Goal: Task Accomplishment & Management: Use online tool/utility

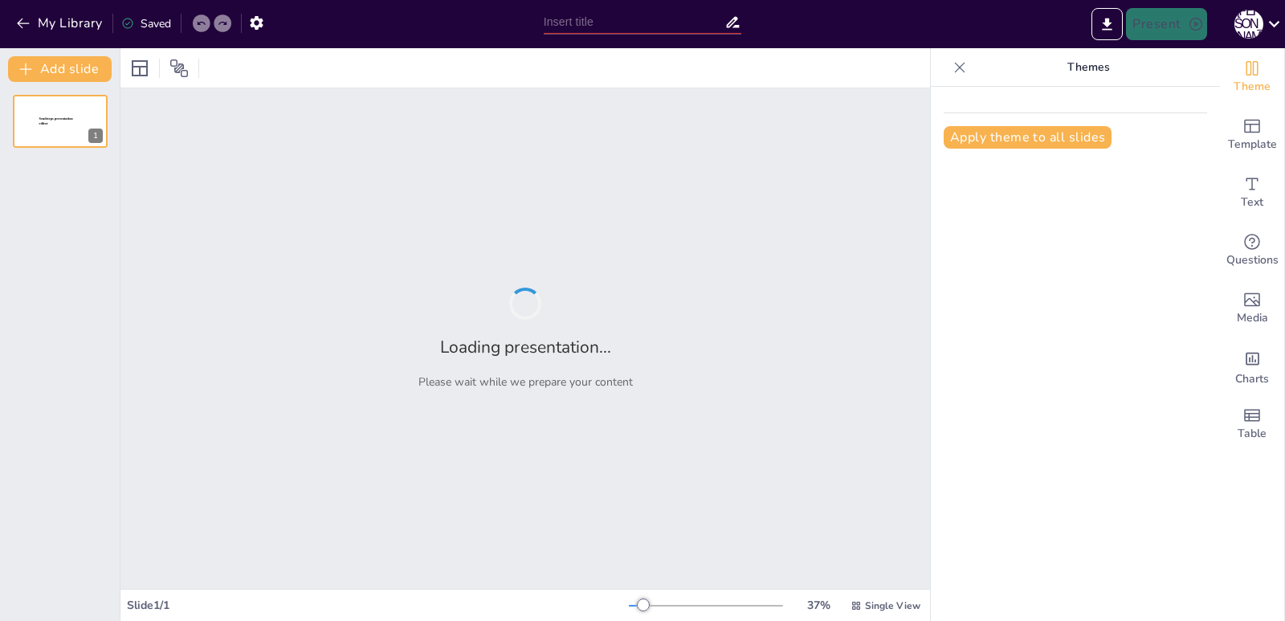
type input "Аналіз художніх матеріалів: Олівець та акварель у замальовці чашки"
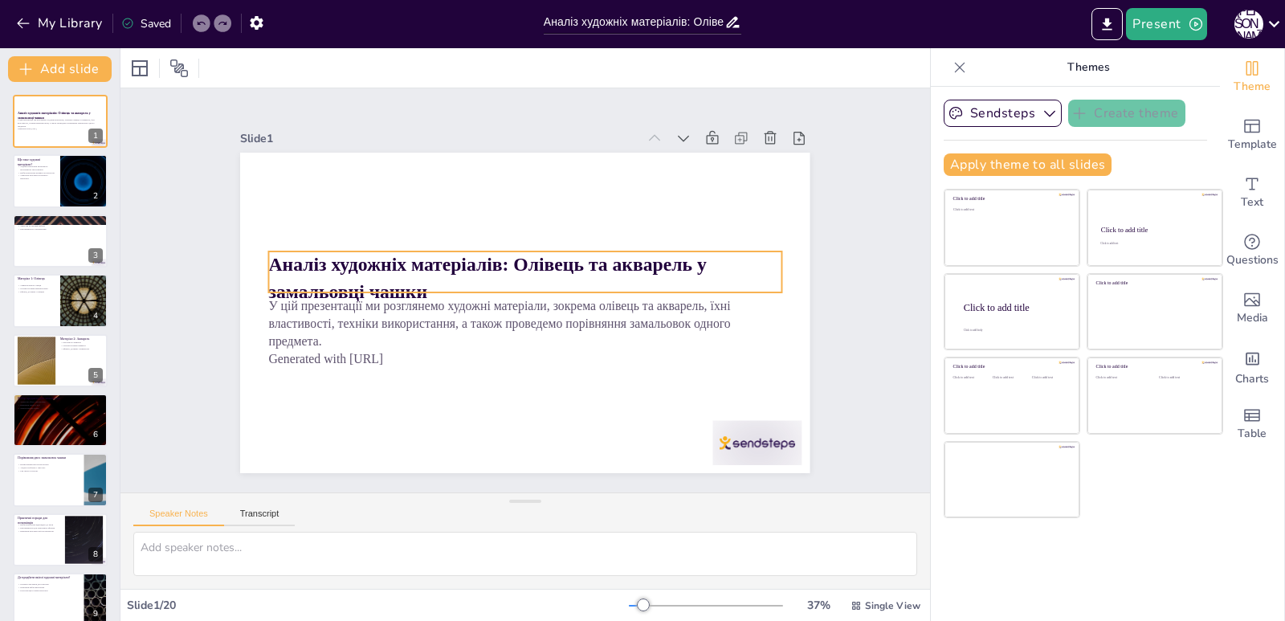
checkbox input "true"
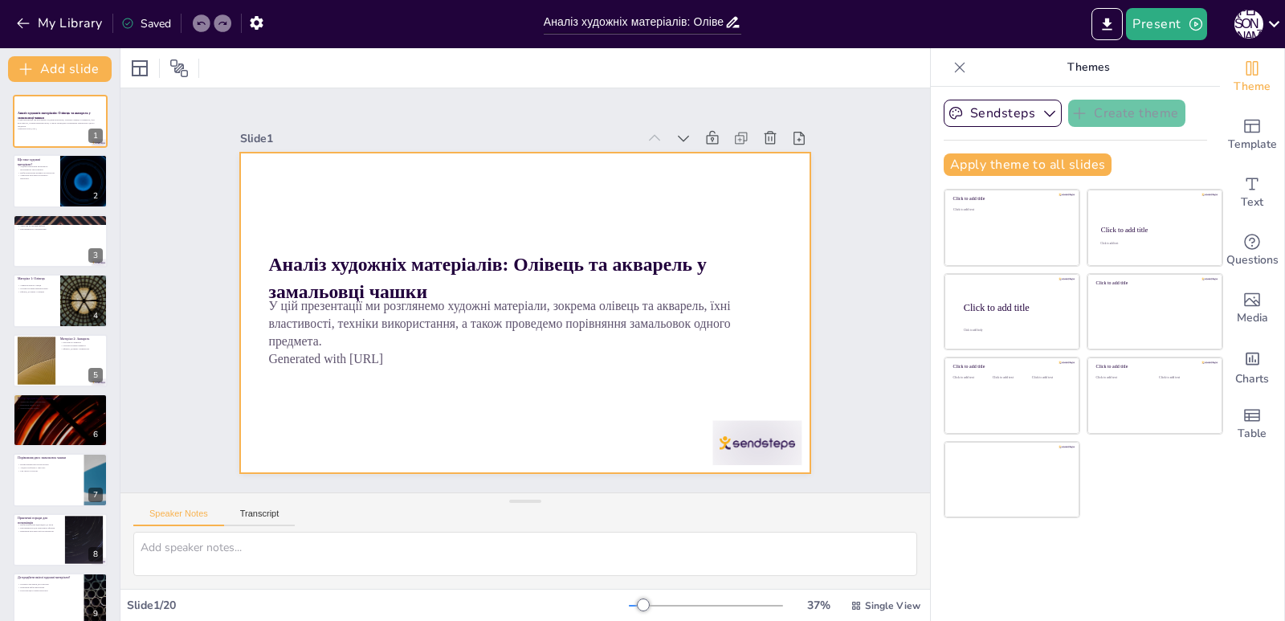
checkbox input "true"
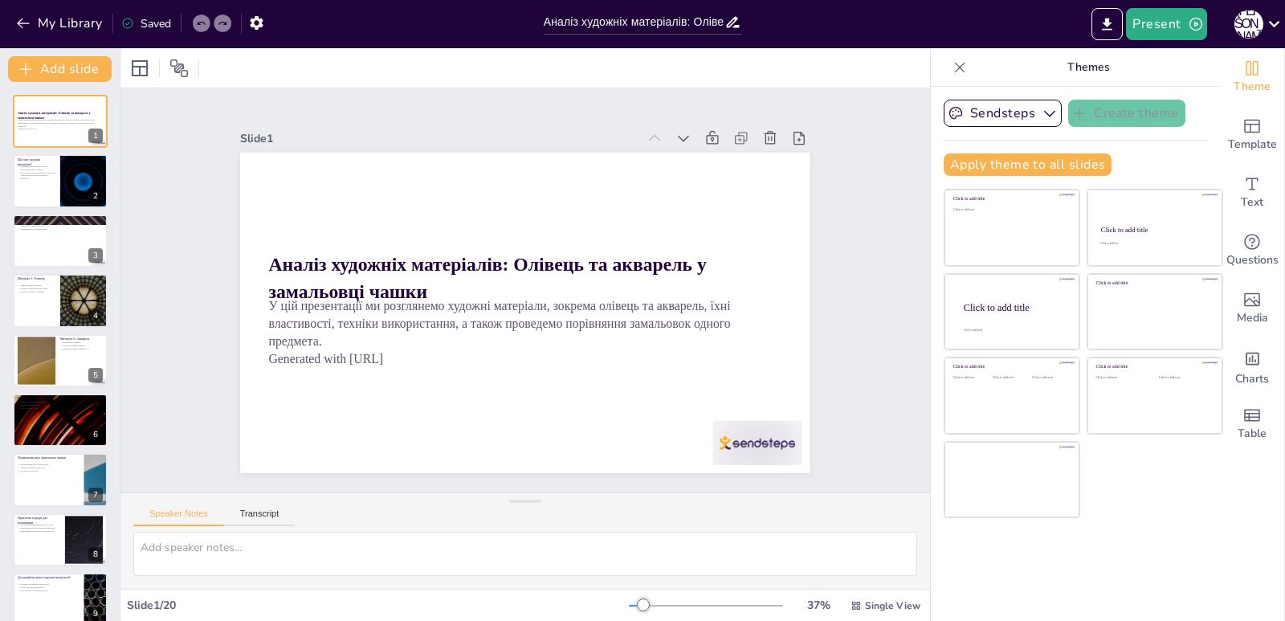
checkbox input "true"
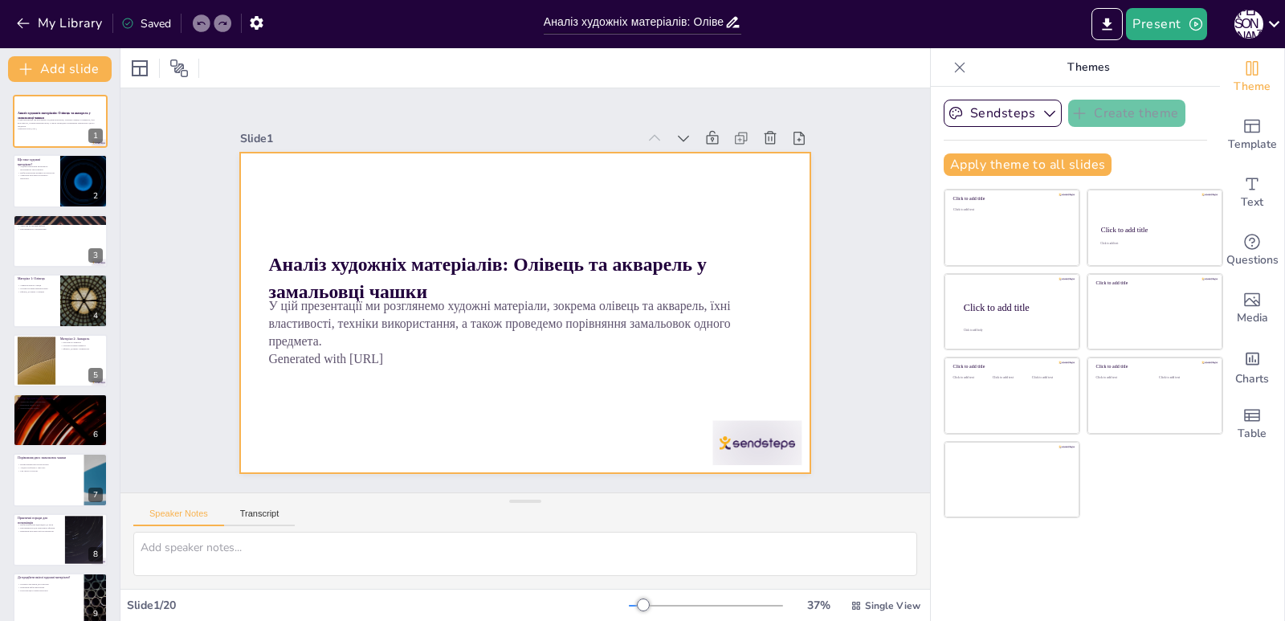
checkbox input "true"
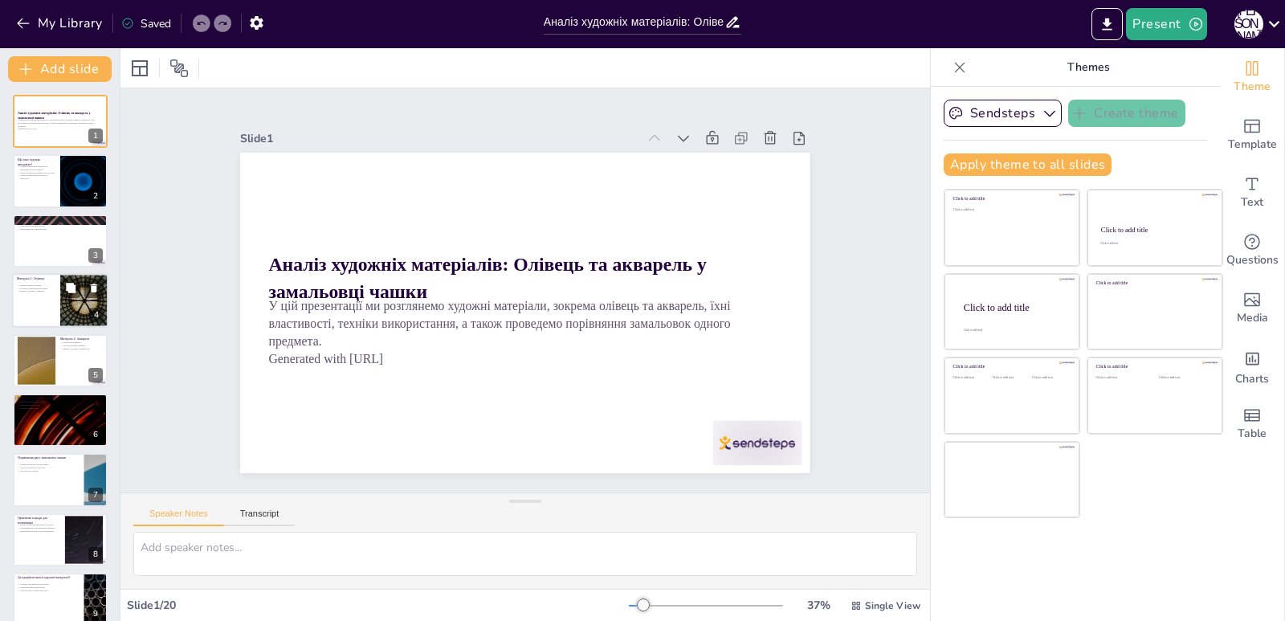
checkbox input "true"
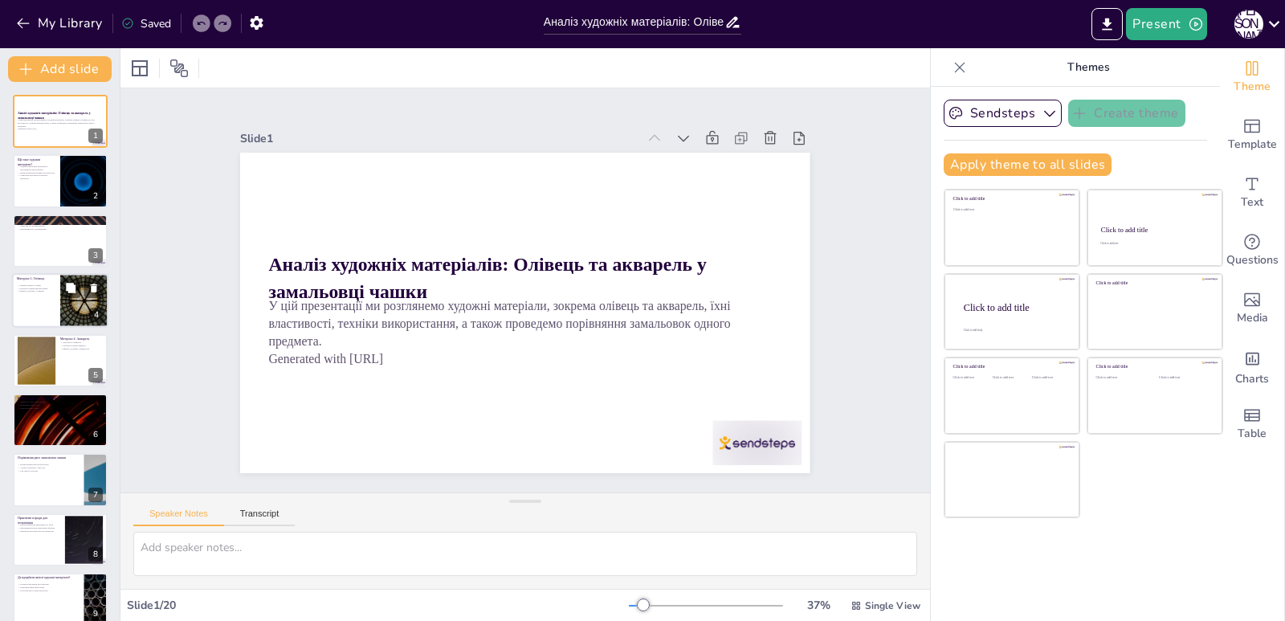
checkbox input "true"
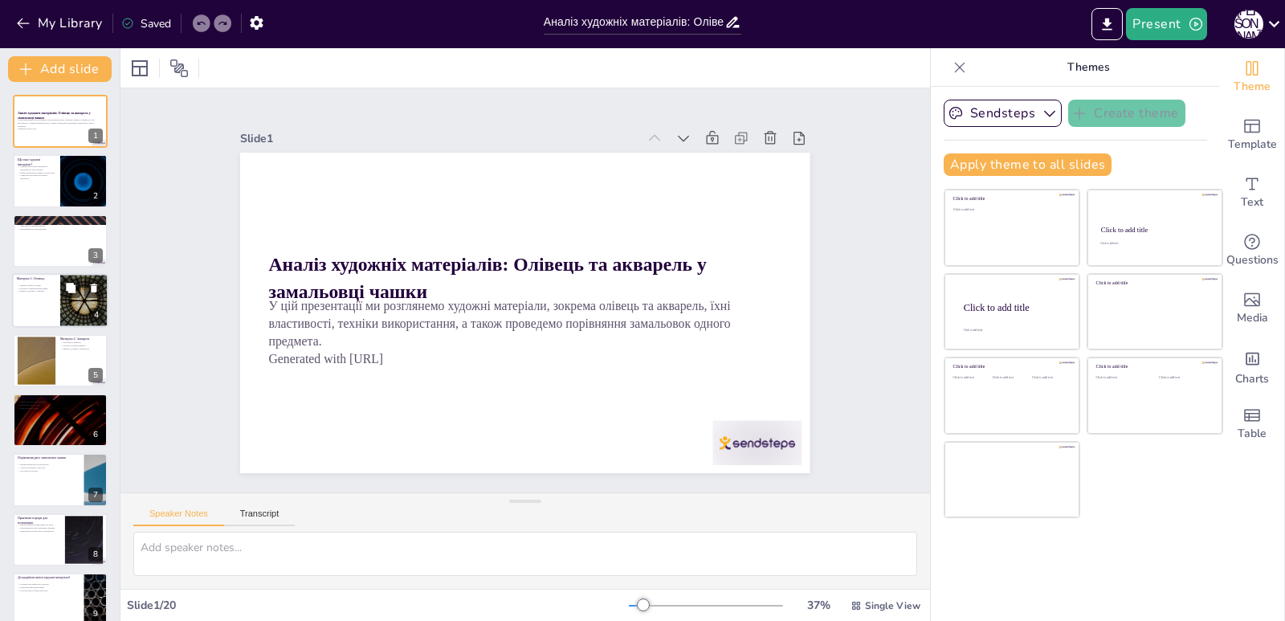
checkbox input "true"
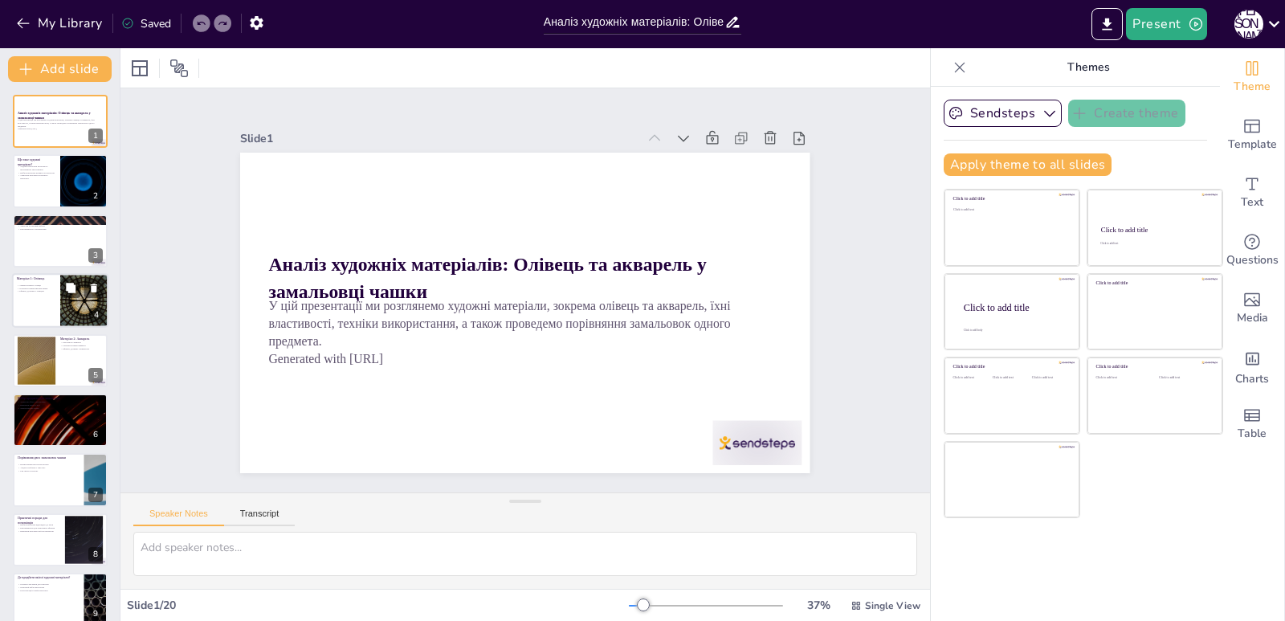
scroll to position [321, 0]
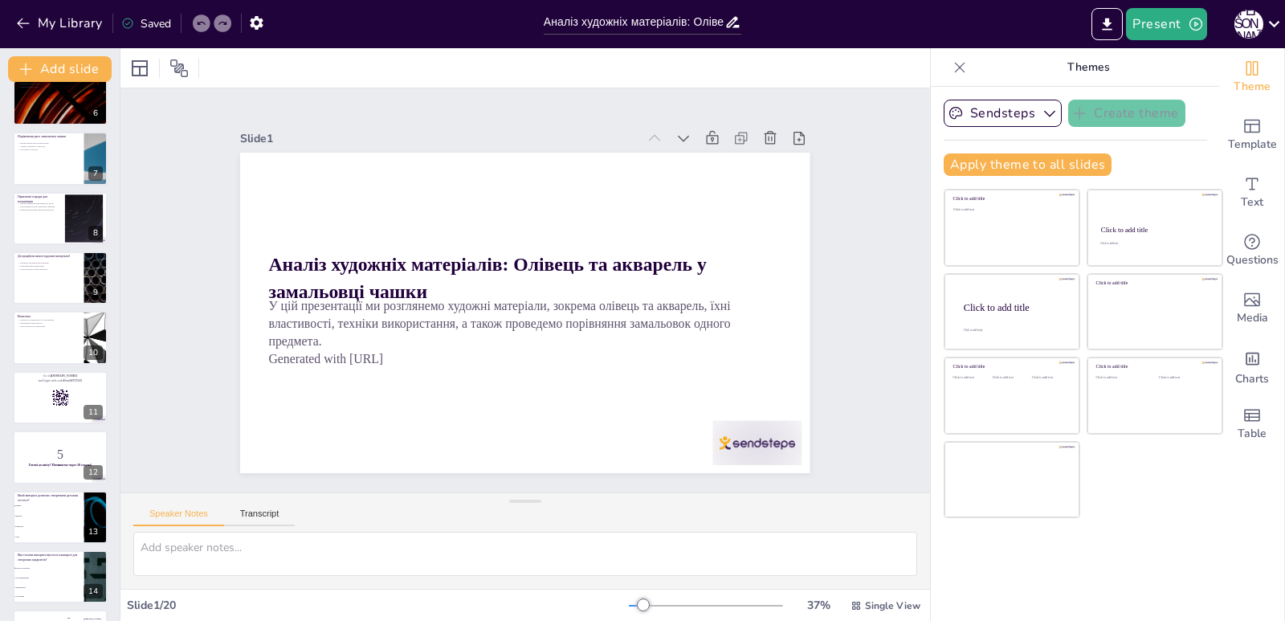
checkbox input "true"
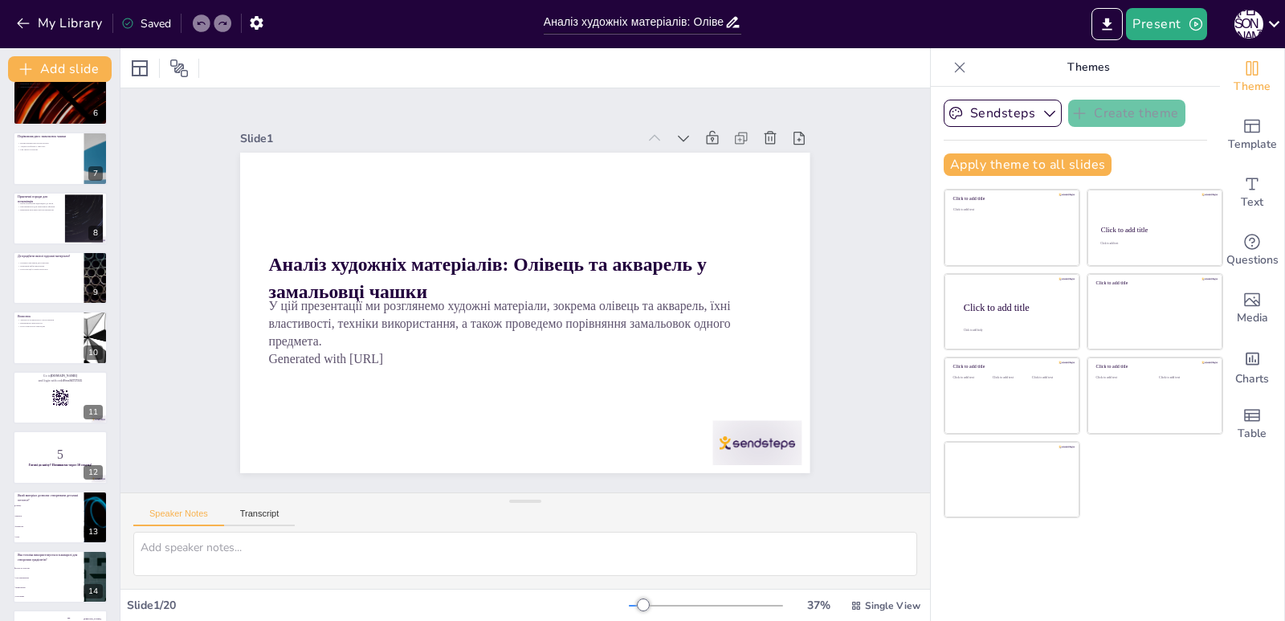
checkbox input "true"
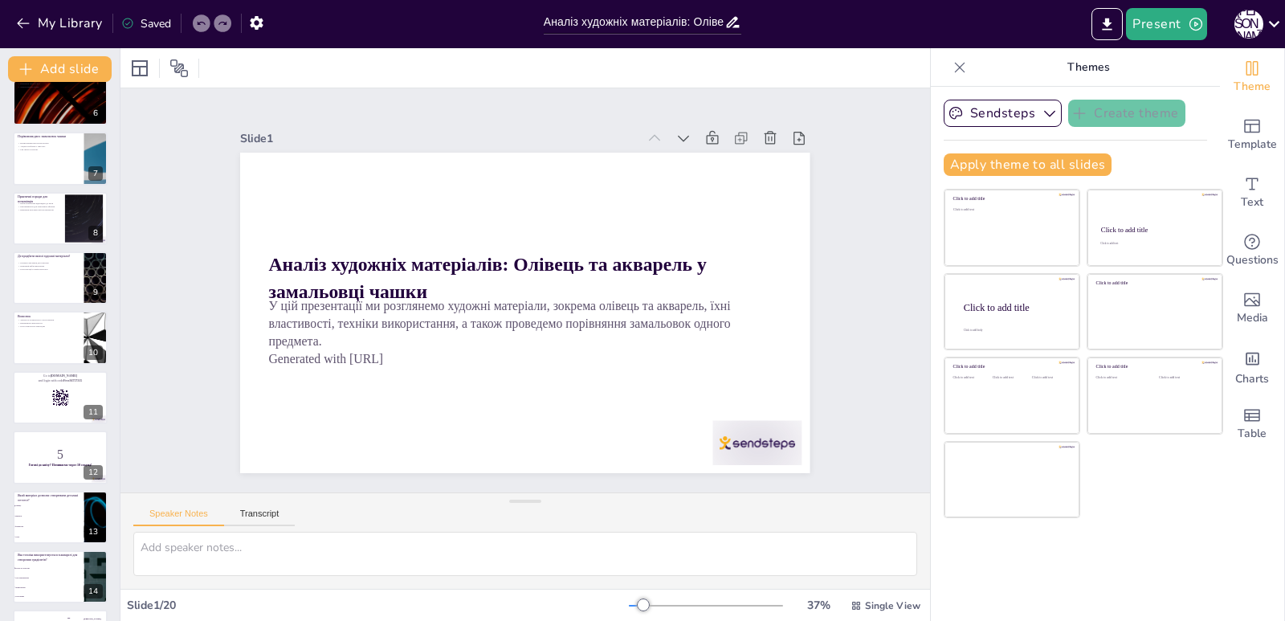
checkbox input "true"
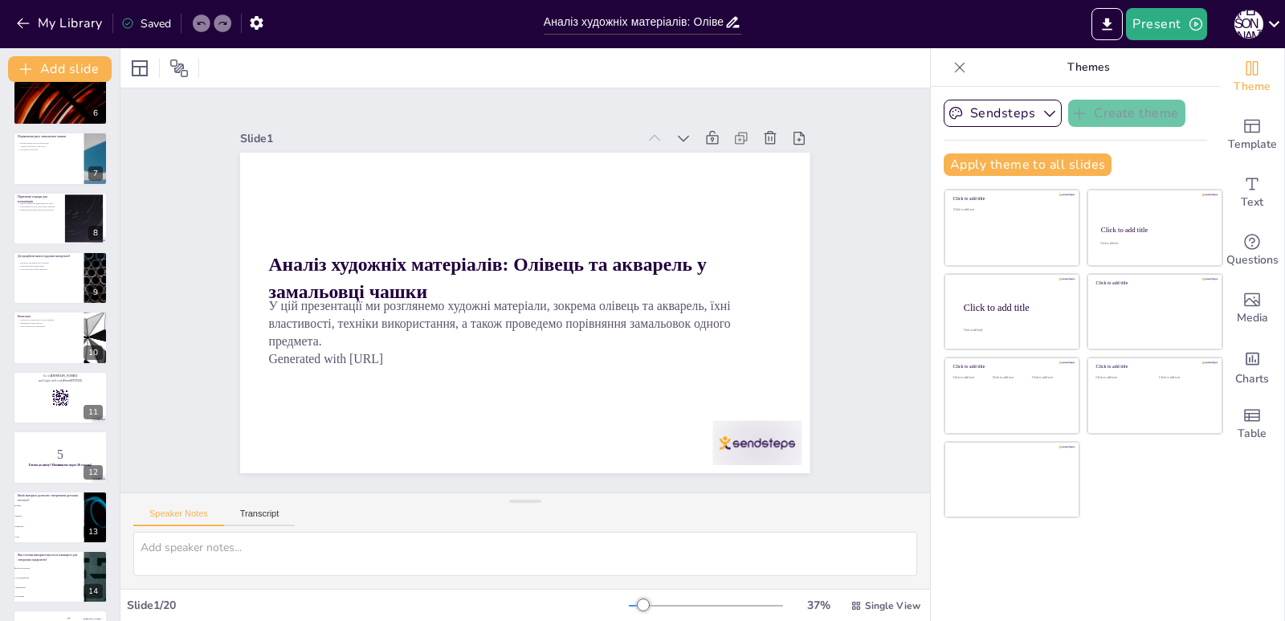
scroll to position [676, 0]
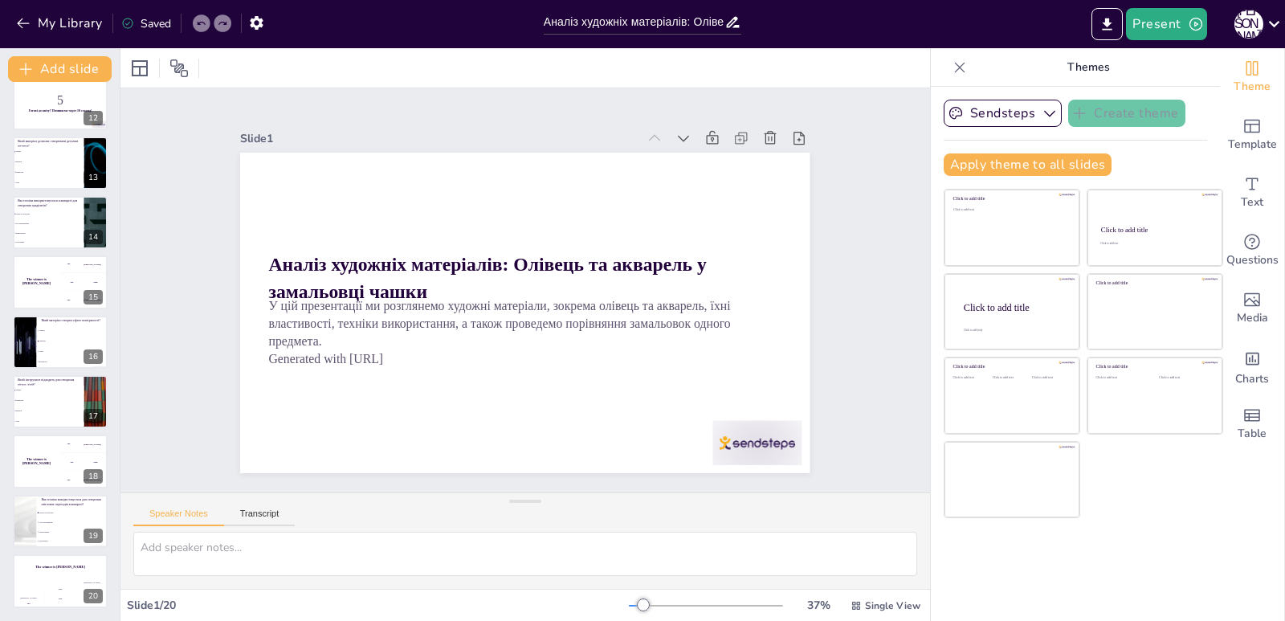
checkbox input "true"
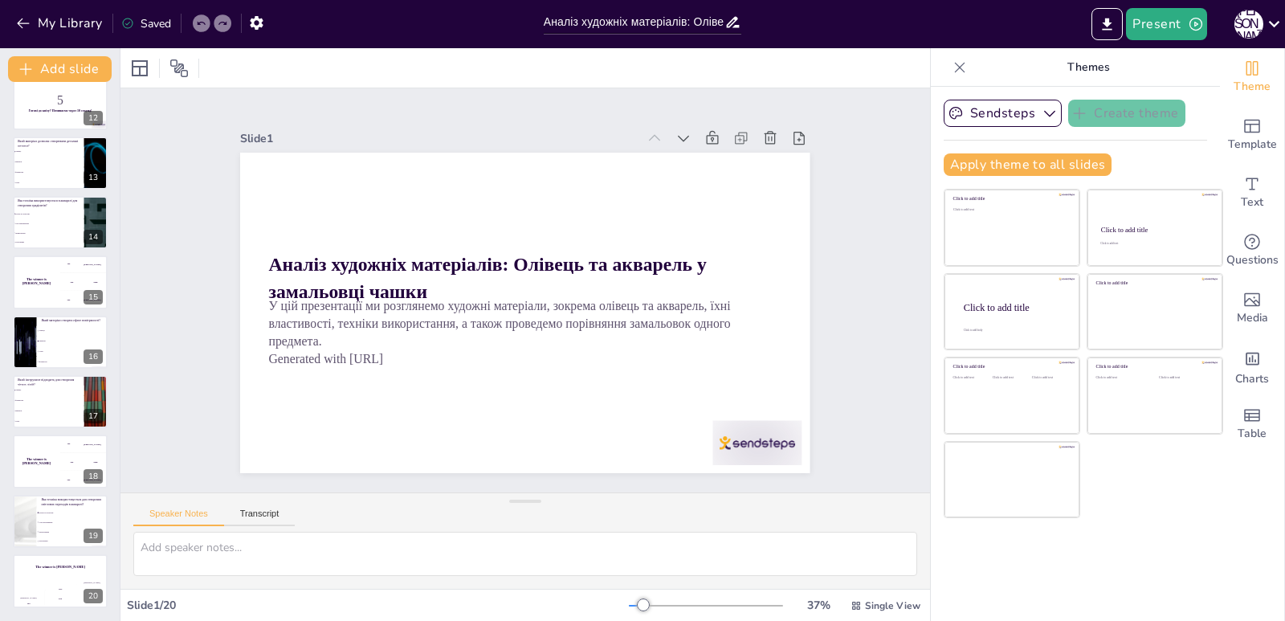
checkbox input "true"
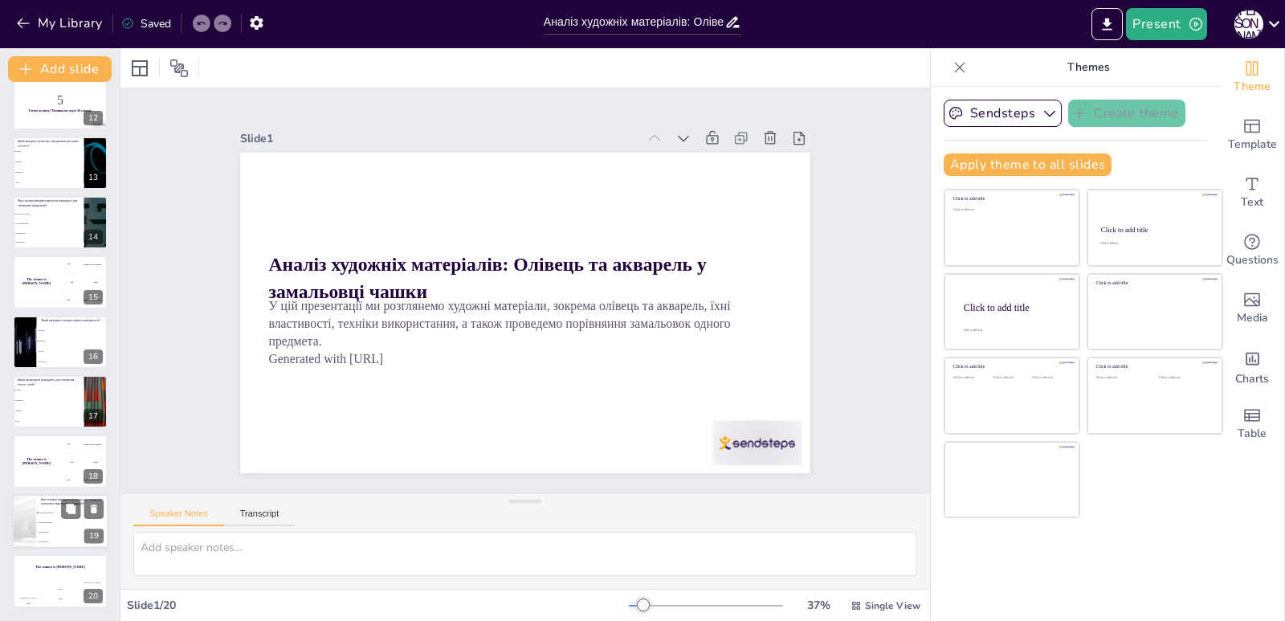
checkbox input "true"
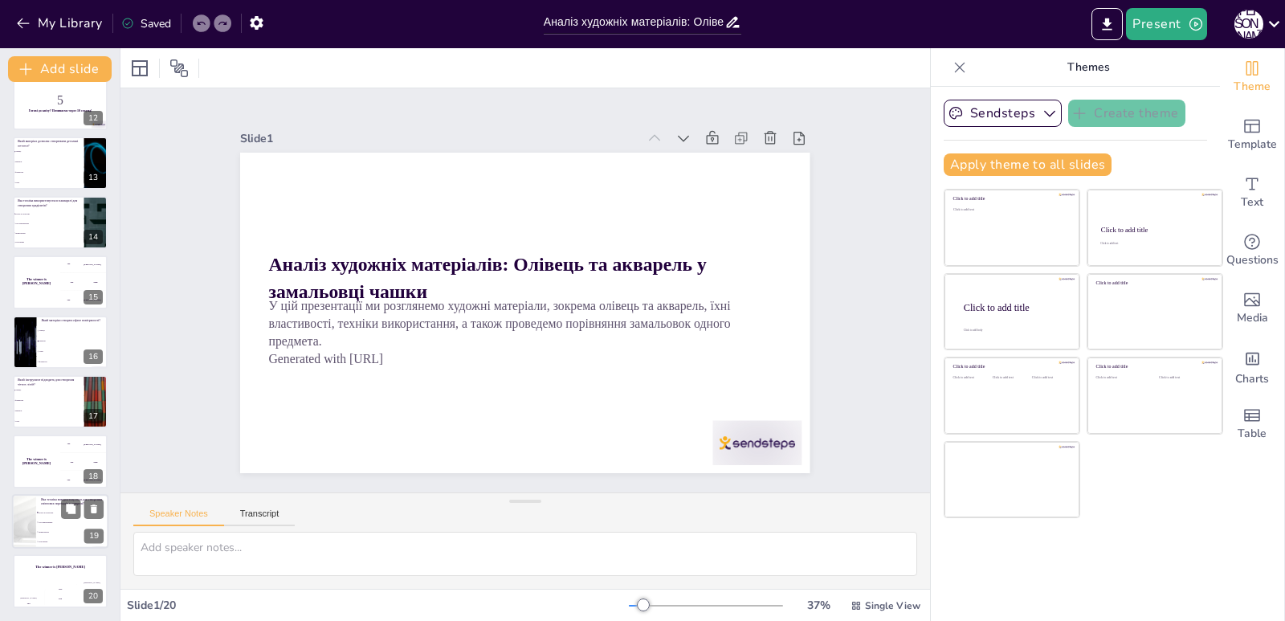
checkbox input "true"
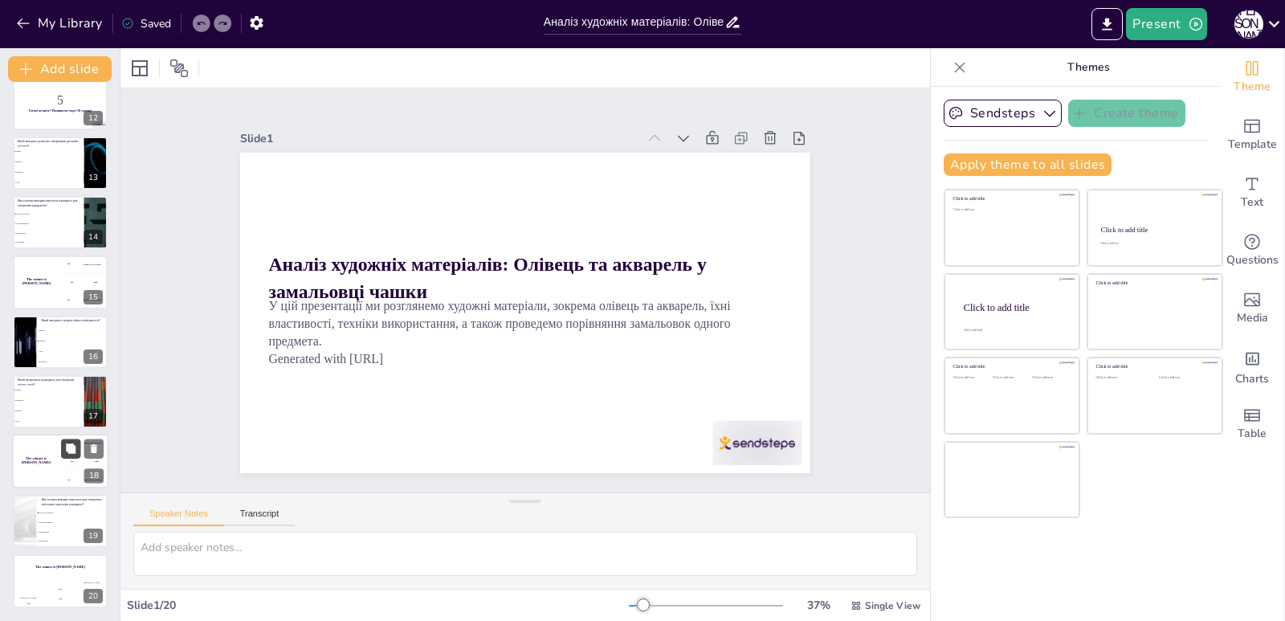
checkbox input "true"
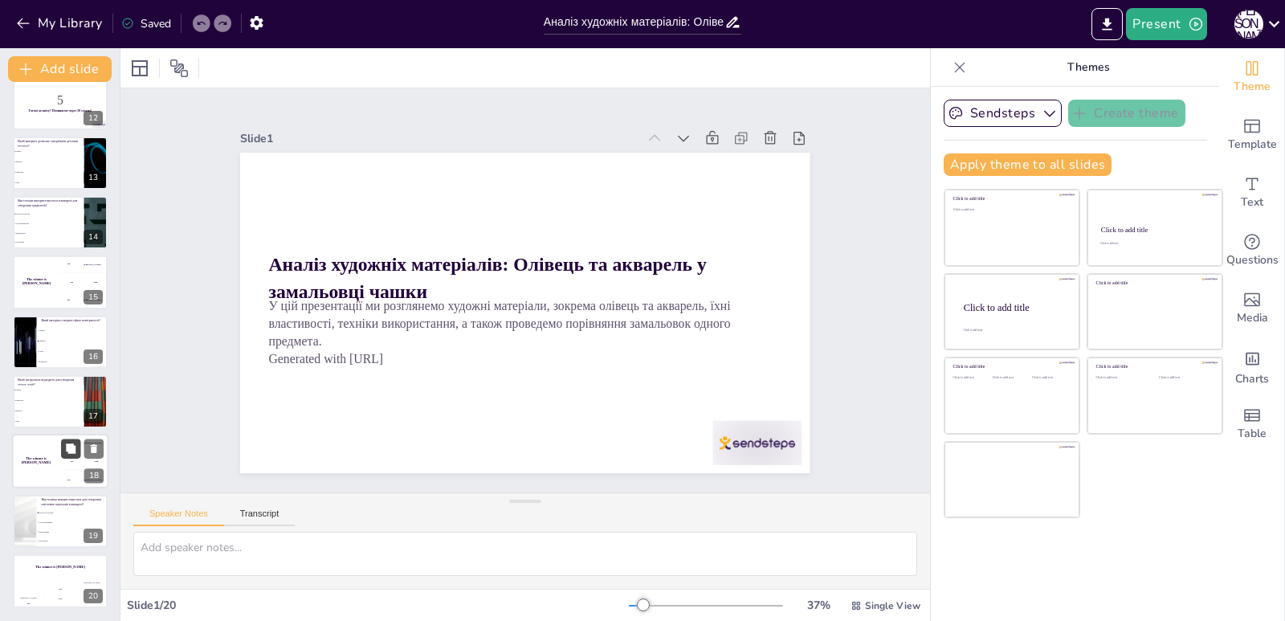
checkbox input "true"
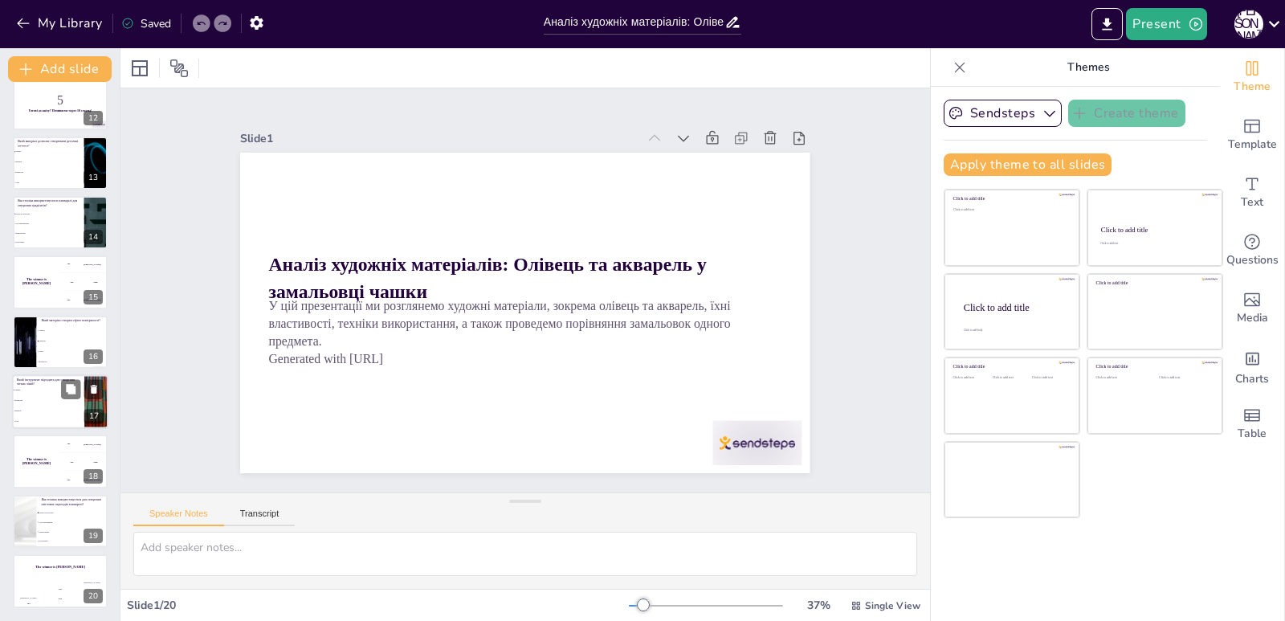
checkbox input "true"
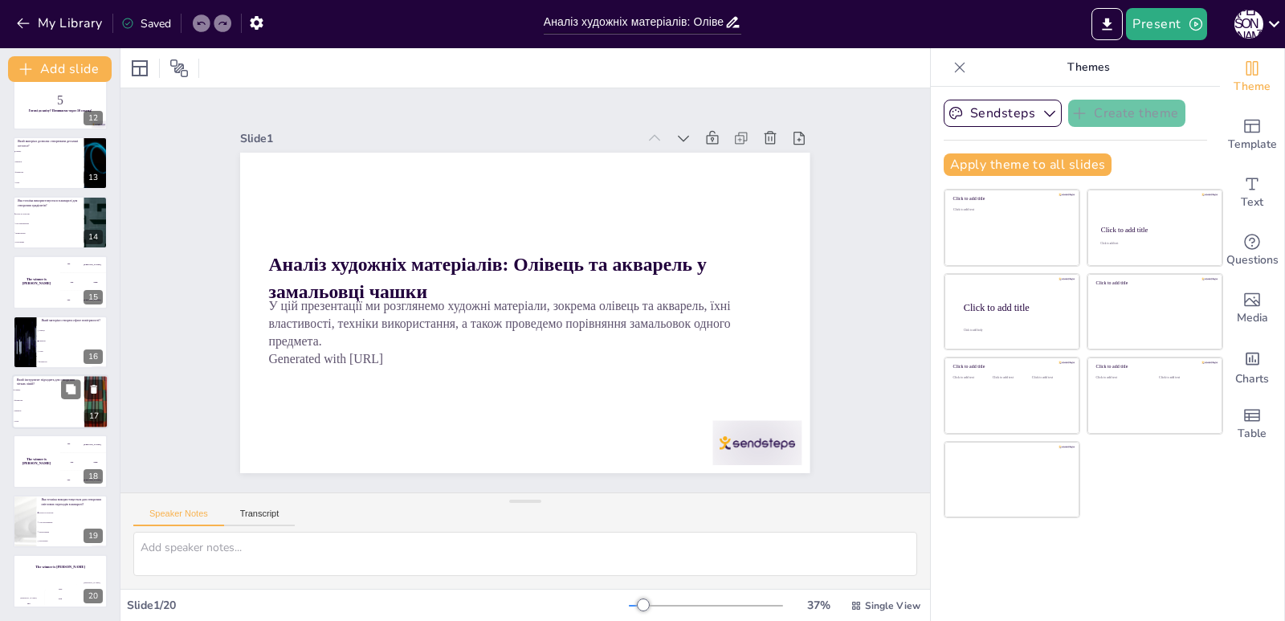
checkbox input "true"
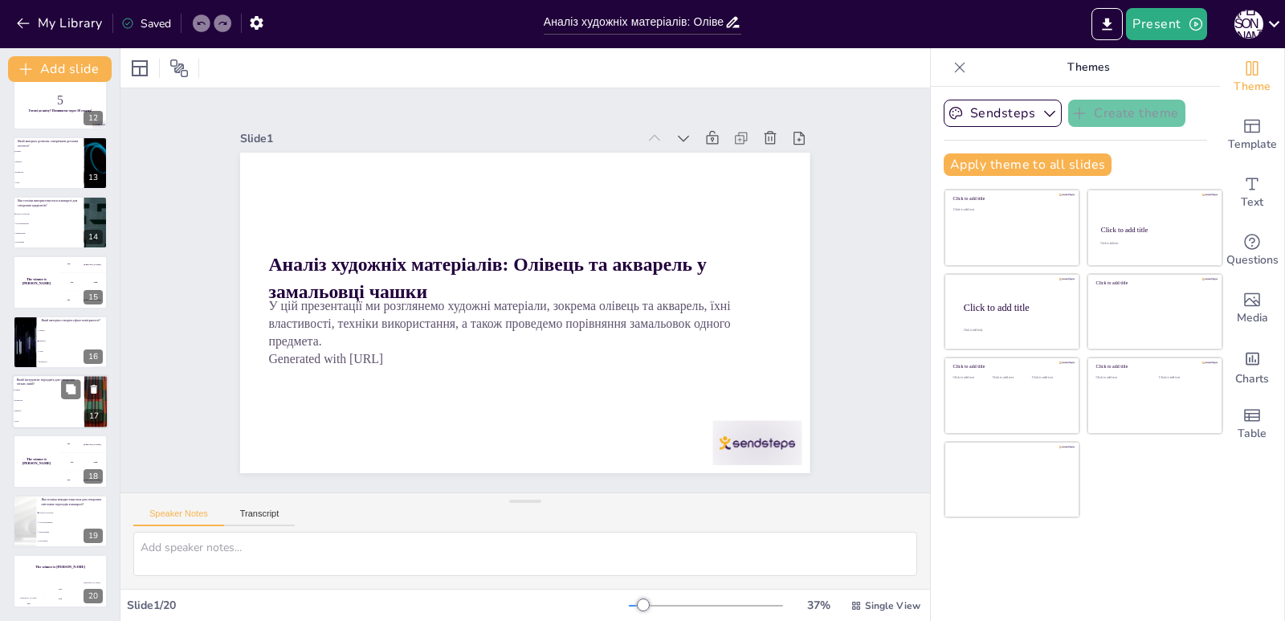
checkbox input "true"
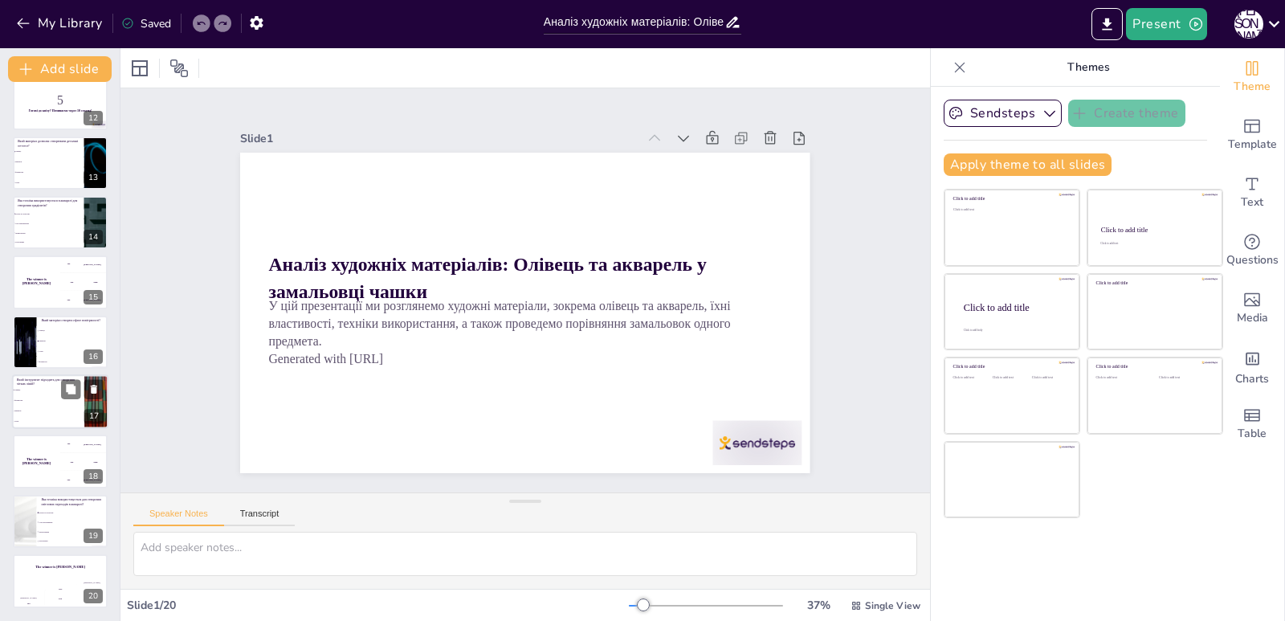
checkbox input "true"
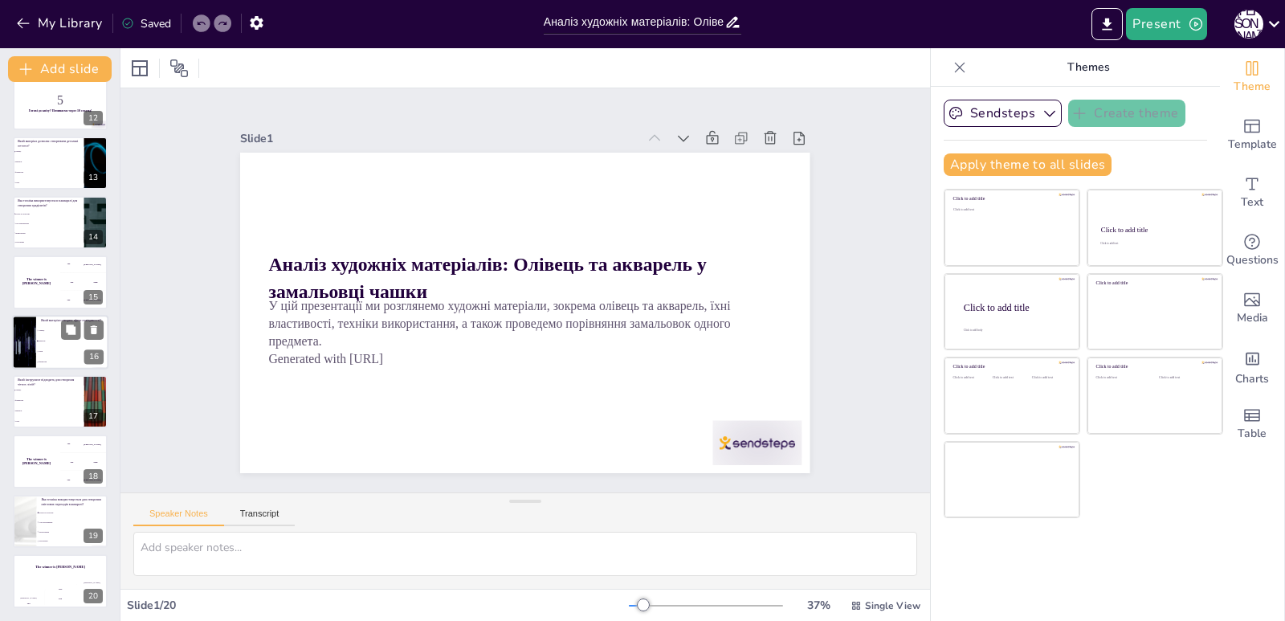
checkbox input "true"
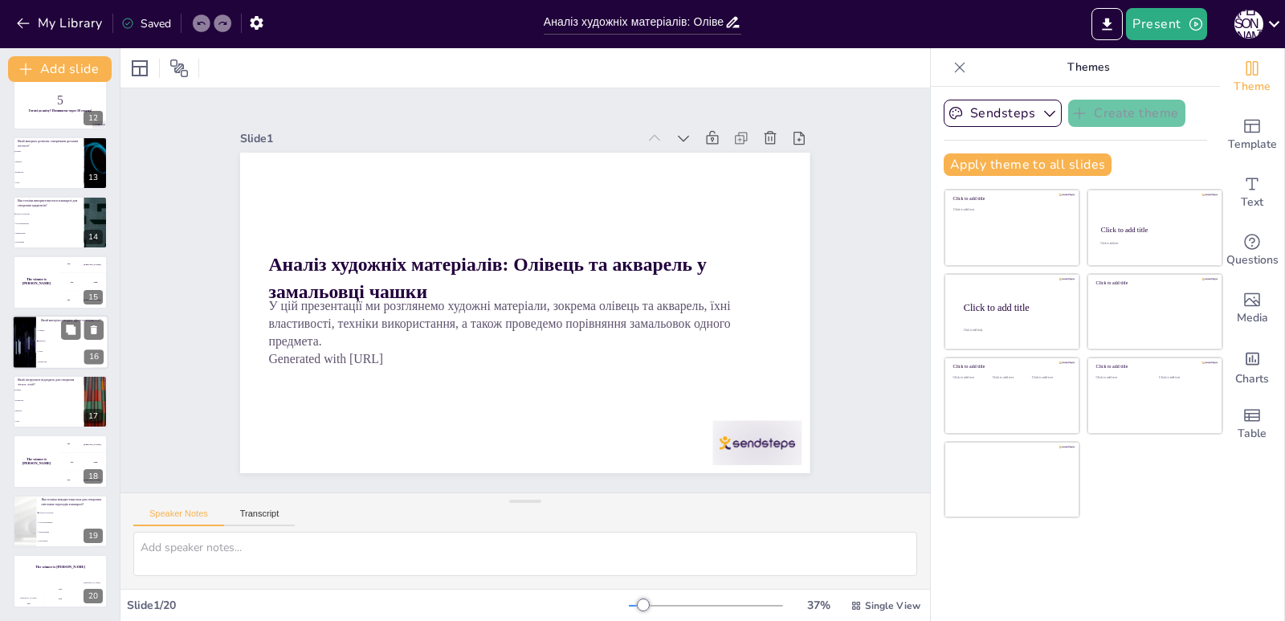
checkbox input "true"
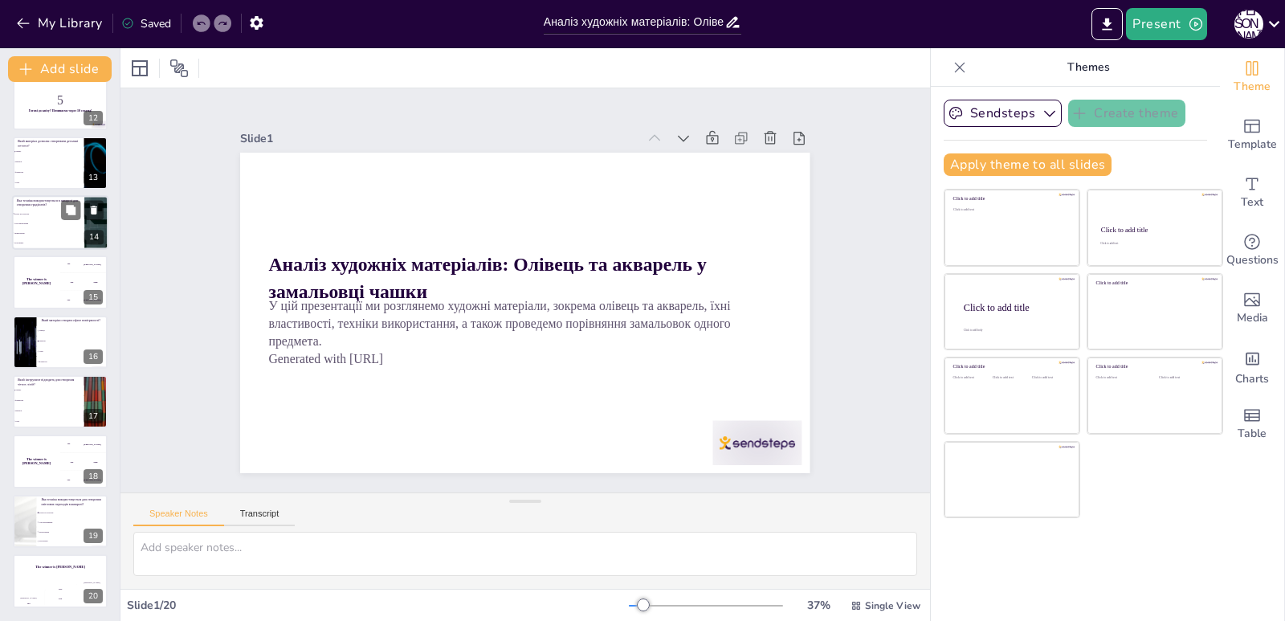
checkbox input "true"
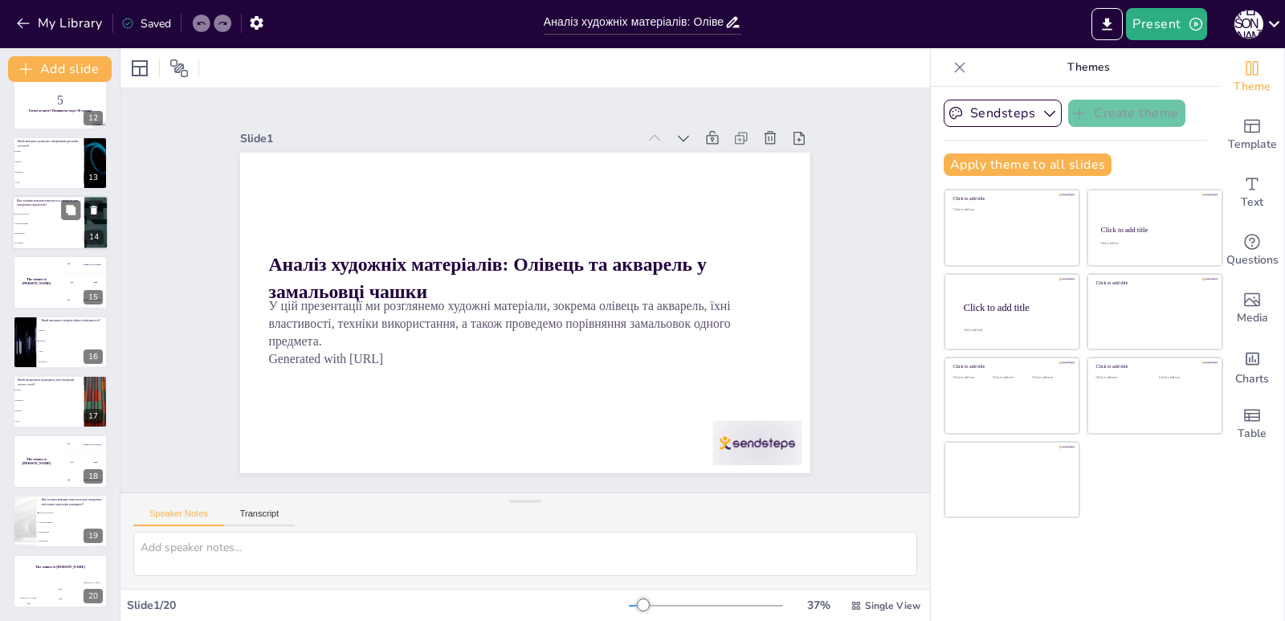
checkbox input "true"
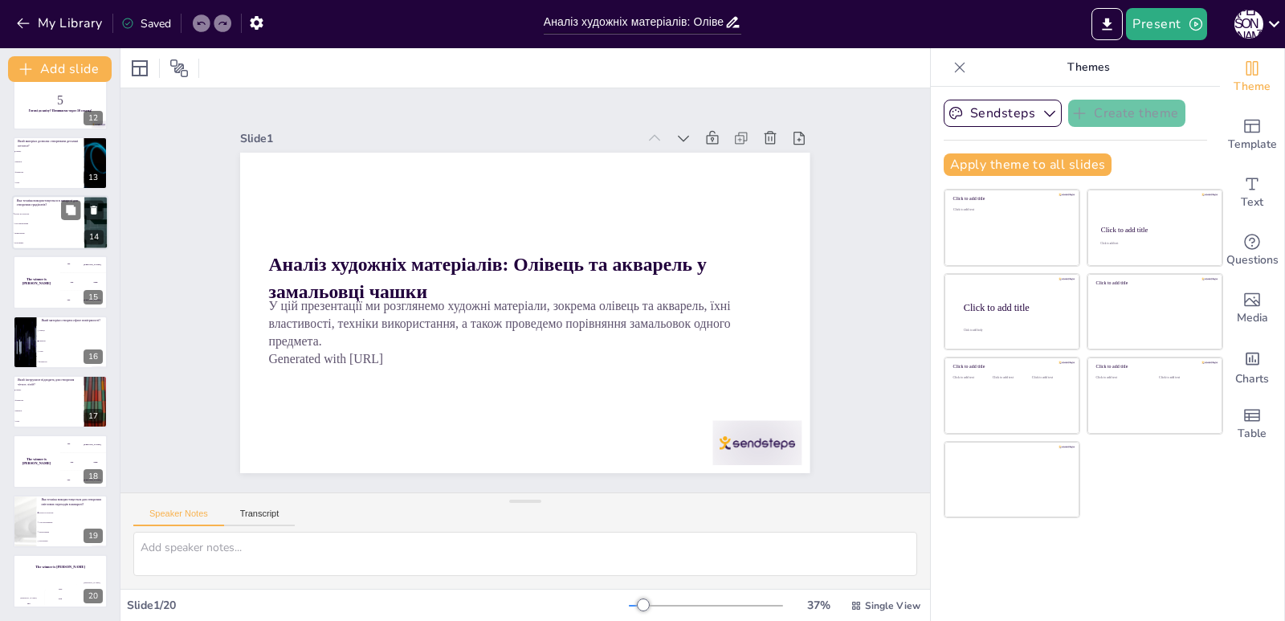
checkbox input "true"
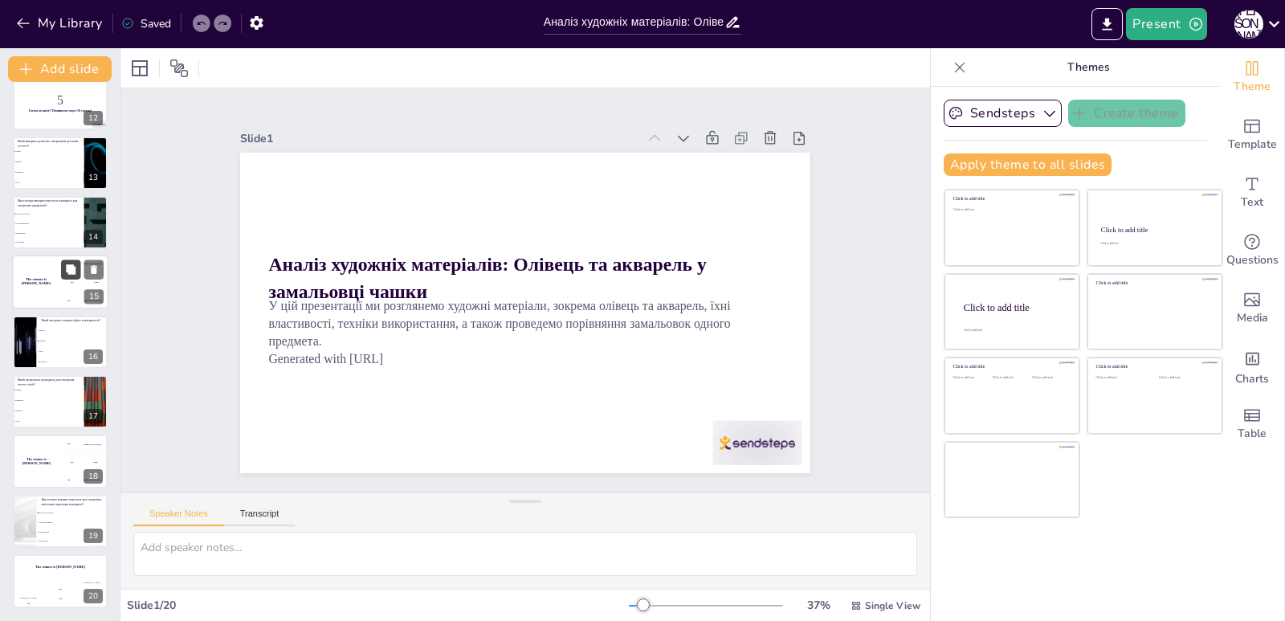
checkbox input "true"
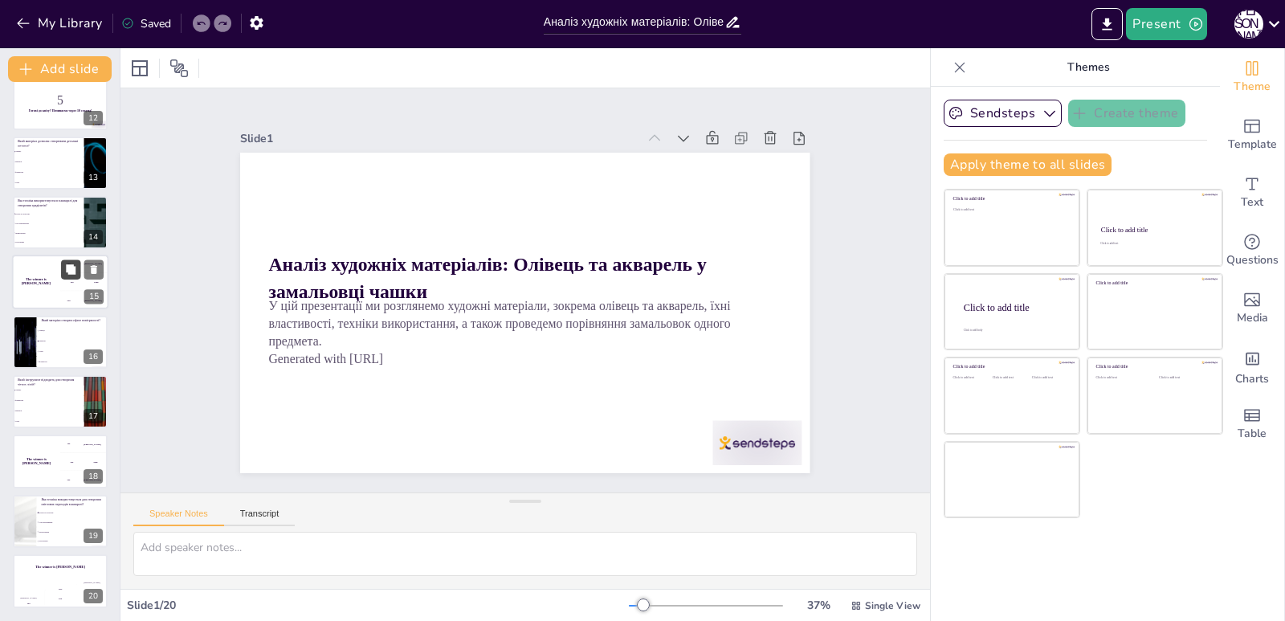
checkbox input "true"
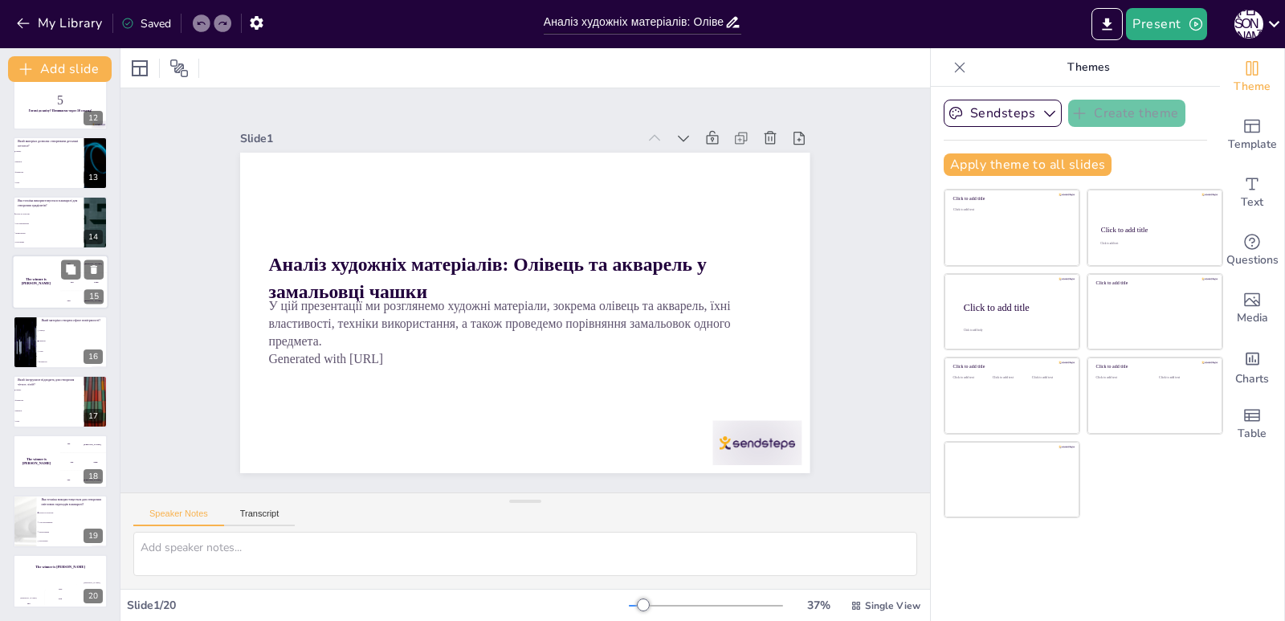
checkbox input "true"
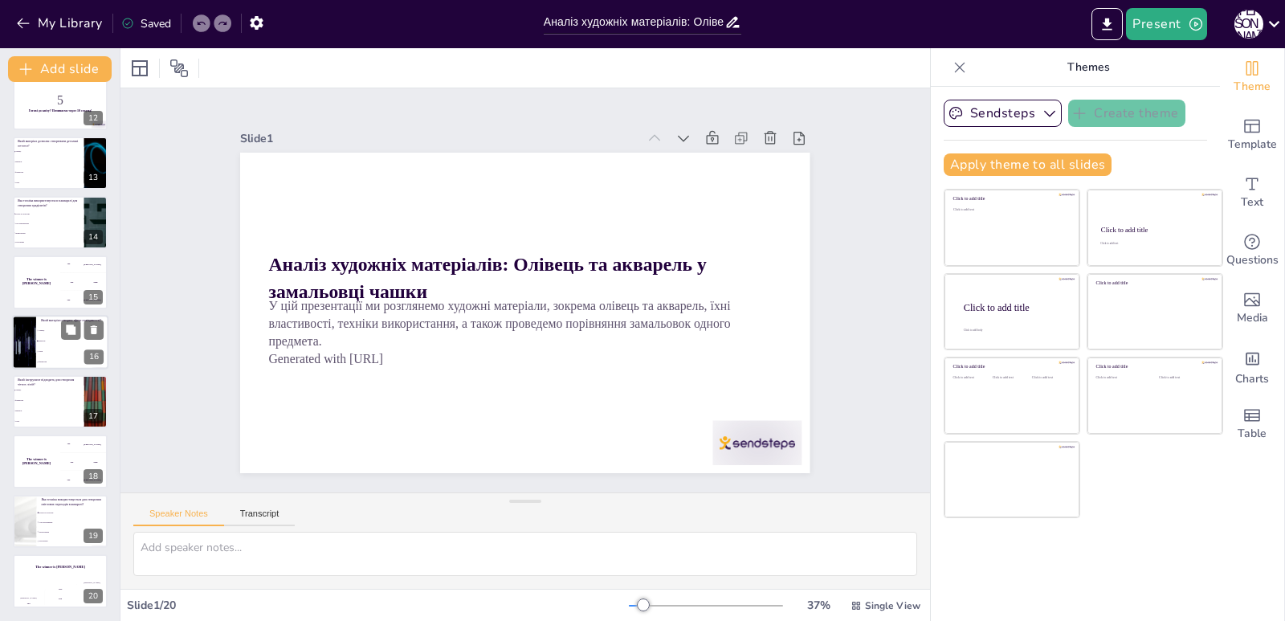
checkbox input "true"
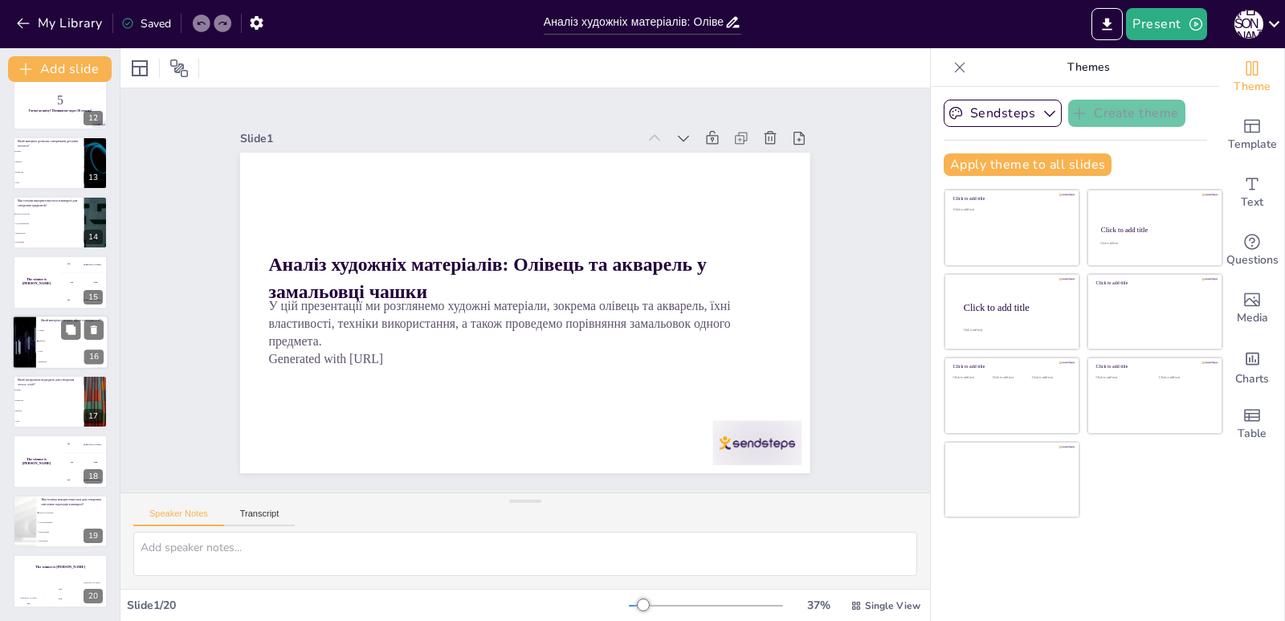
checkbox input "true"
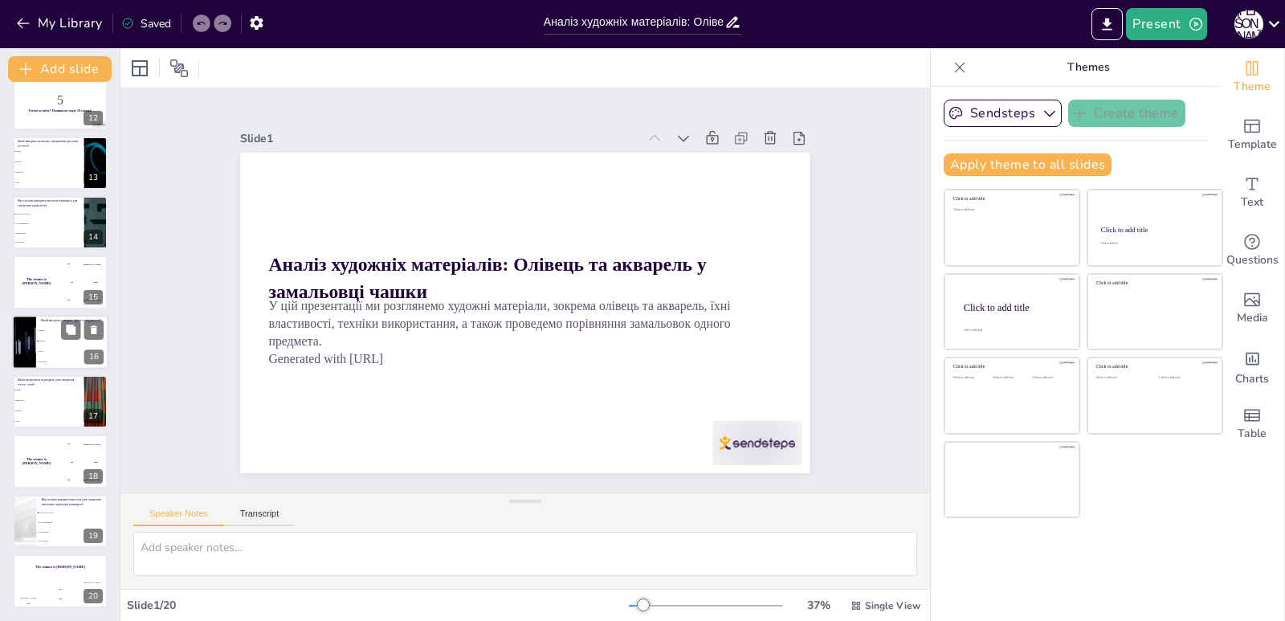
checkbox input "true"
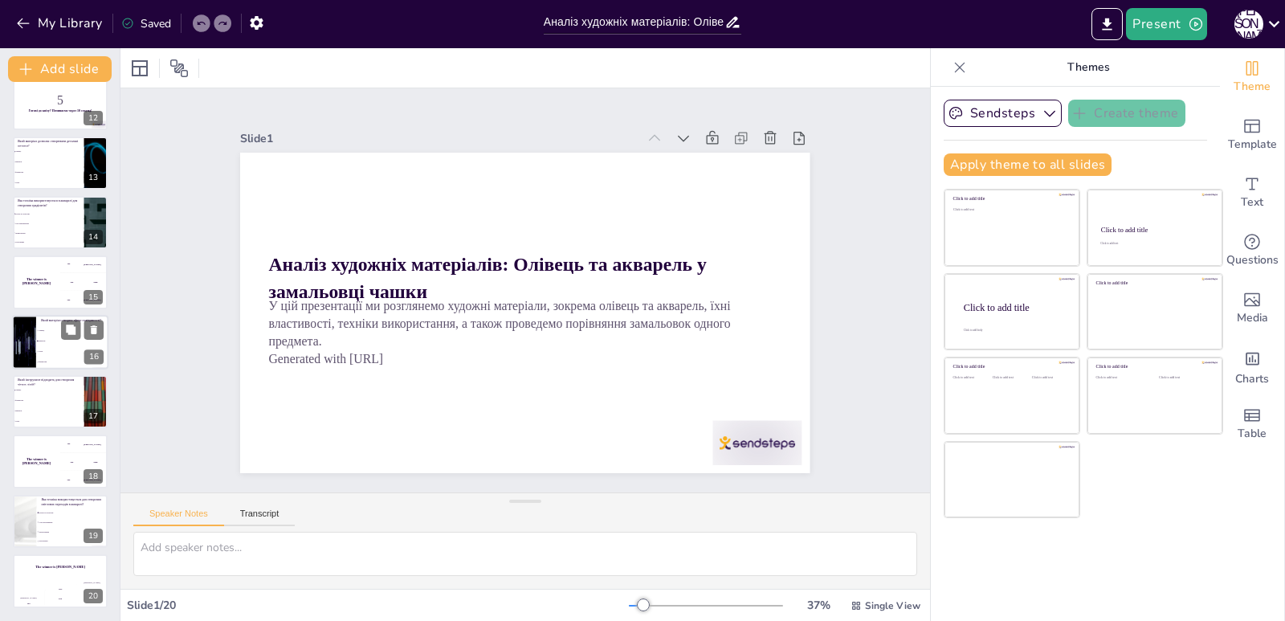
checkbox input "true"
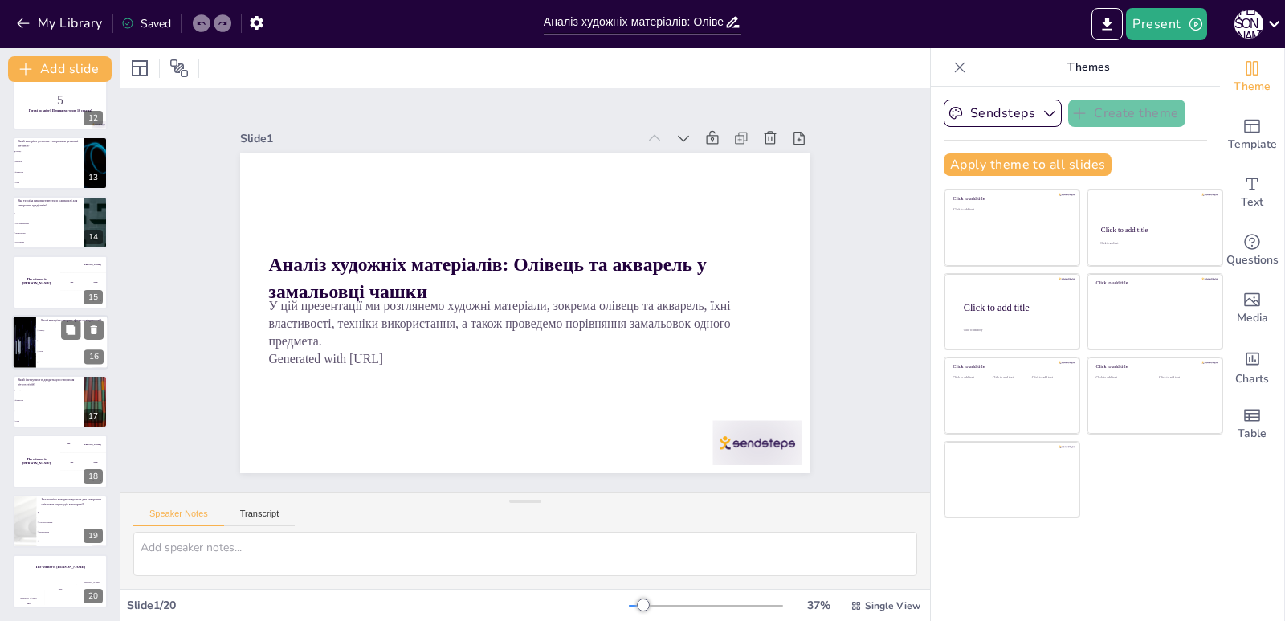
checkbox input "true"
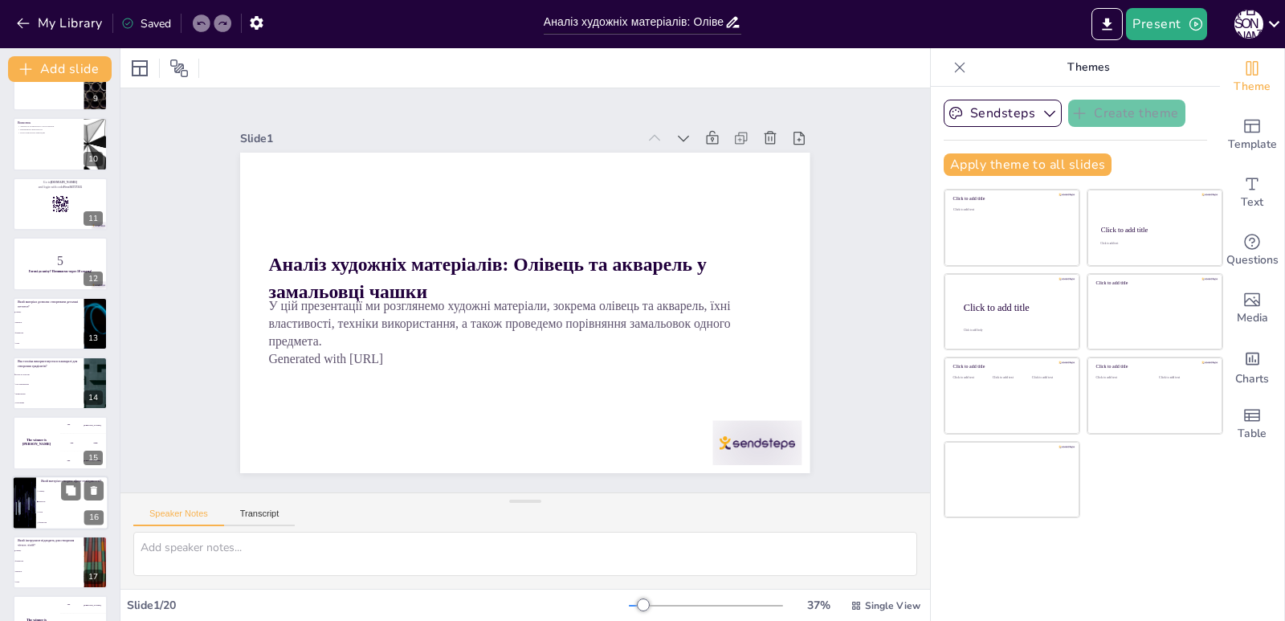
checkbox input "true"
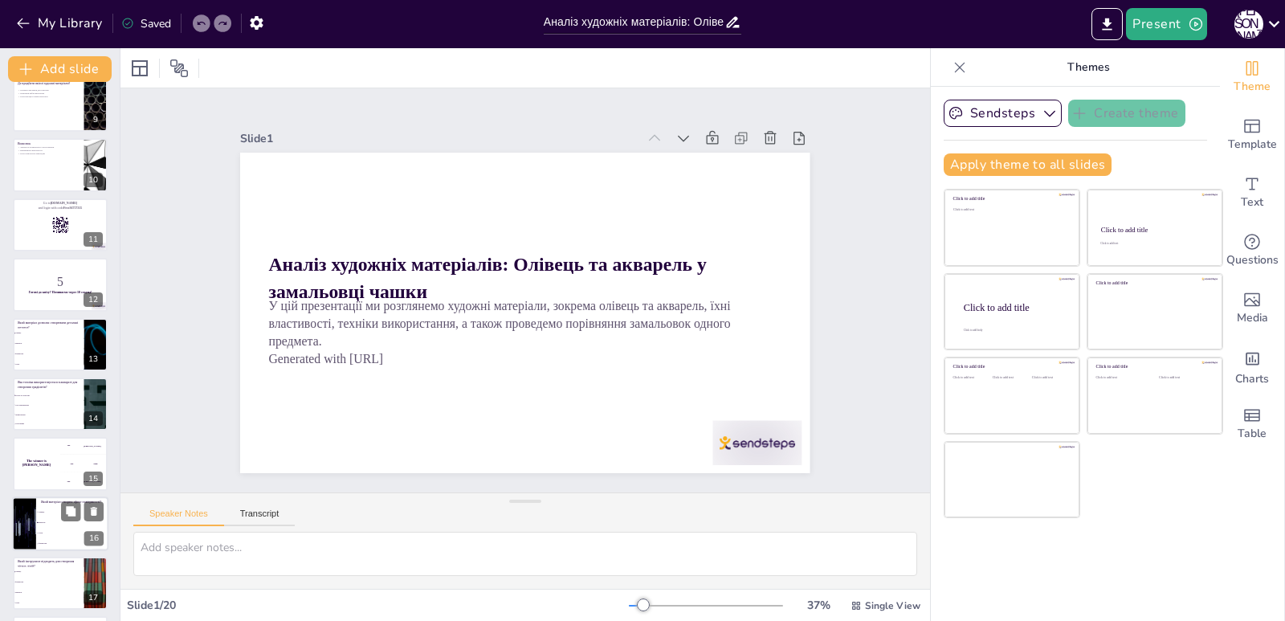
checkbox input "true"
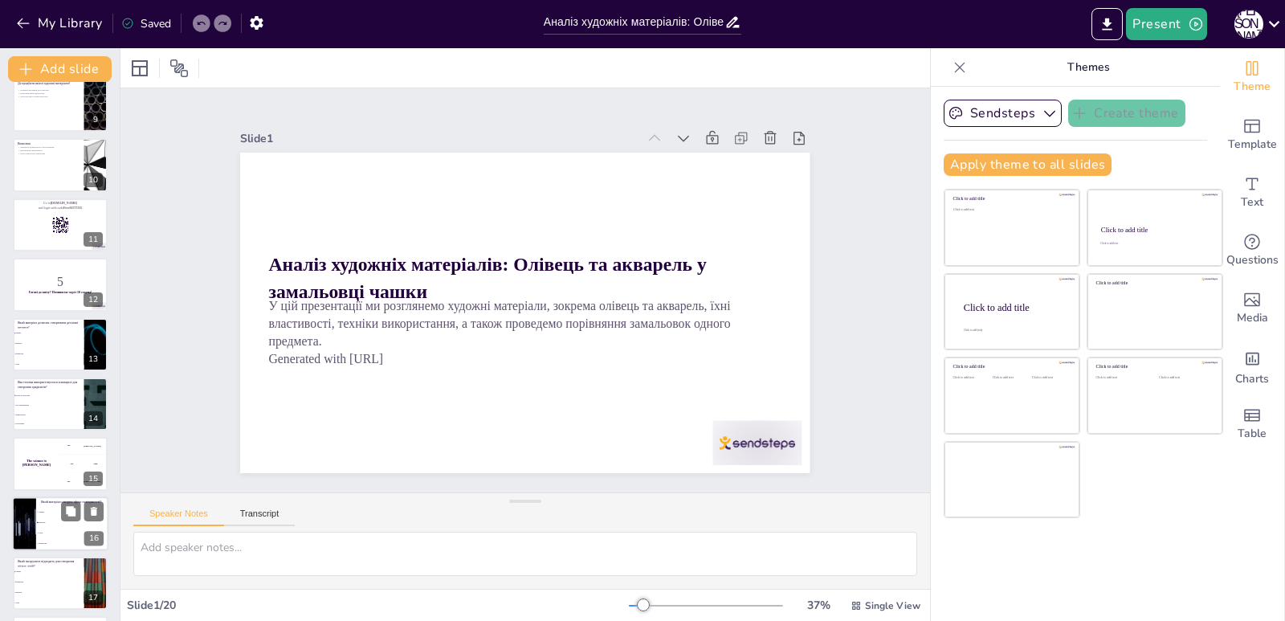
scroll to position [354, 0]
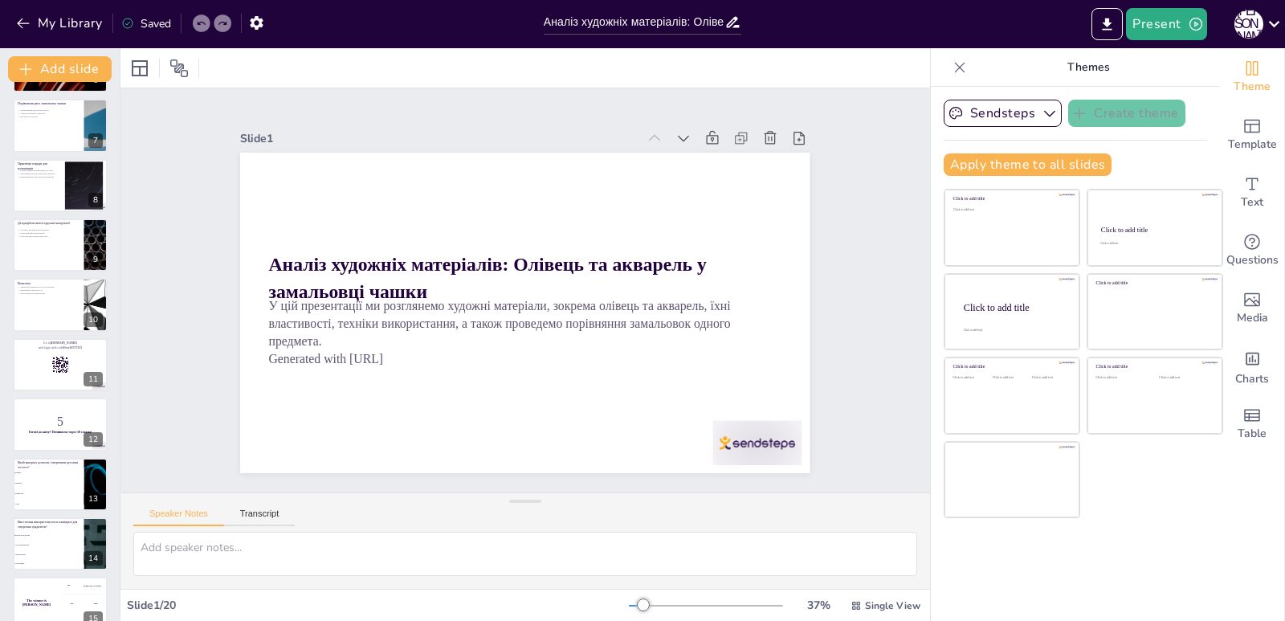
checkbox input "true"
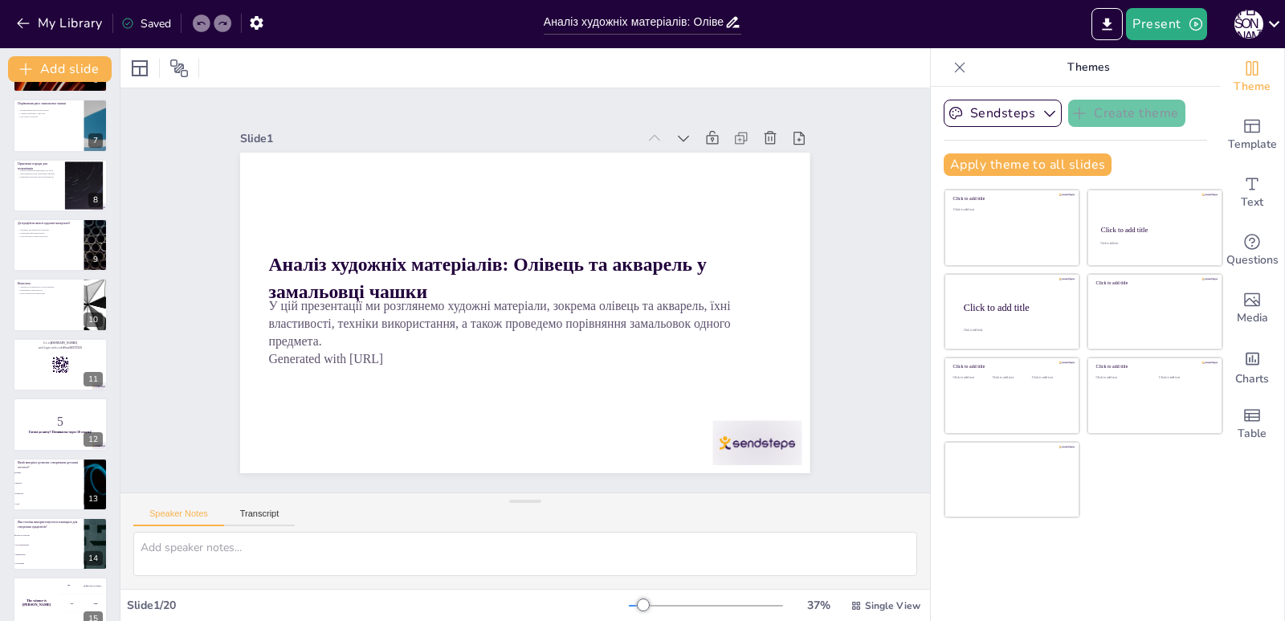
checkbox input "true"
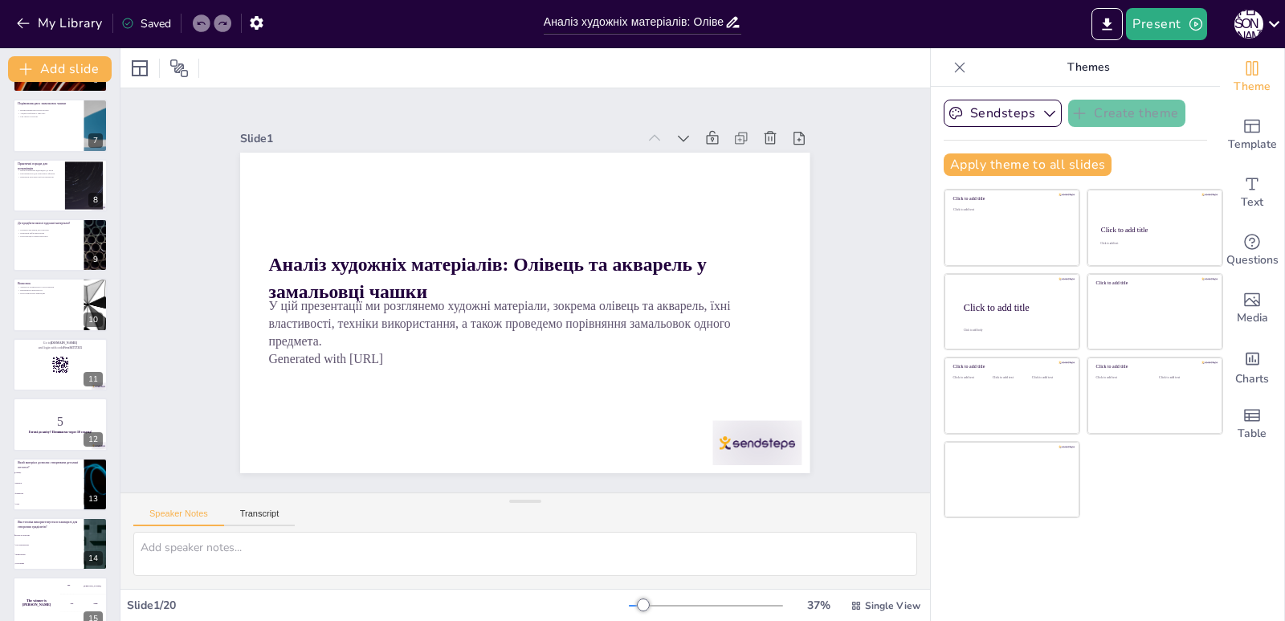
checkbox input "true"
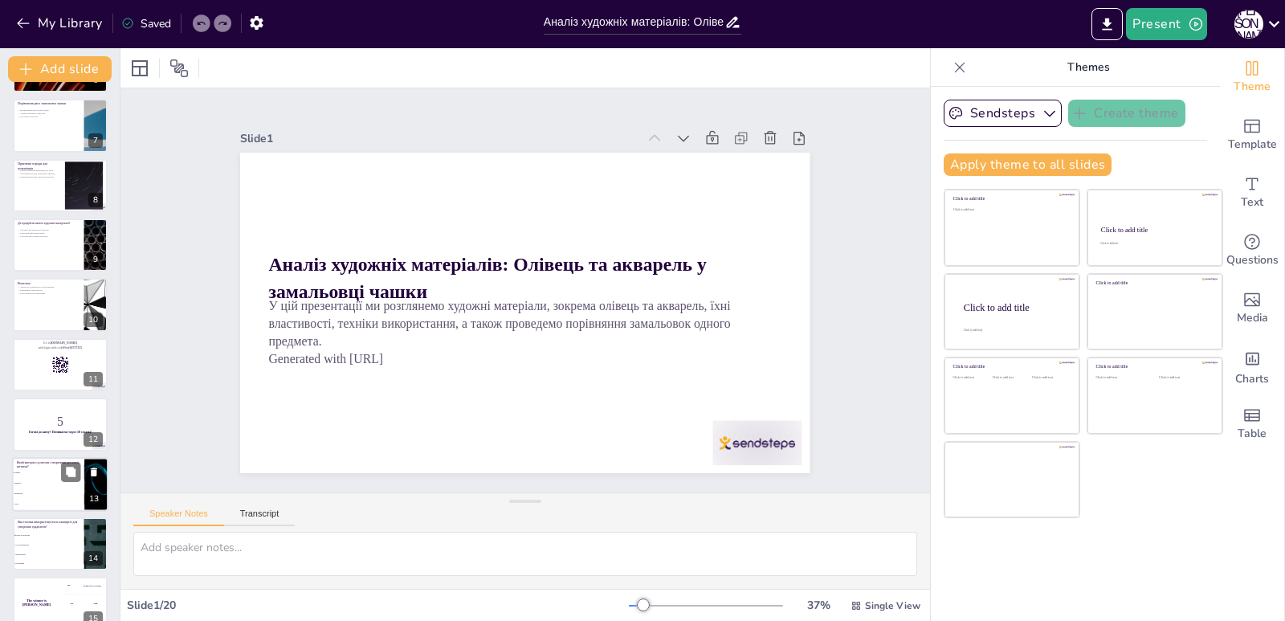
checkbox input "true"
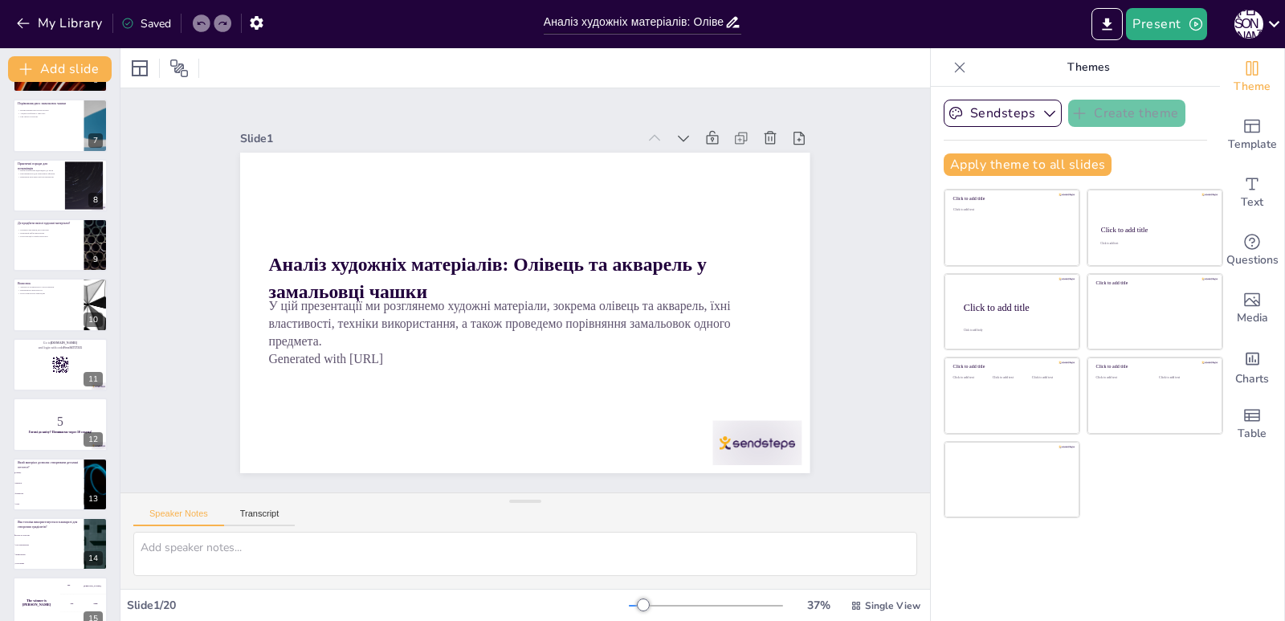
checkbox input "true"
click at [1114, 18] on icon "Export to PowerPoint" at bounding box center [1107, 24] width 17 height 17
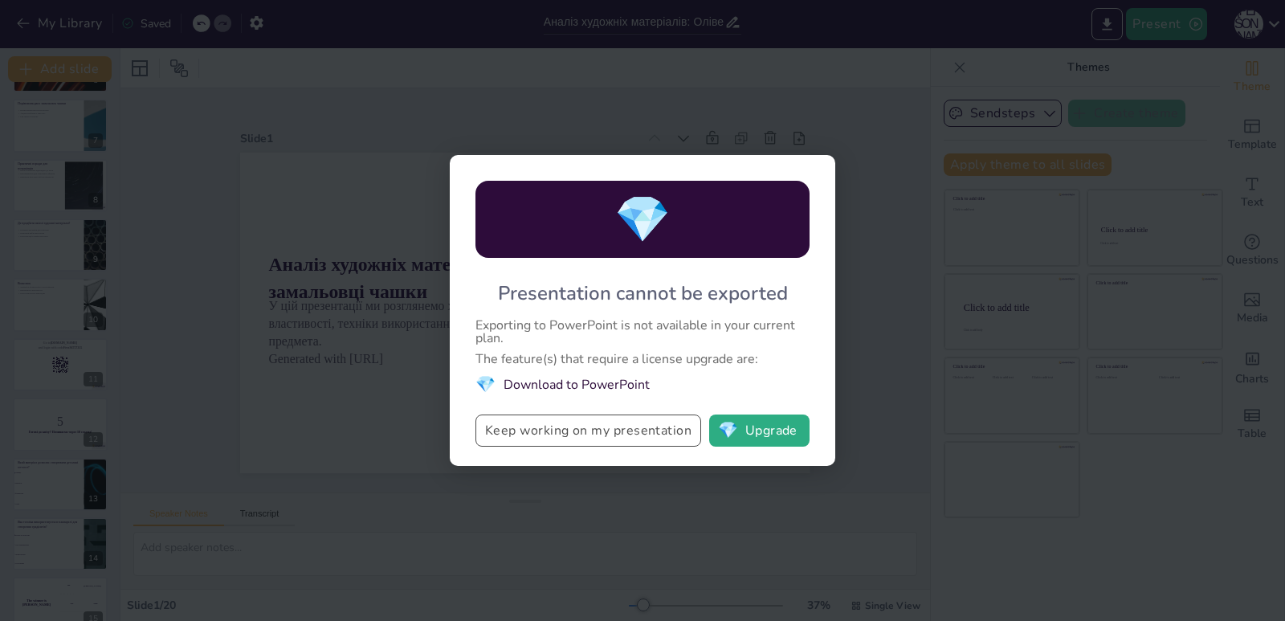
click at [662, 439] on button "Keep working on my presentation" at bounding box center [589, 430] width 226 height 32
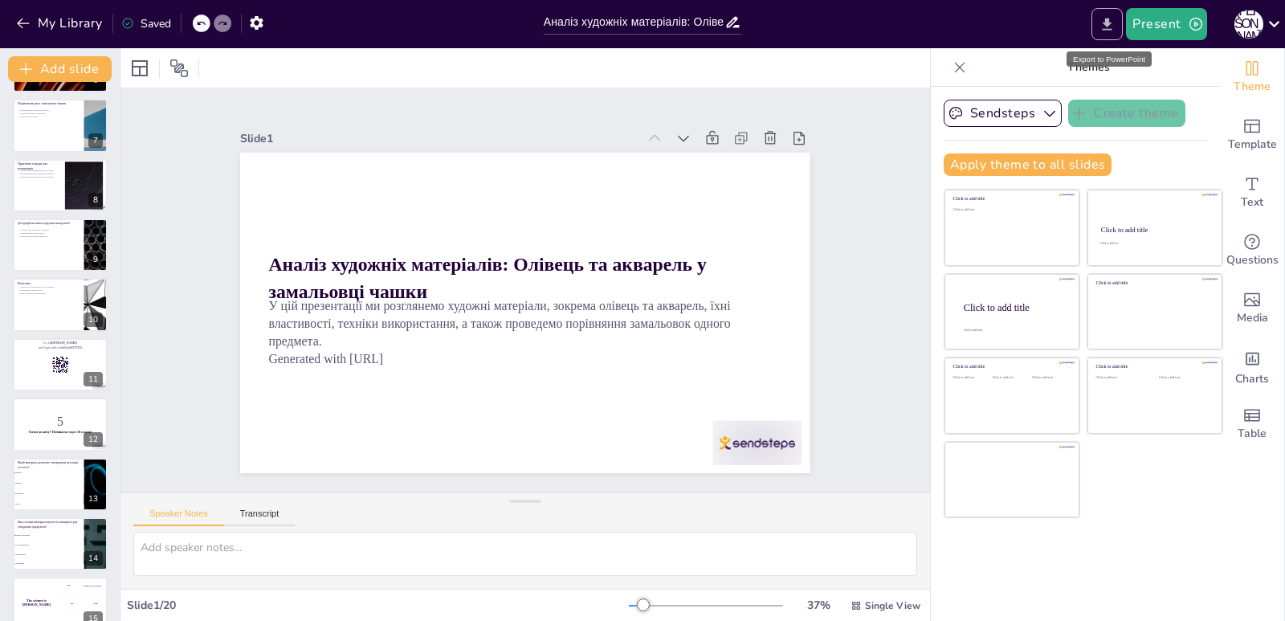
click at [1112, 25] on icon "Export to PowerPoint" at bounding box center [1107, 24] width 17 height 17
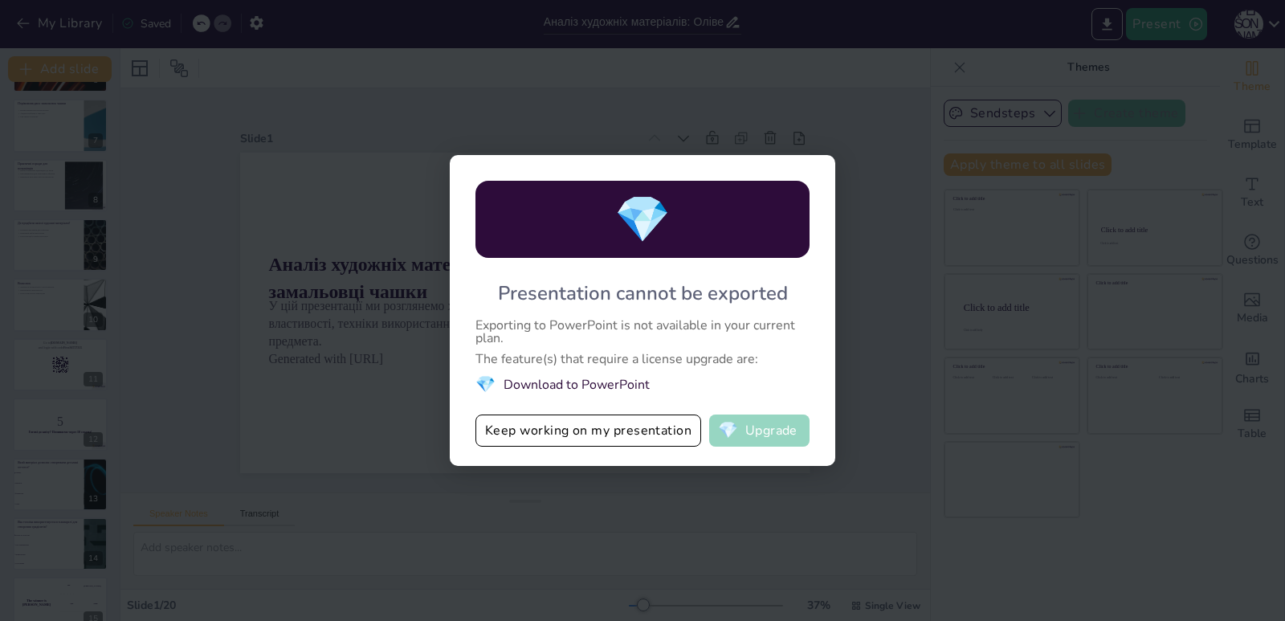
click at [761, 440] on button "💎 Upgrade" at bounding box center [759, 430] width 100 height 32
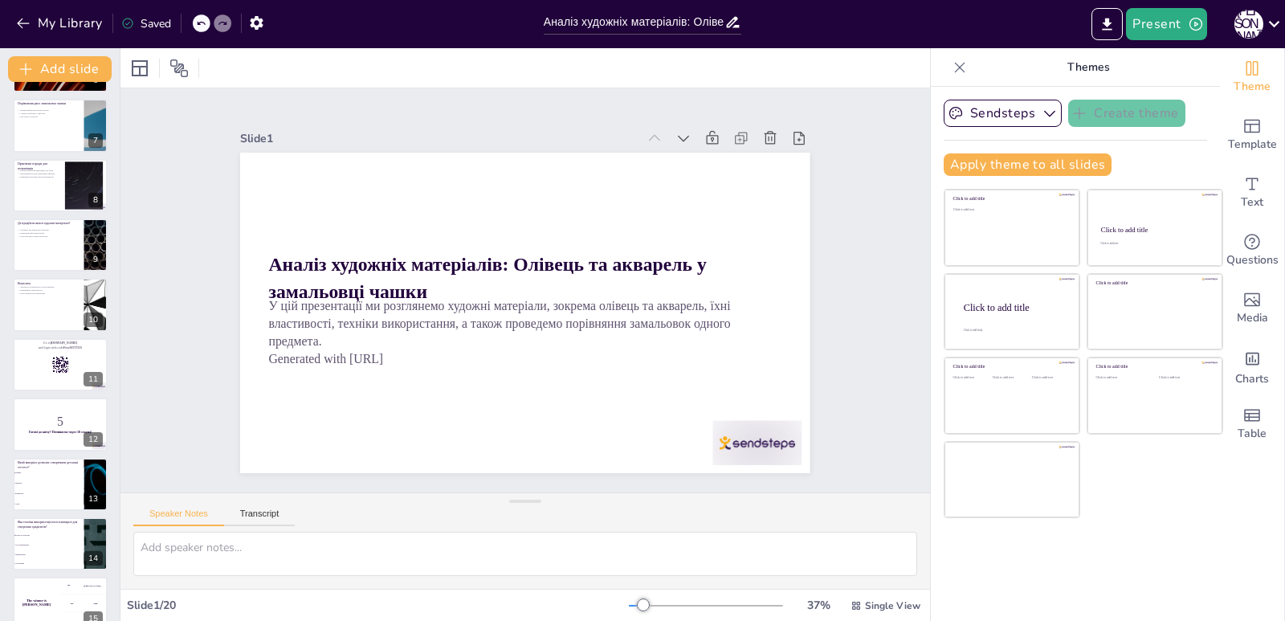
scroll to position [0, 0]
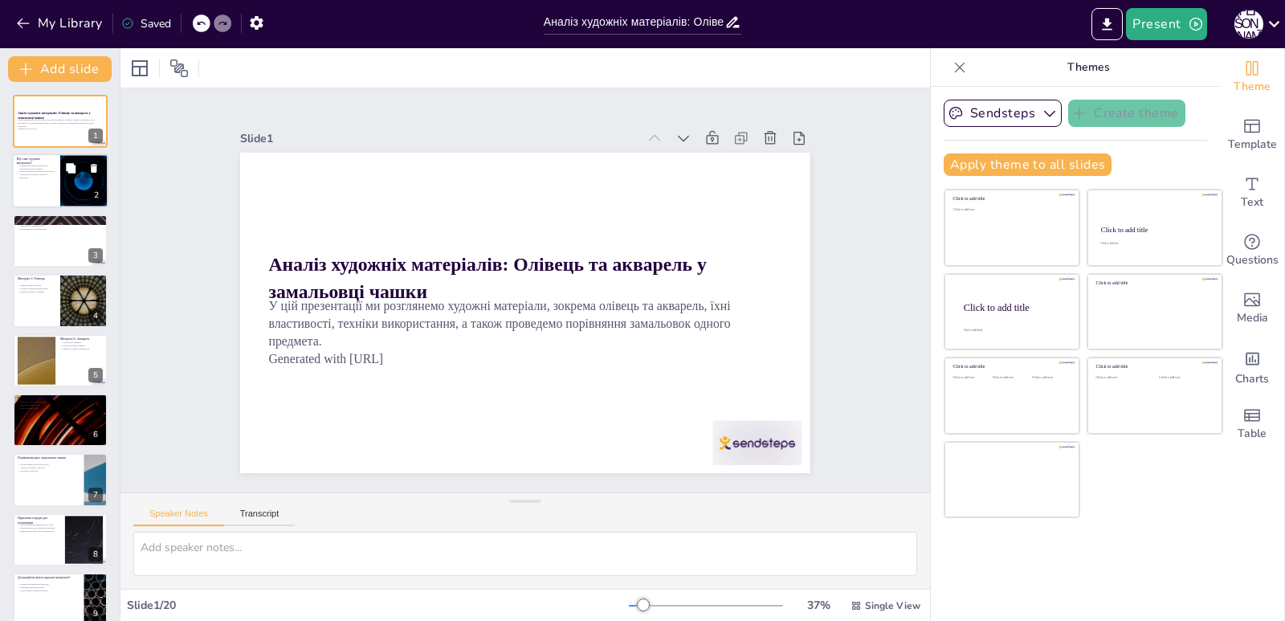
click at [59, 164] on div at bounding box center [60, 181] width 96 height 55
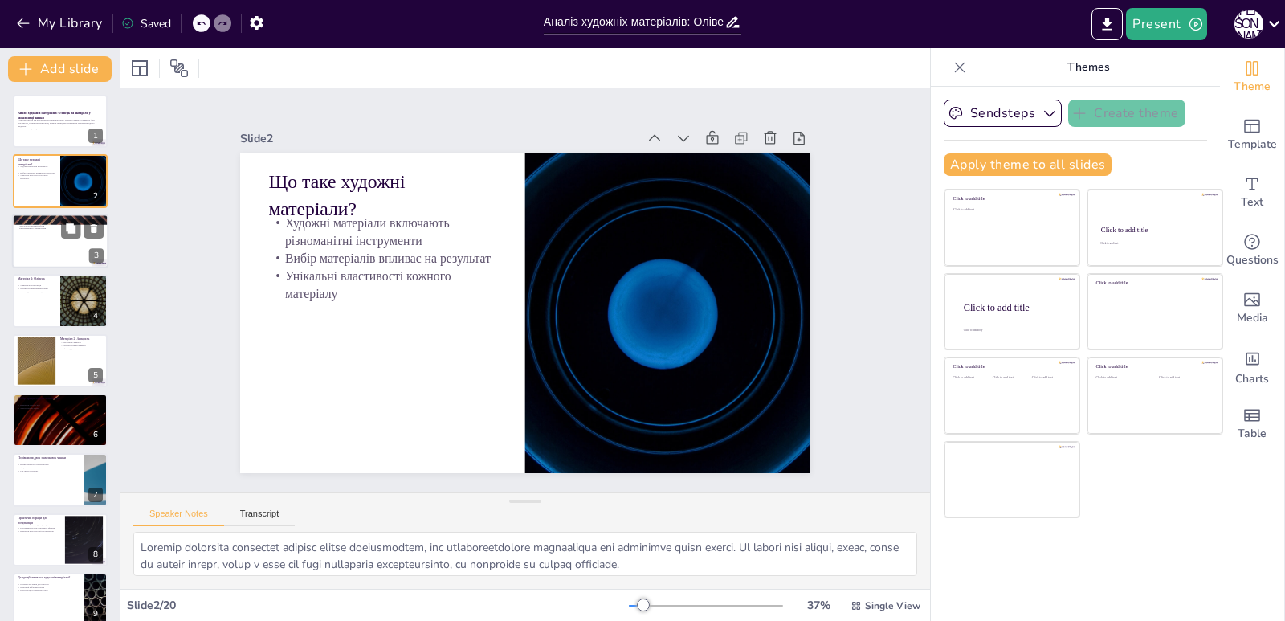
click at [69, 247] on div at bounding box center [60, 241] width 96 height 55
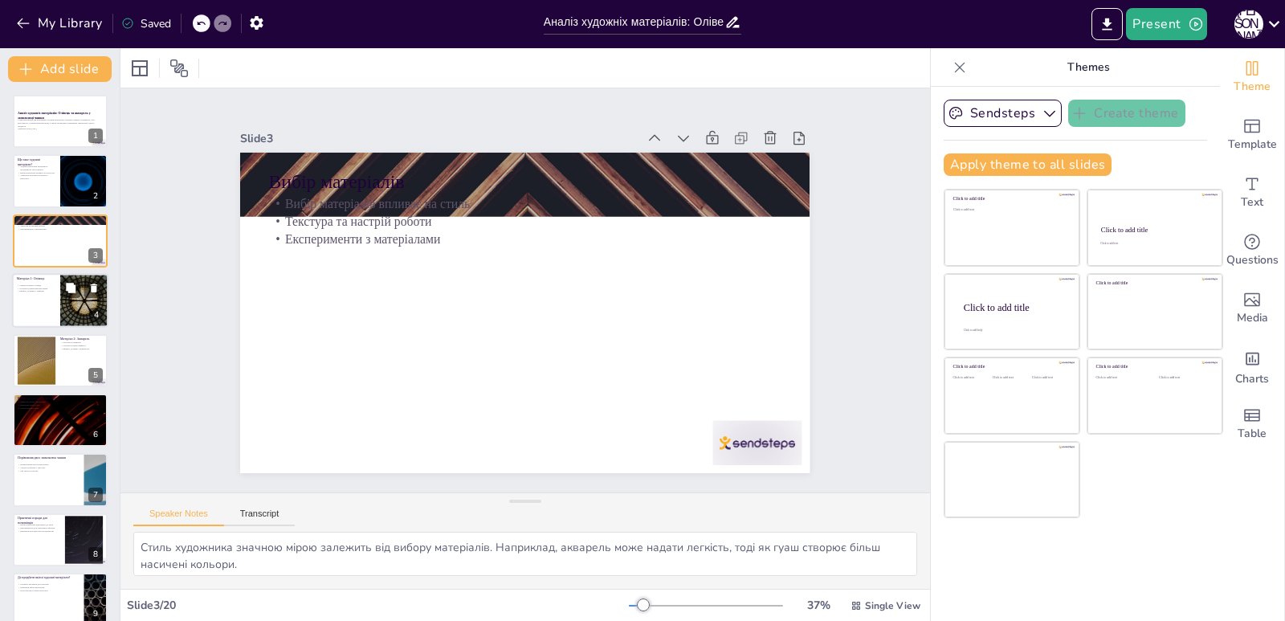
click at [76, 305] on div at bounding box center [84, 300] width 96 height 55
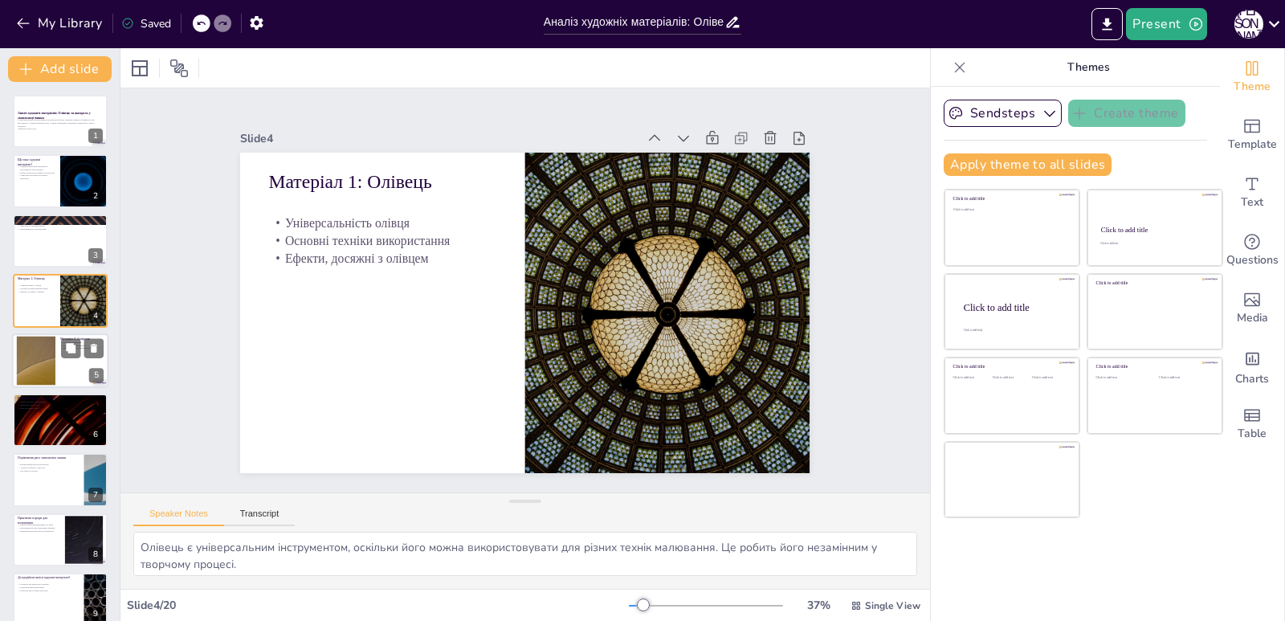
click at [71, 374] on div at bounding box center [60, 360] width 96 height 55
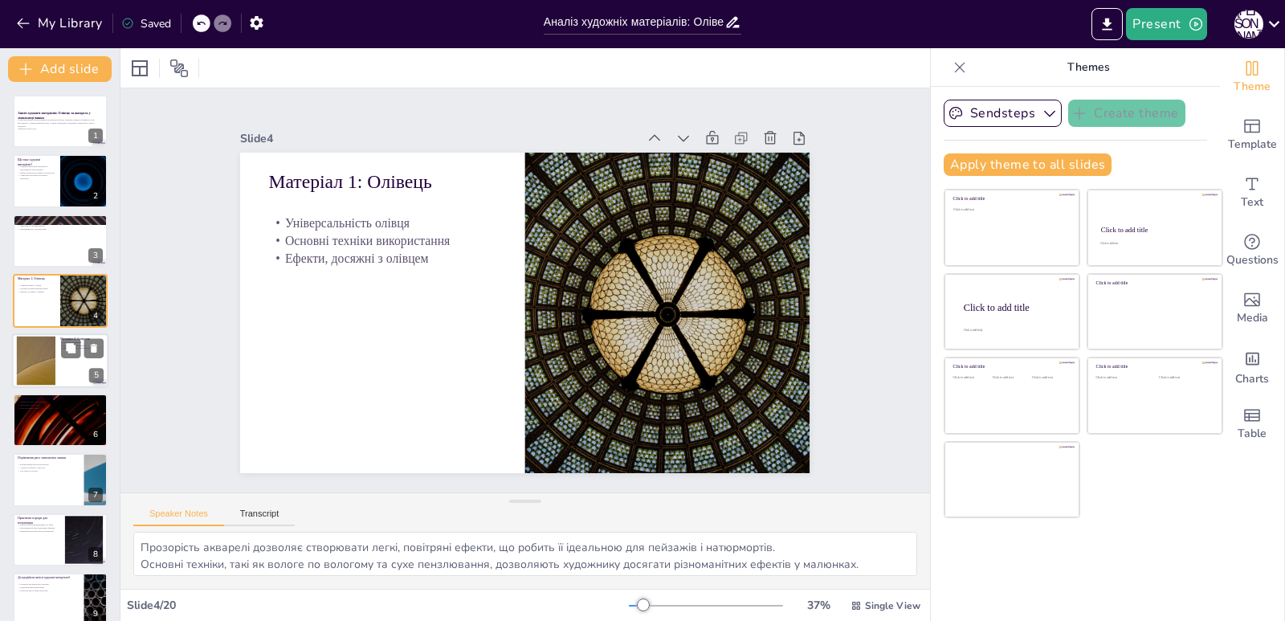
scroll to position [9, 0]
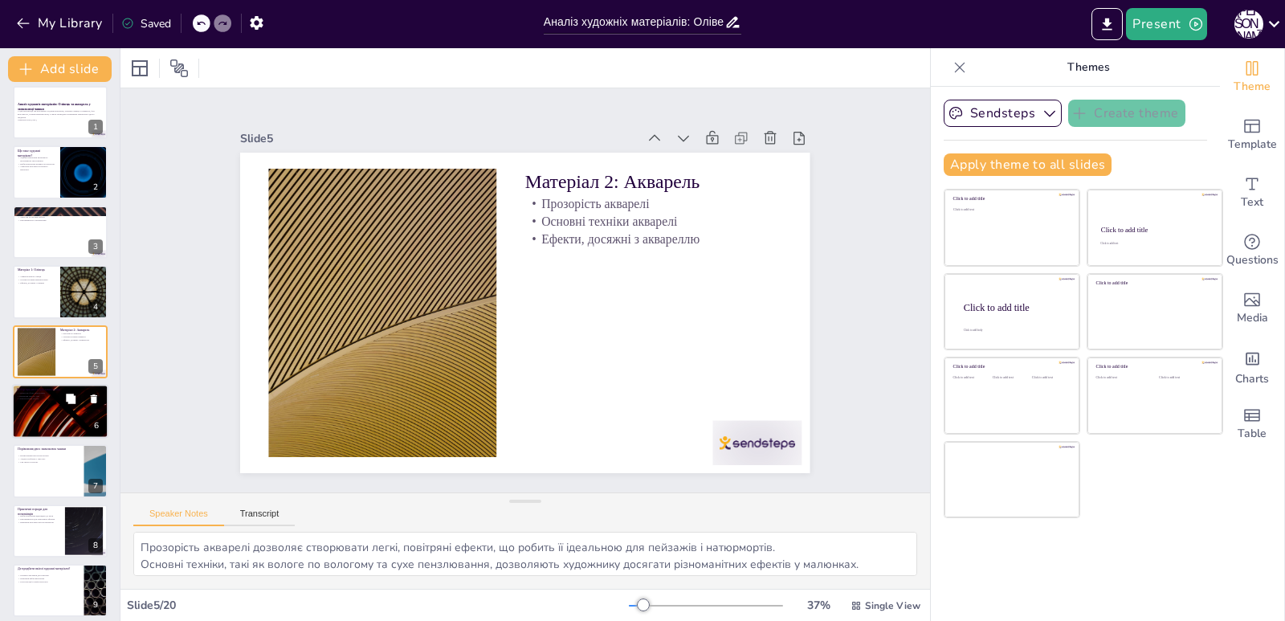
click at [63, 415] on div at bounding box center [60, 411] width 96 height 55
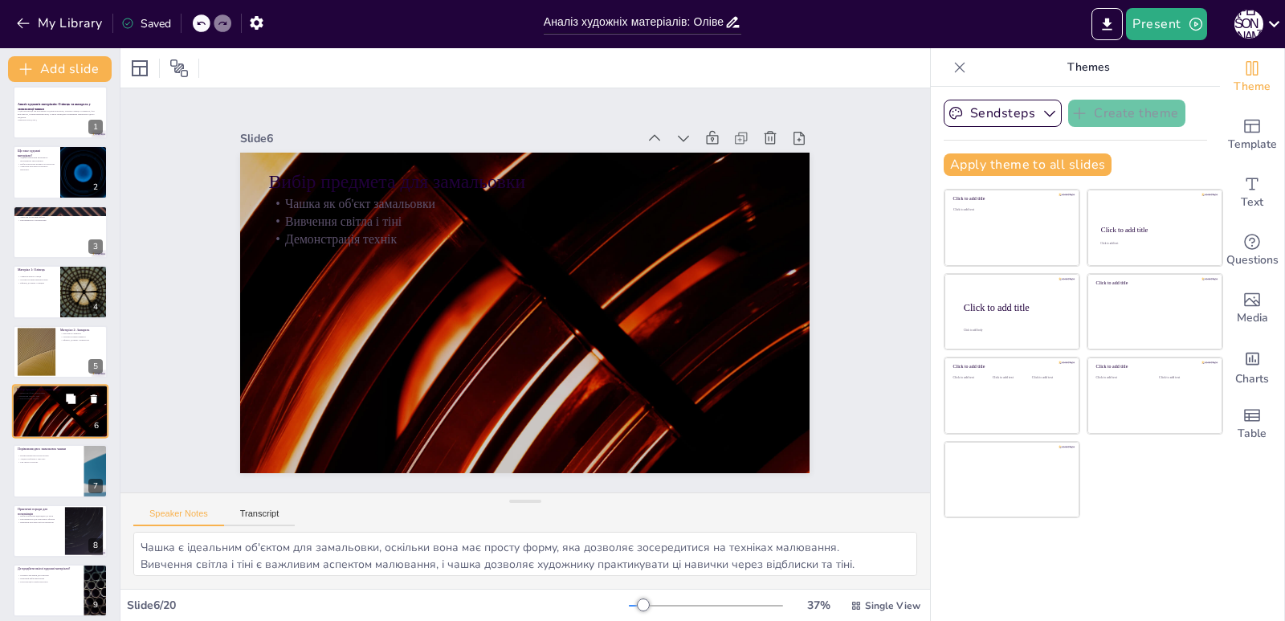
scroll to position [69, 0]
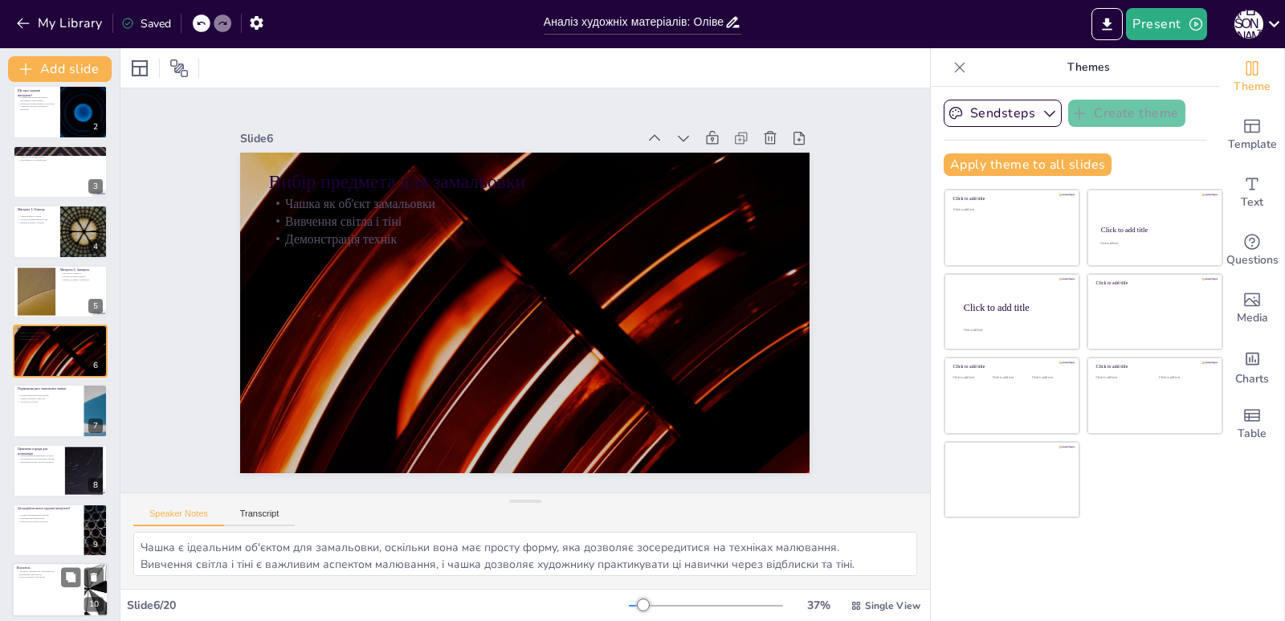
click at [49, 444] on div "Практичні поради для початківців Вибір матеріалів відповідно до мети Експеримен…" at bounding box center [60, 444] width 95 height 0
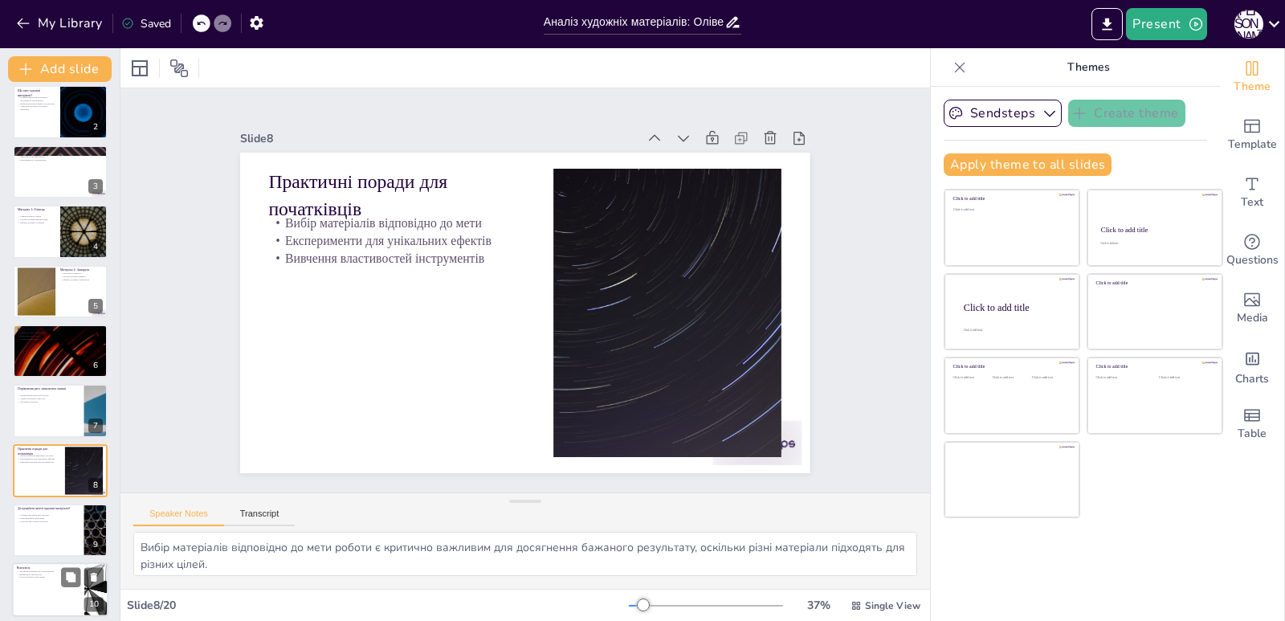
scroll to position [188, 0]
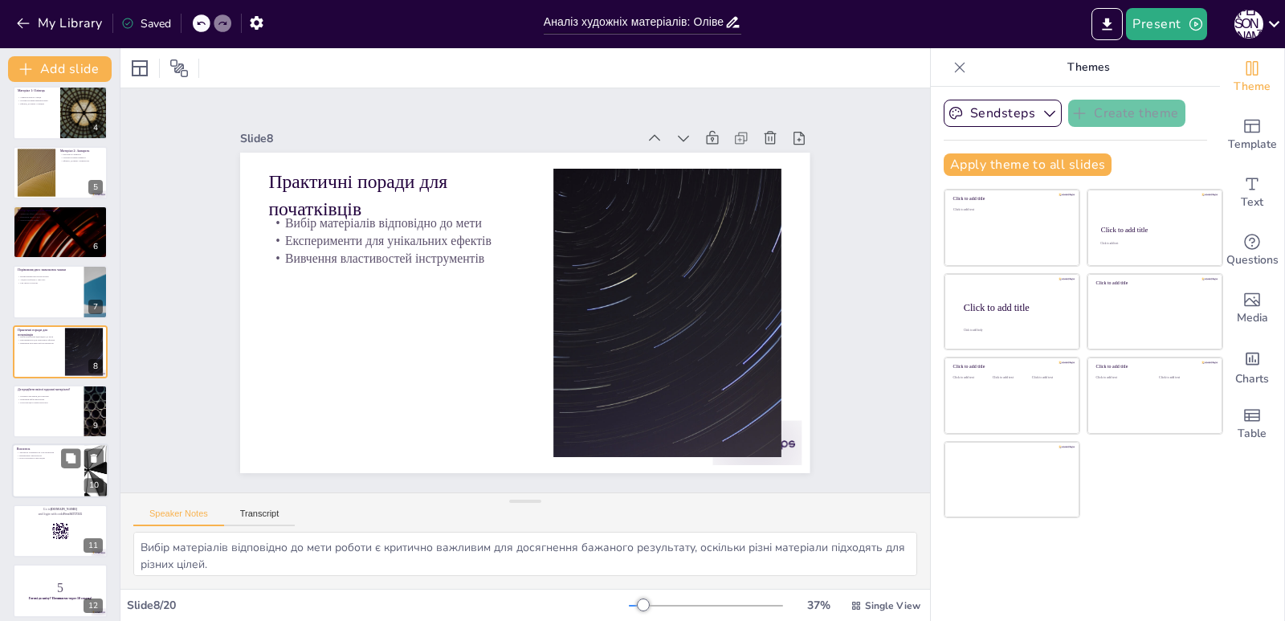
click at [48, 479] on div at bounding box center [60, 471] width 96 height 55
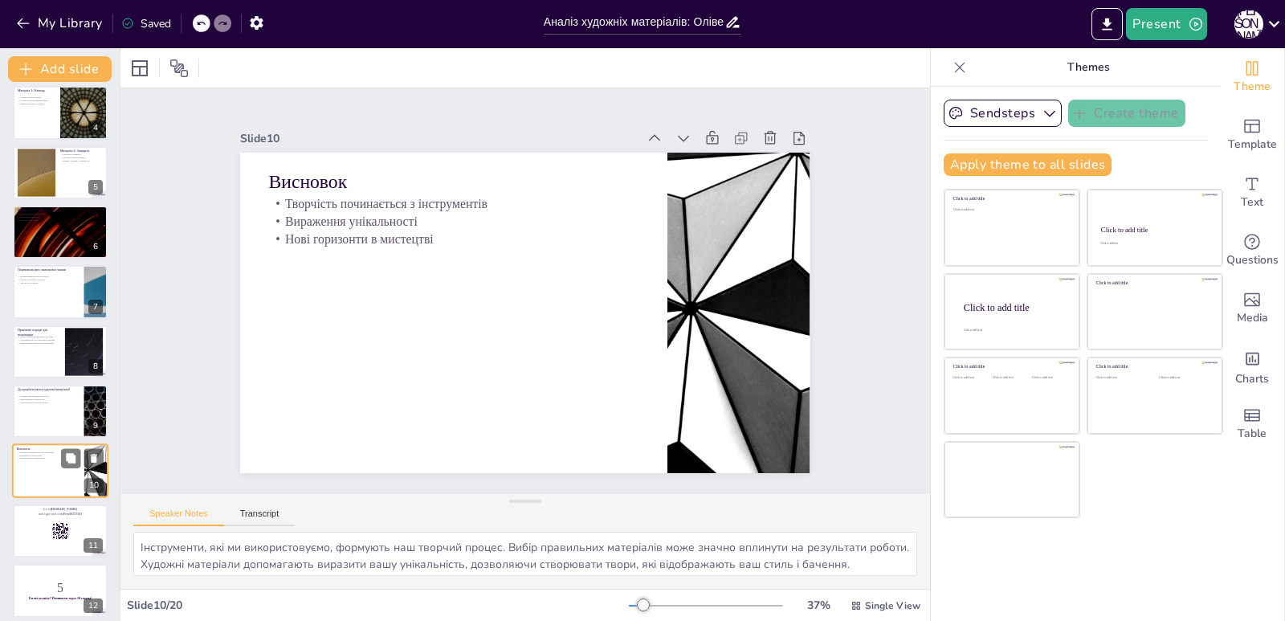
scroll to position [308, 0]
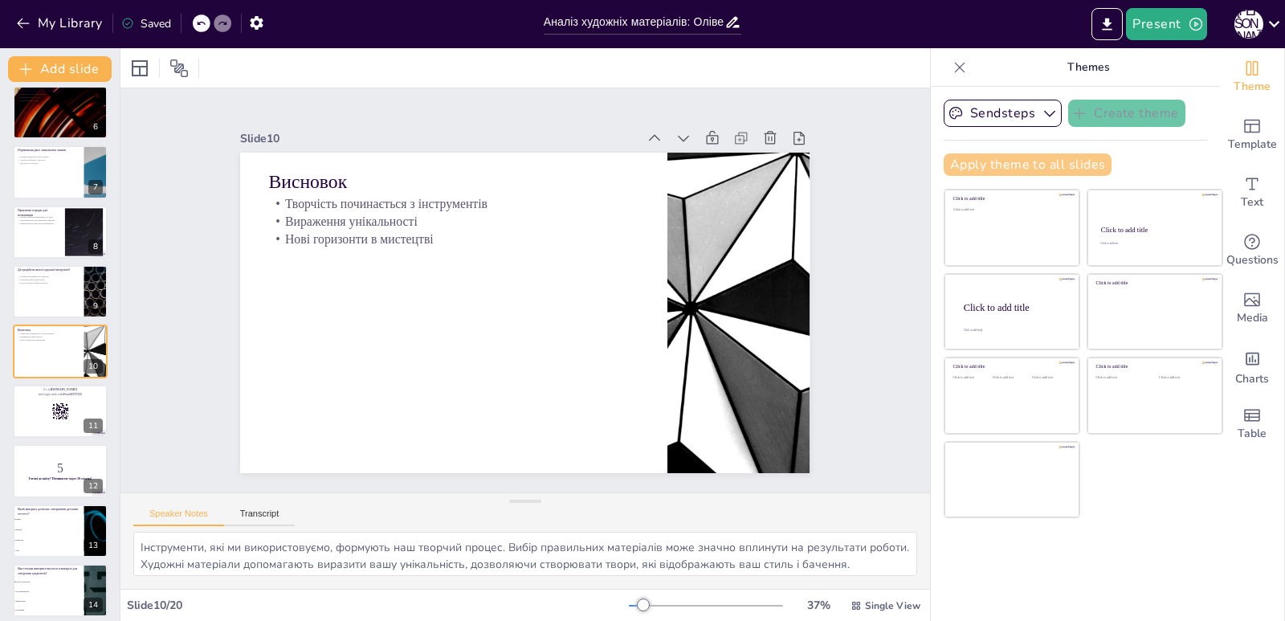
click at [996, 166] on button "Apply theme to all slides" at bounding box center [1028, 164] width 168 height 22
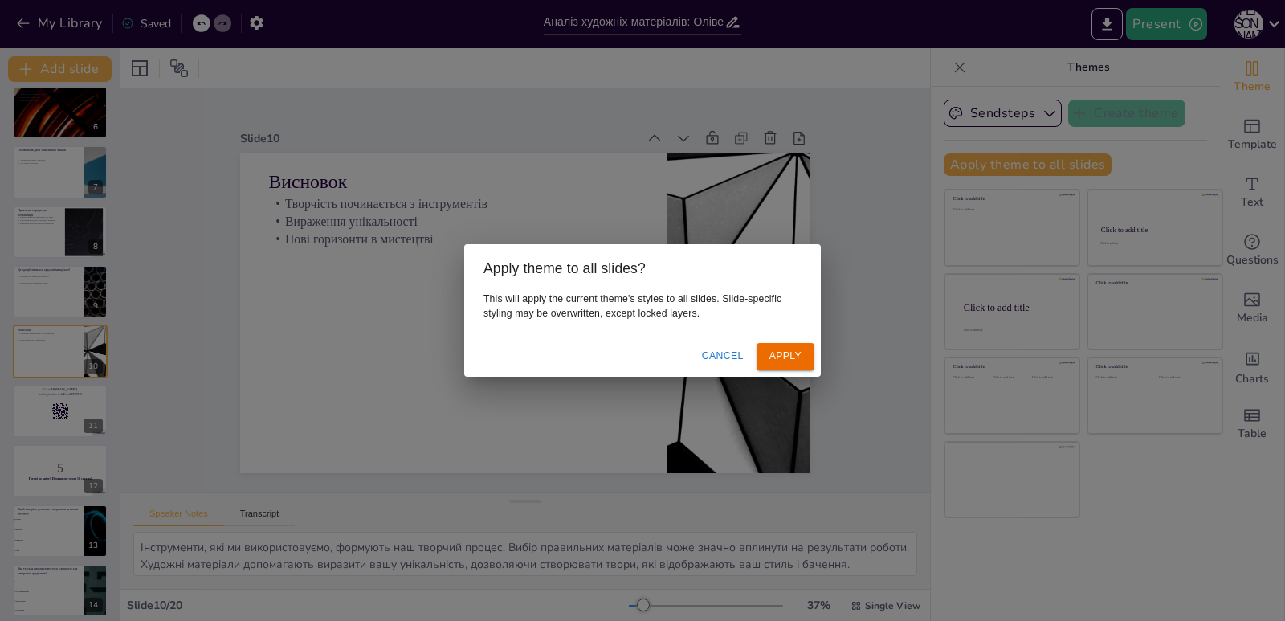
click at [860, 310] on div "Apply theme to all slides? This will apply the current theme's styles to all sl…" at bounding box center [642, 310] width 1285 height 621
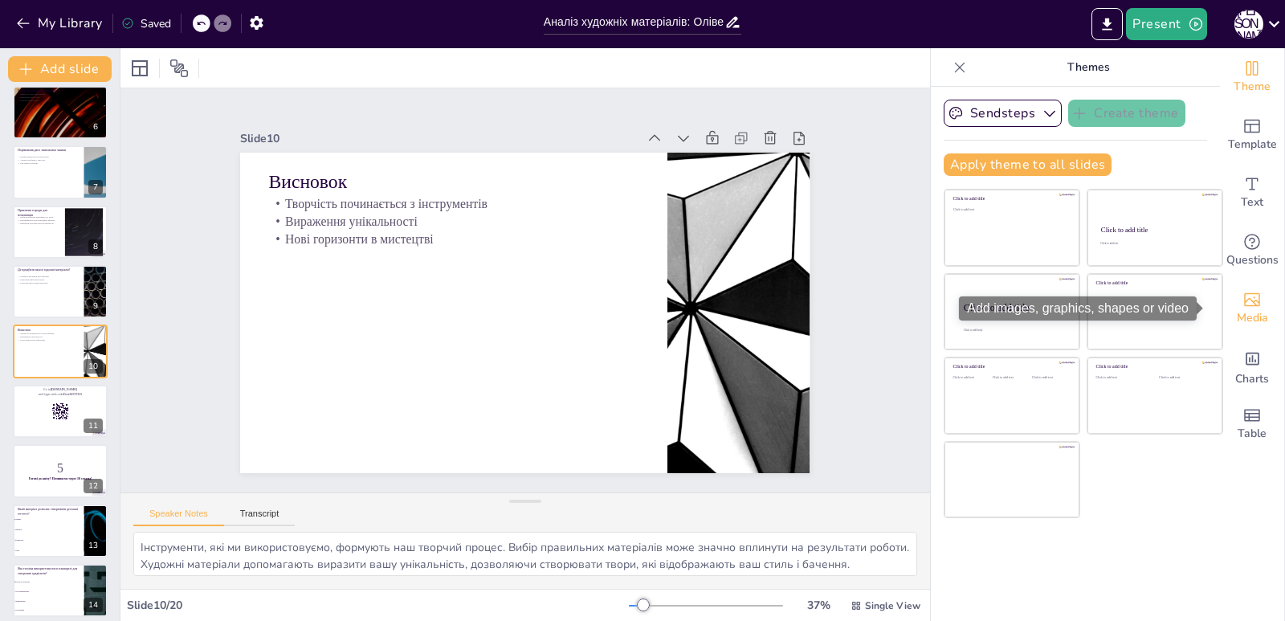
click at [1244, 306] on icon "Add images, graphics, shapes or video" at bounding box center [1252, 300] width 16 height 14
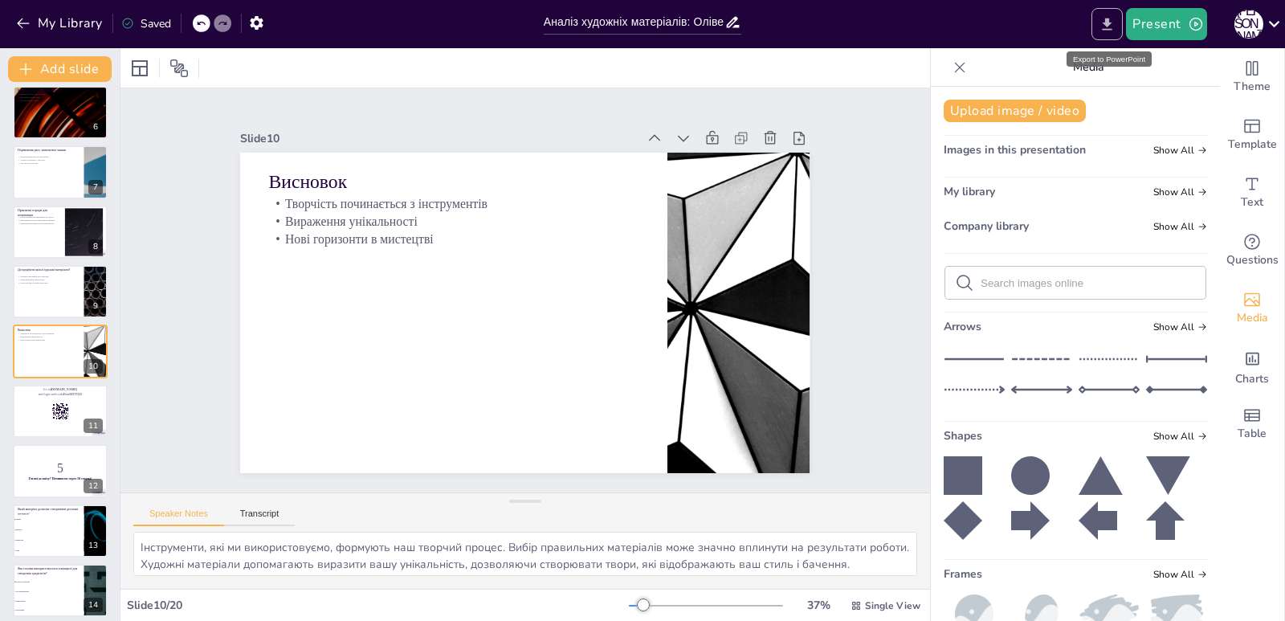
click at [1110, 25] on icon "Export to PowerPoint" at bounding box center [1108, 24] width 10 height 12
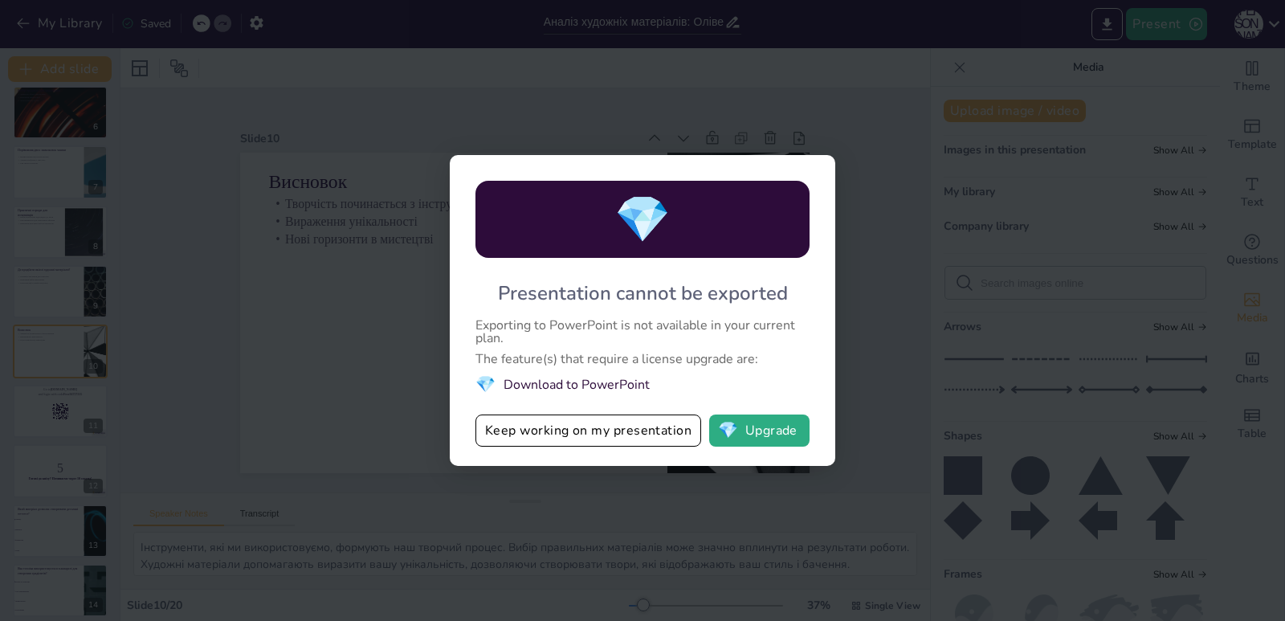
click at [517, 431] on button "Keep working on my presentation" at bounding box center [589, 430] width 226 height 32
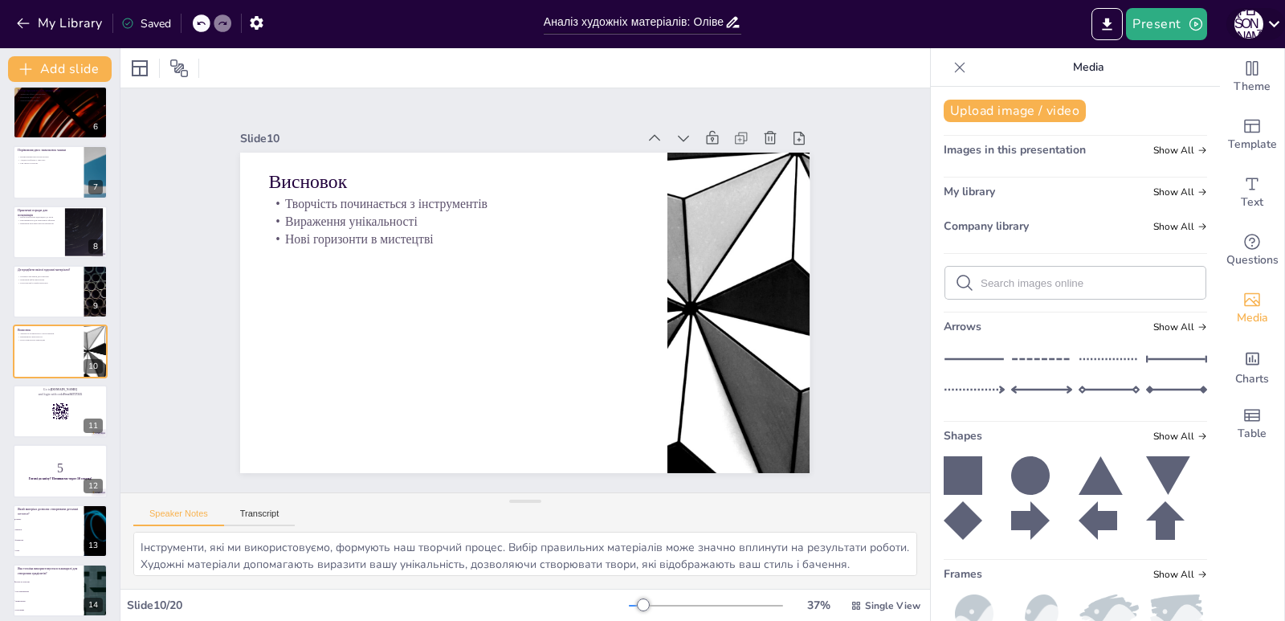
click at [1276, 19] on icon at bounding box center [1275, 24] width 22 height 22
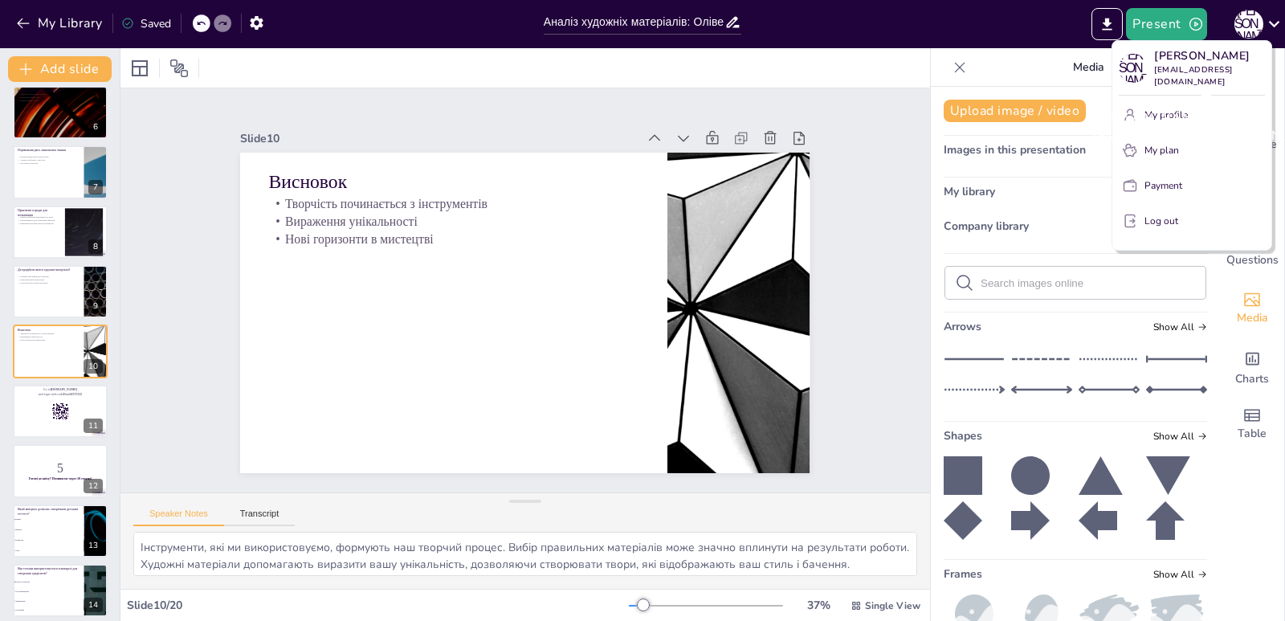
click at [1207, 63] on p "[PERSON_NAME]" at bounding box center [1209, 55] width 111 height 17
click at [1180, 119] on p "My profile" at bounding box center [1166, 115] width 43 height 14
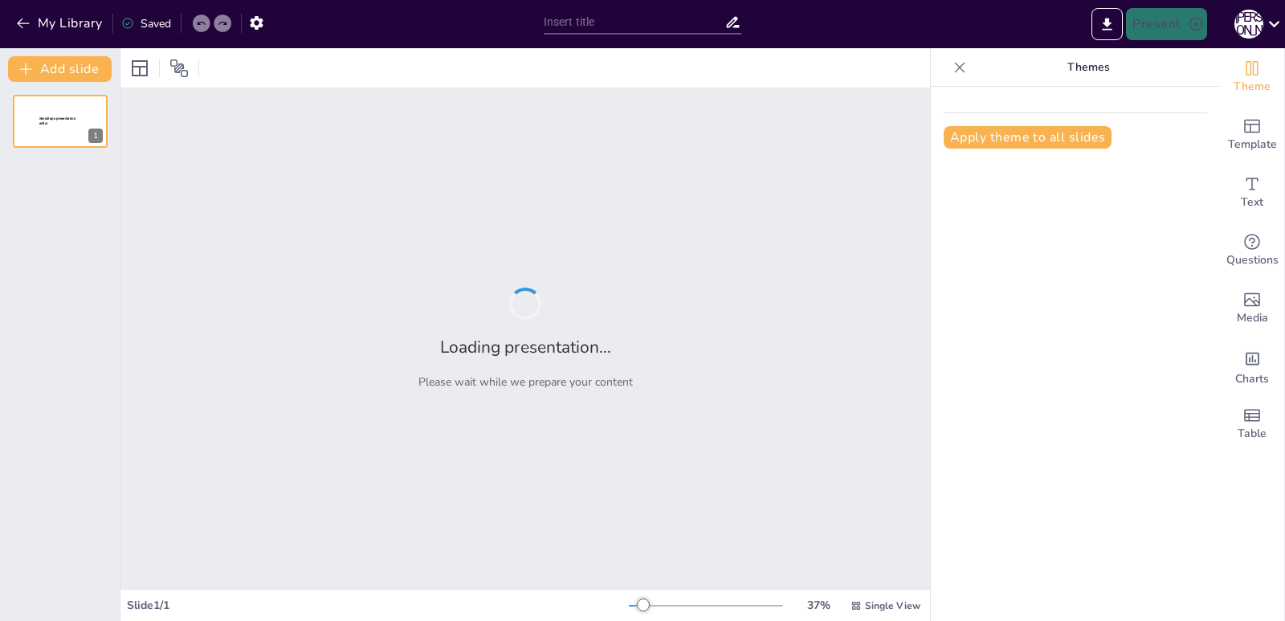
type input "Аналіз художніх матеріалів: Олівець та акварель у замальовці чашки"
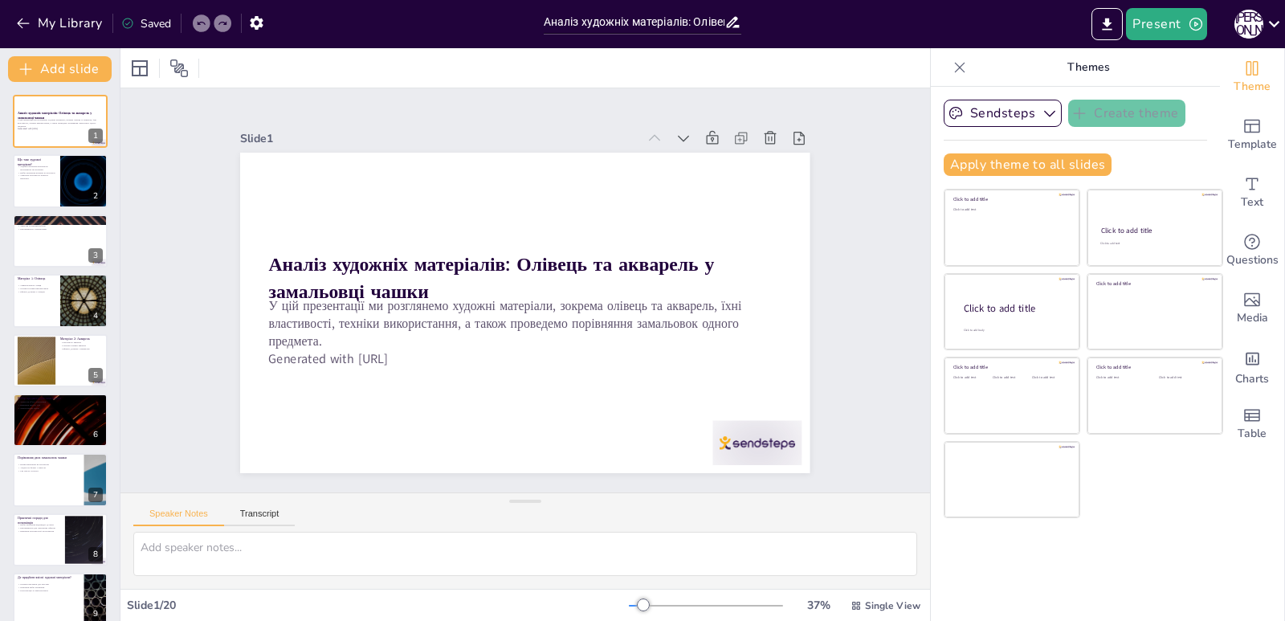
checkbox input "true"
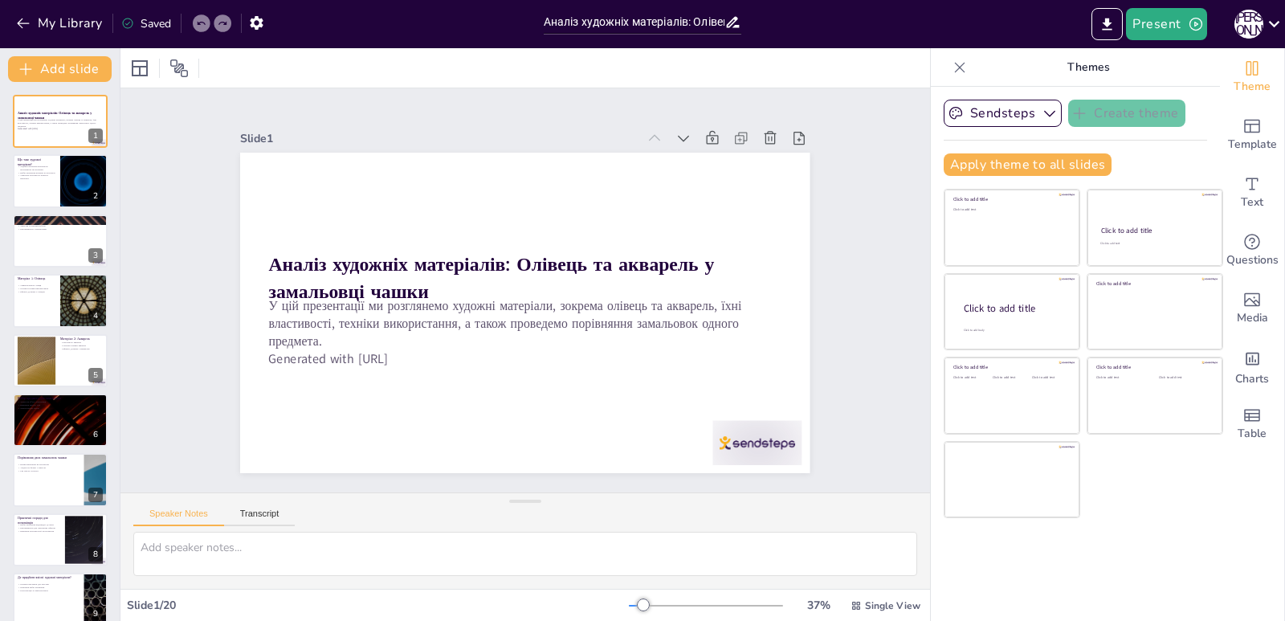
checkbox input "true"
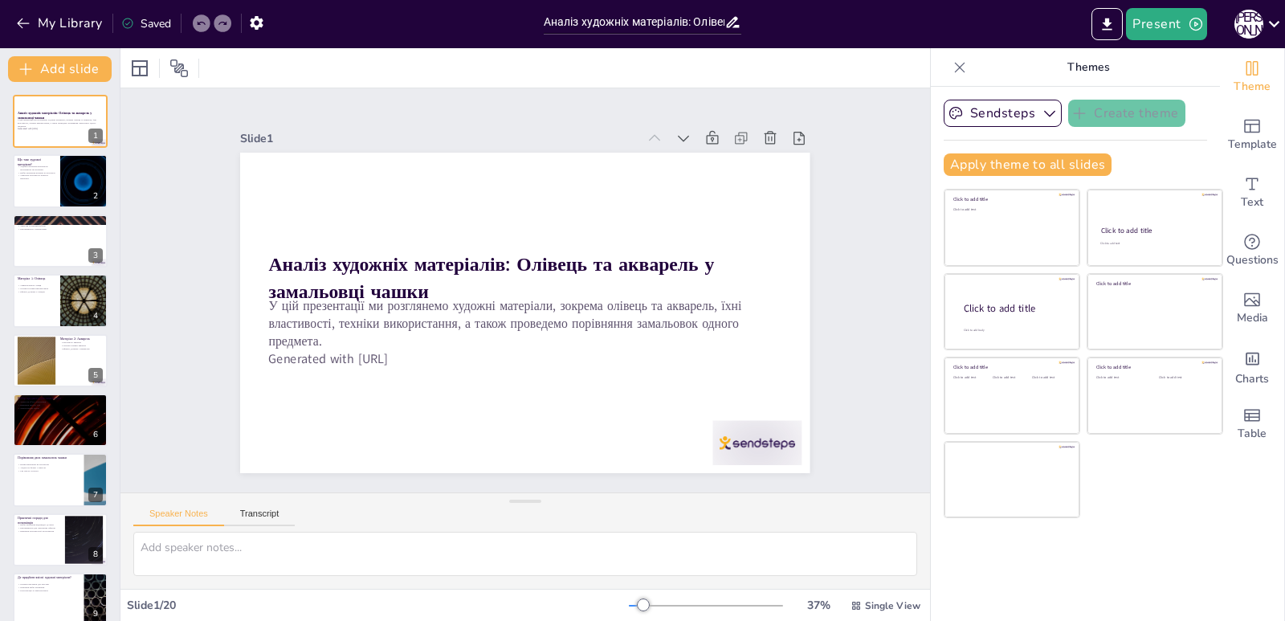
checkbox input "true"
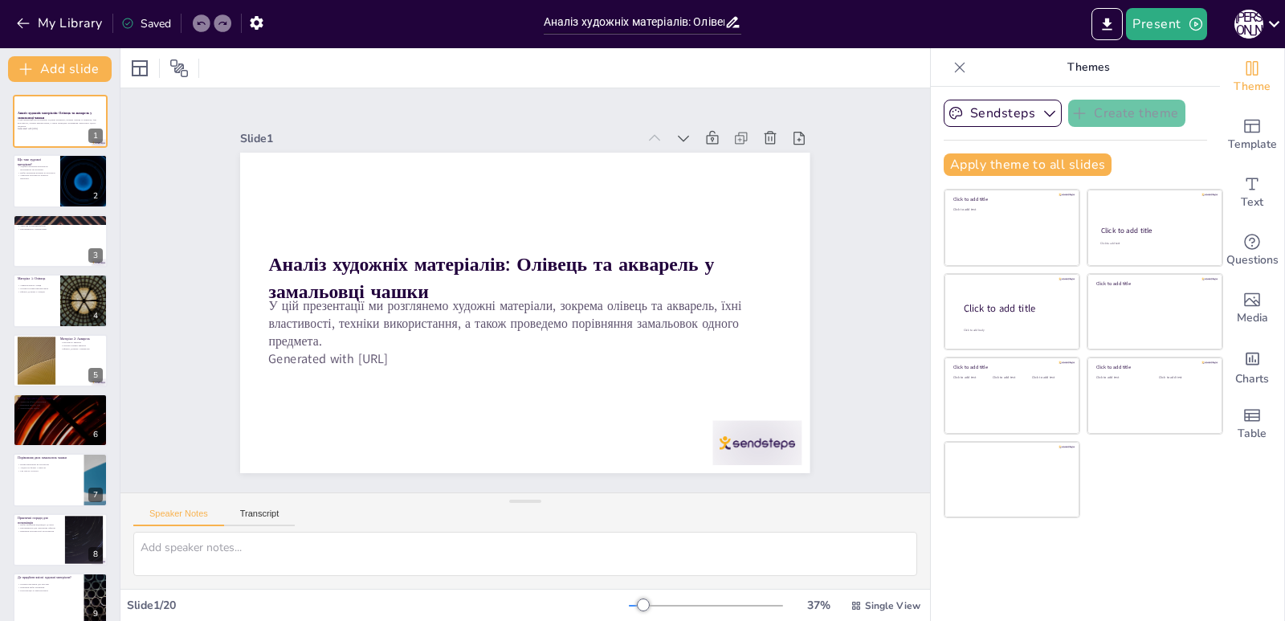
checkbox input "true"
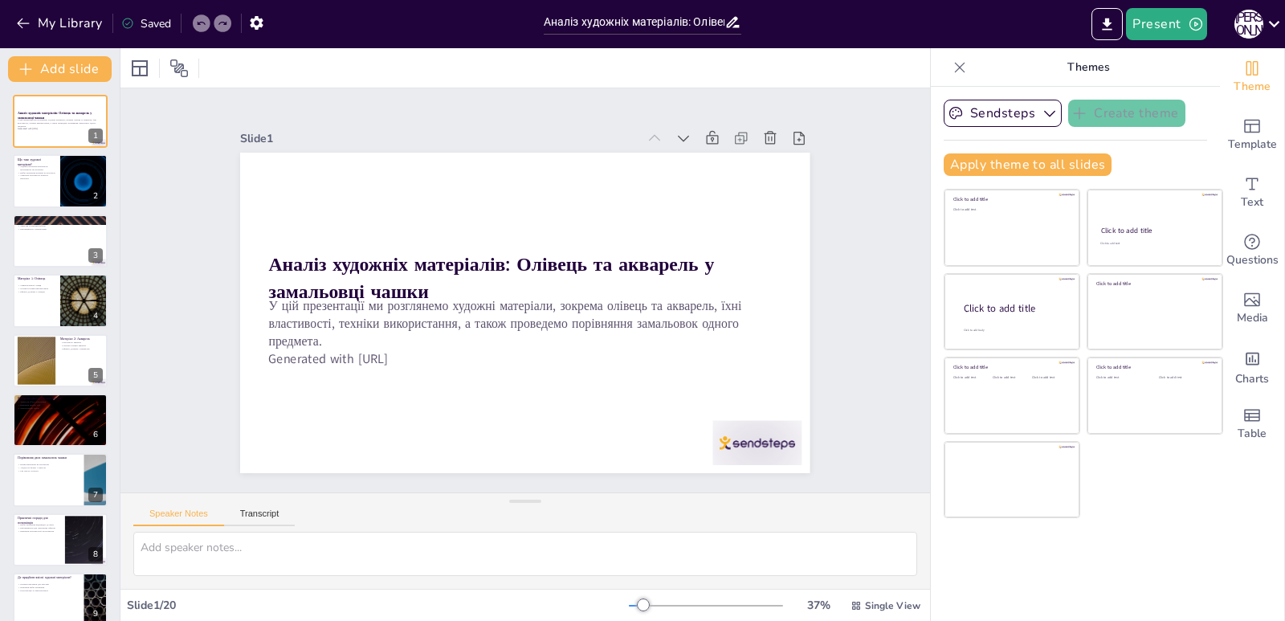
checkbox input "true"
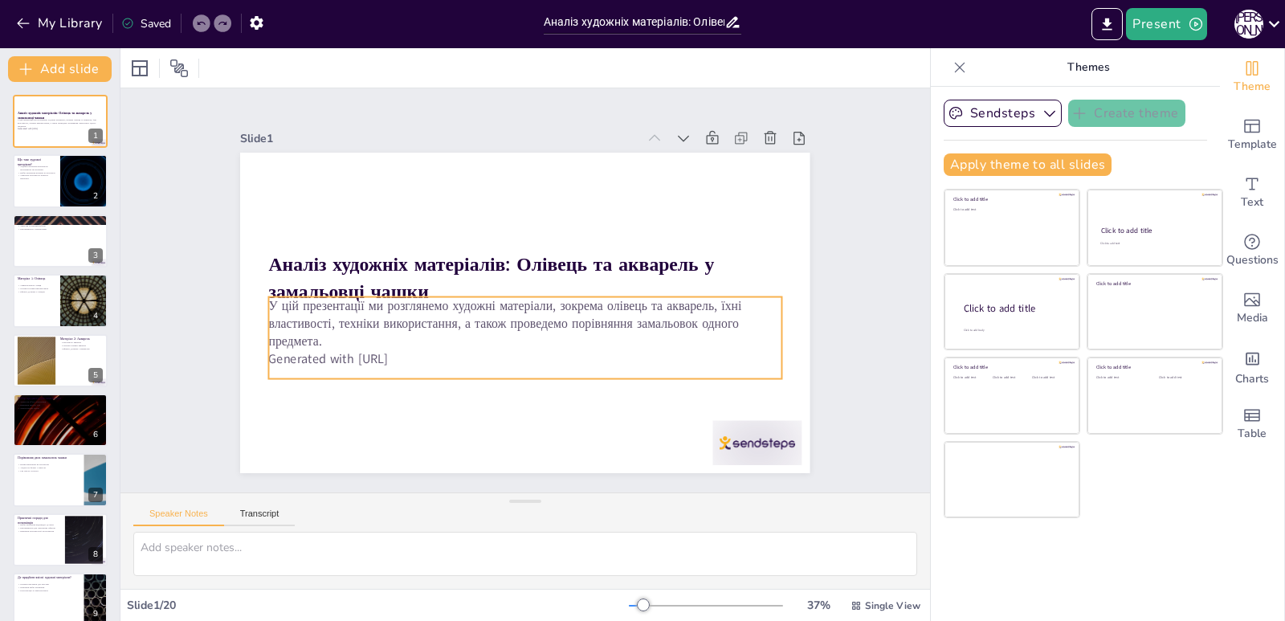
checkbox input "true"
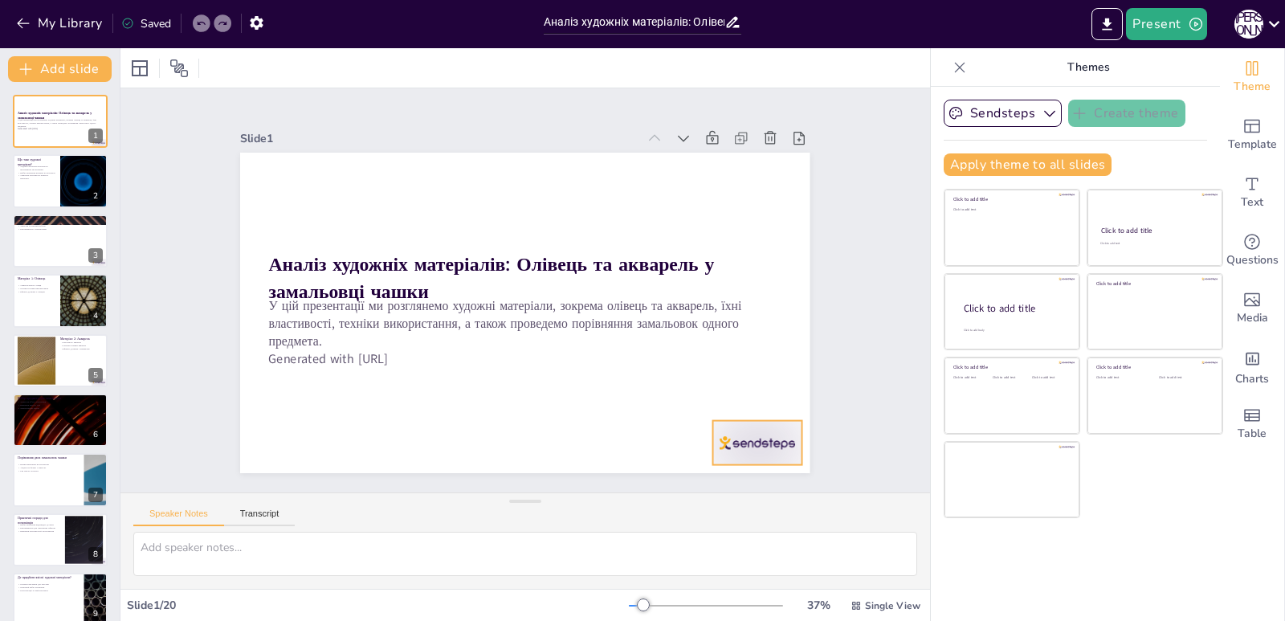
checkbox input "true"
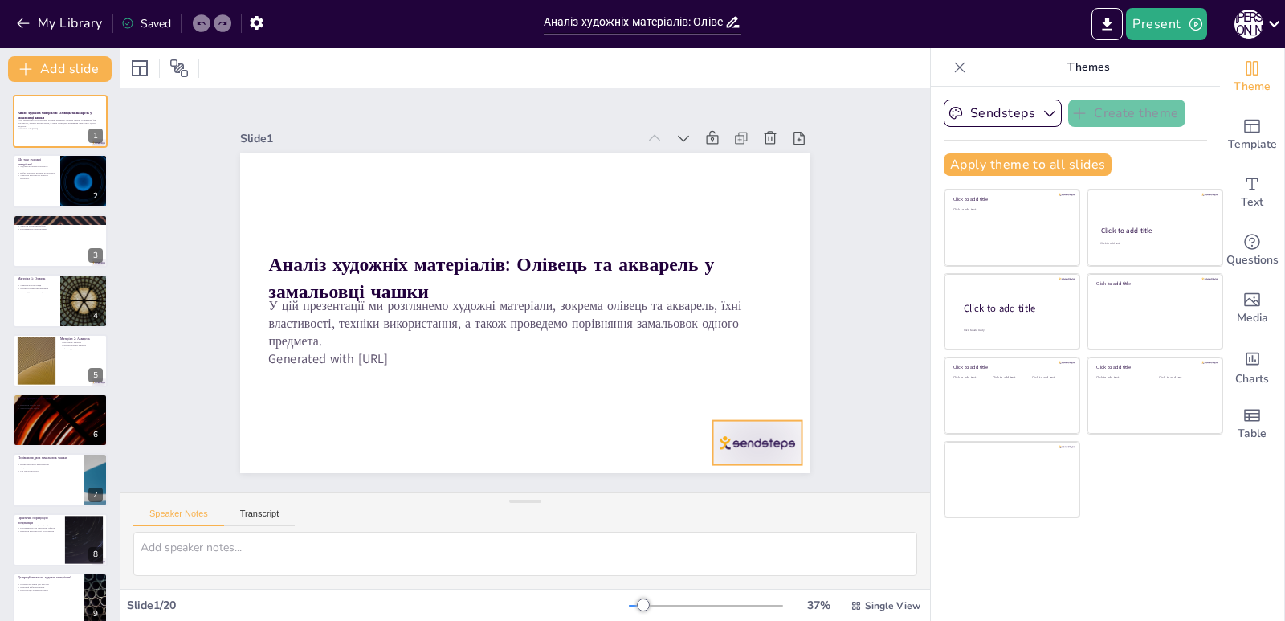
checkbox input "true"
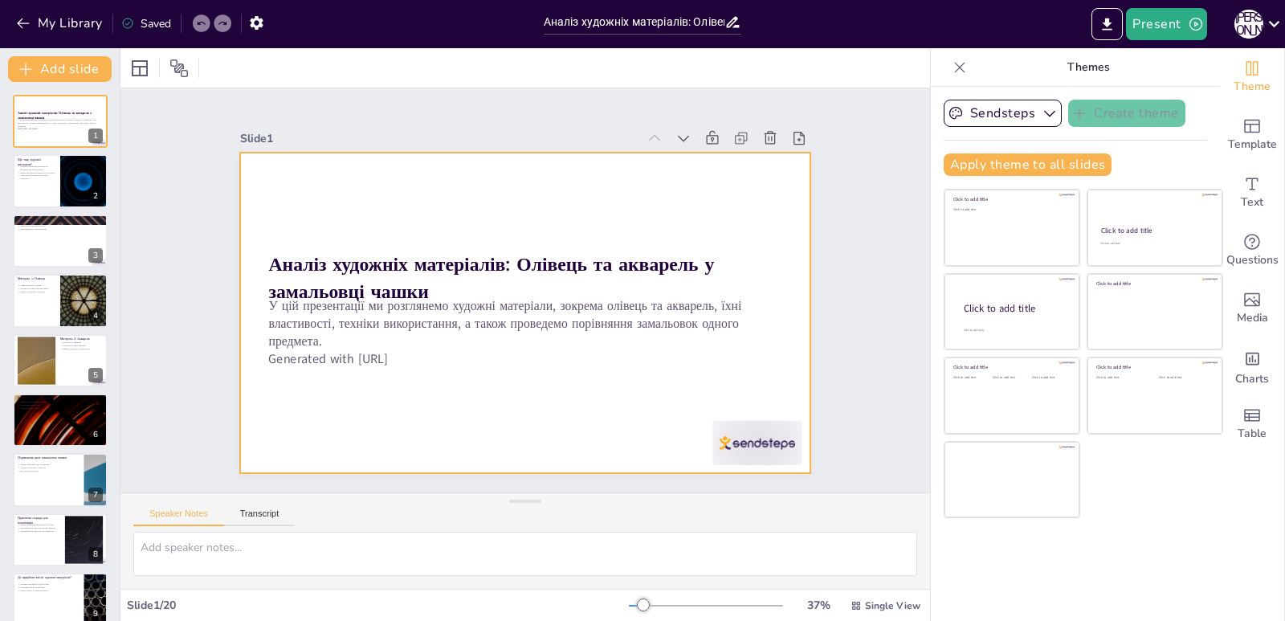
checkbox input "true"
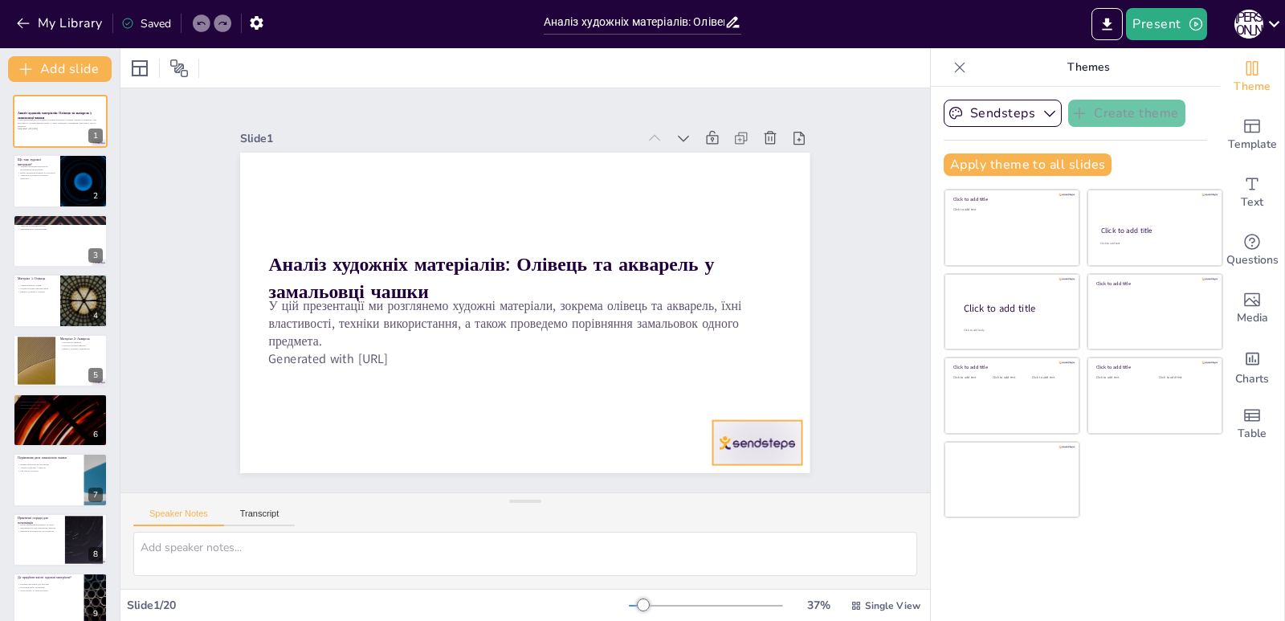
checkbox input "true"
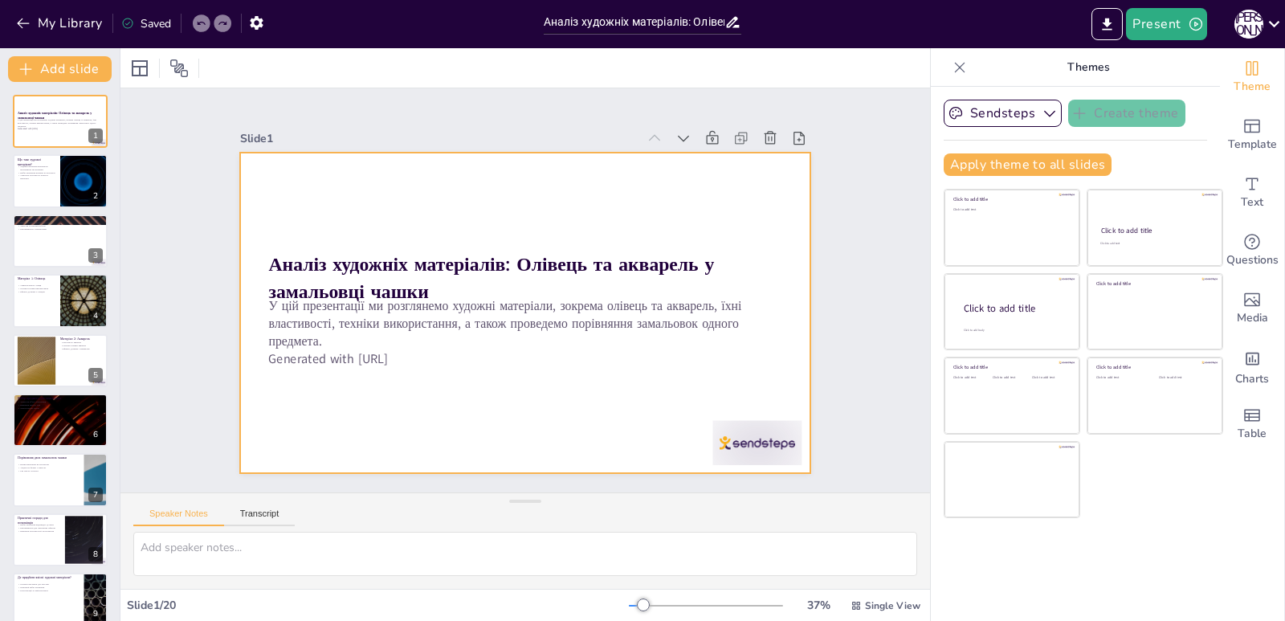
checkbox input "true"
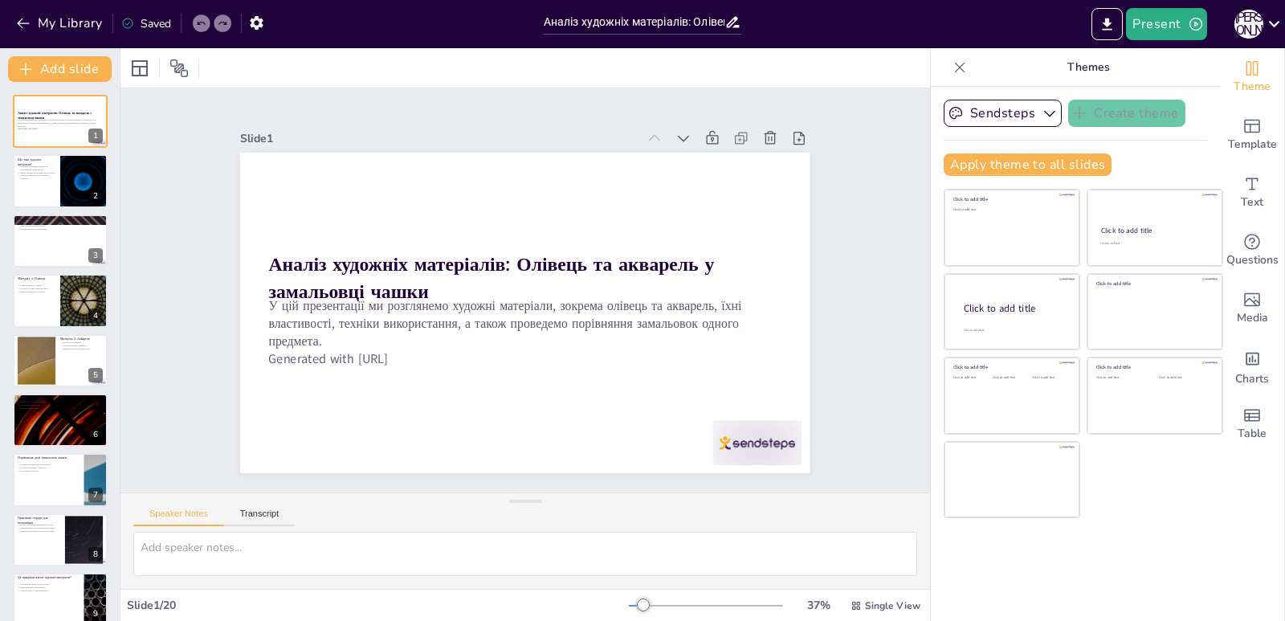
checkbox input "true"
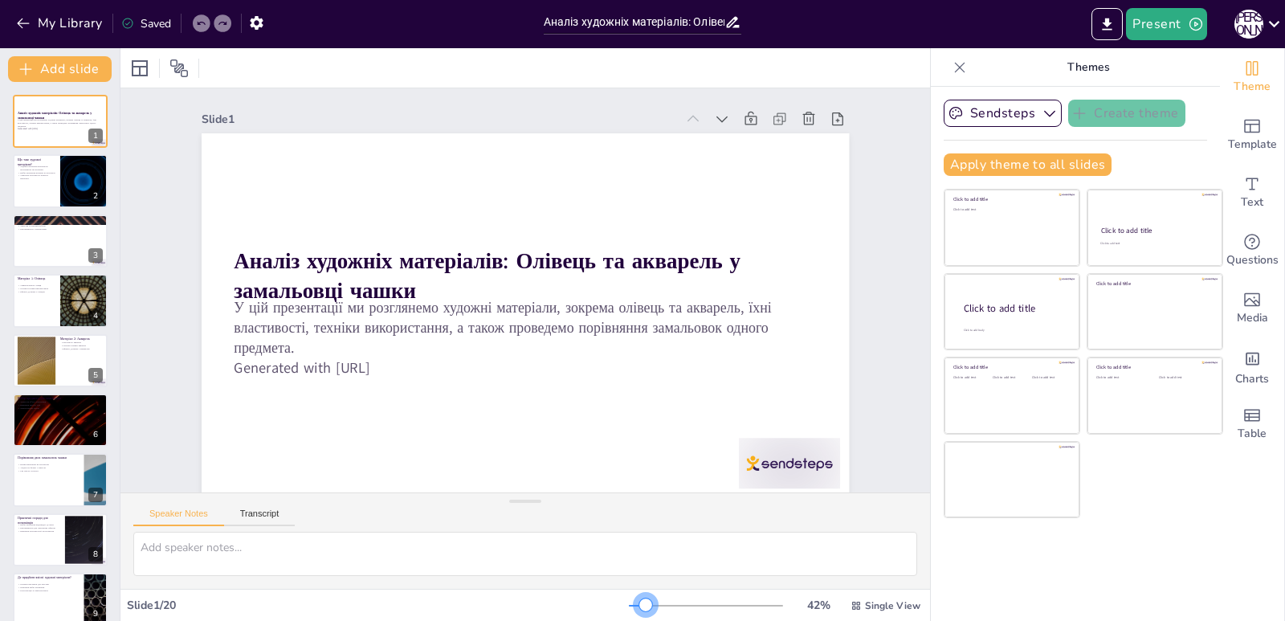
checkbox input "true"
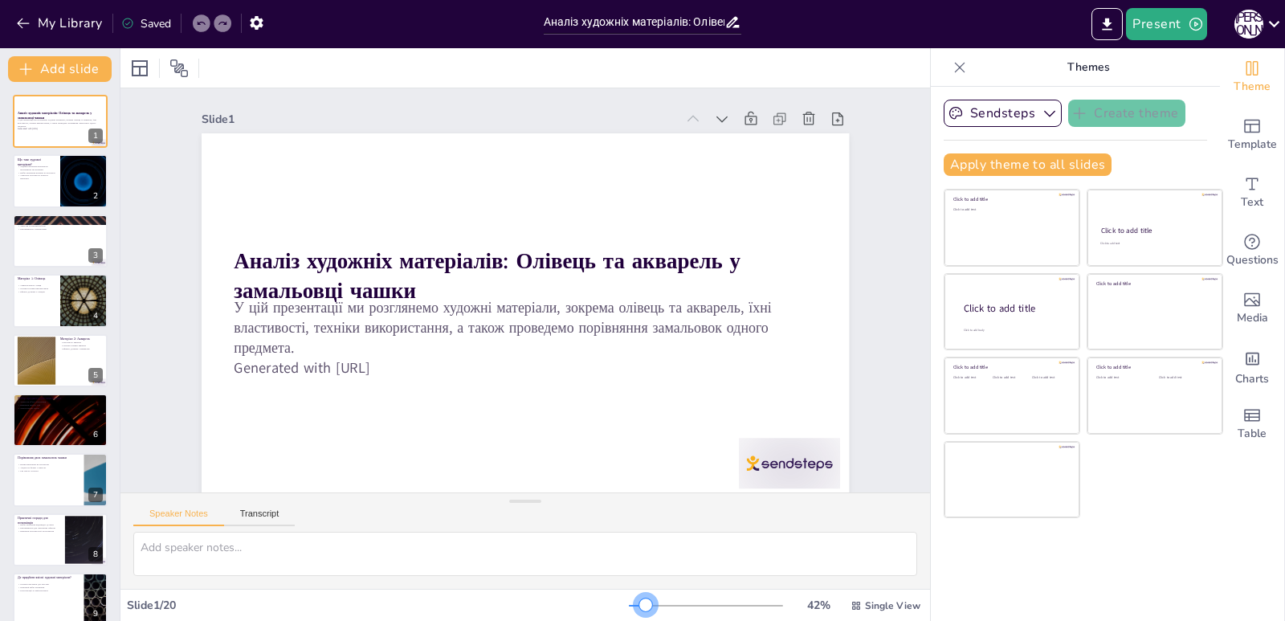
checkbox input "true"
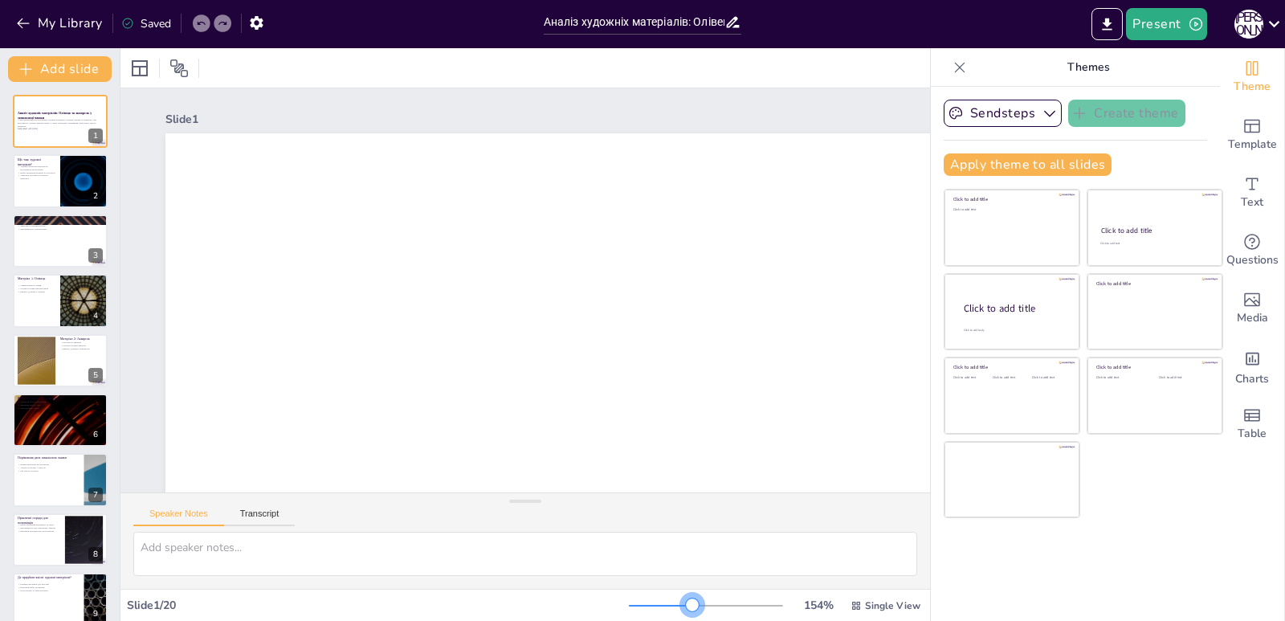
checkbox input "true"
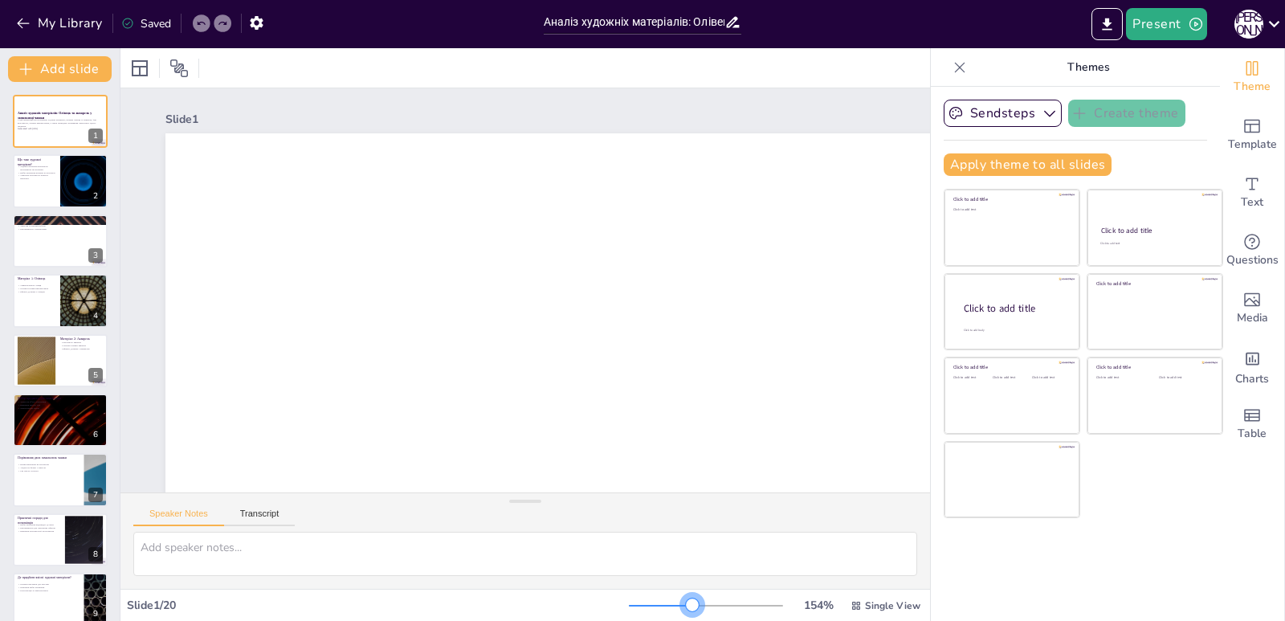
checkbox input "true"
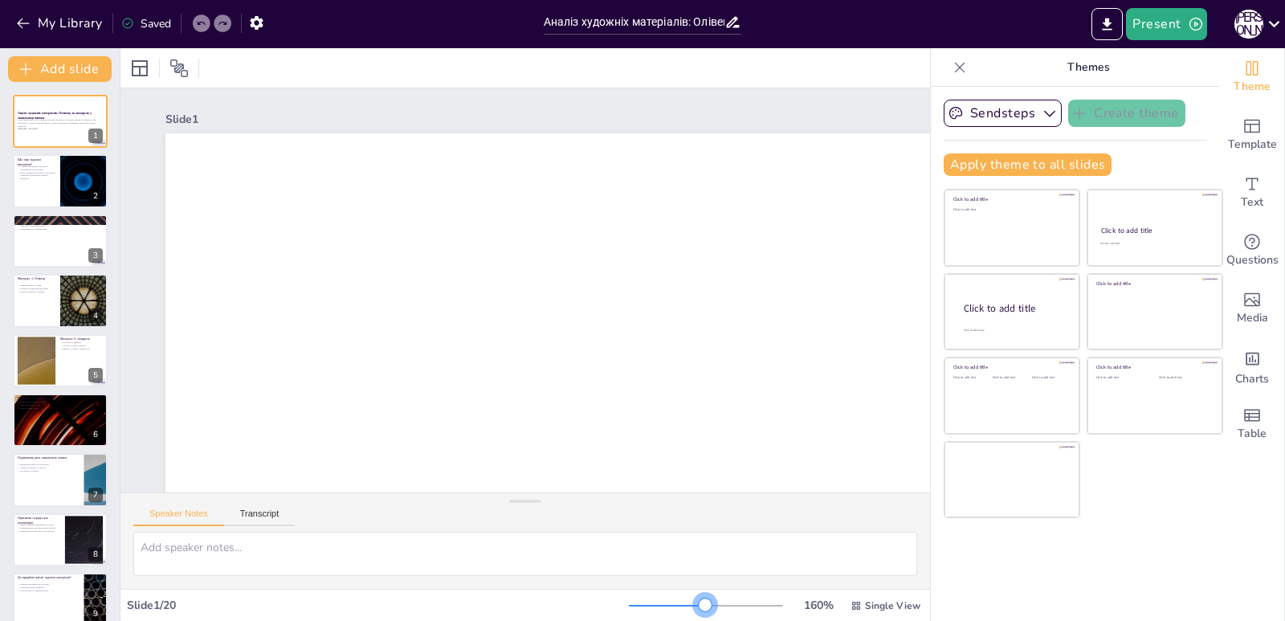
checkbox input "true"
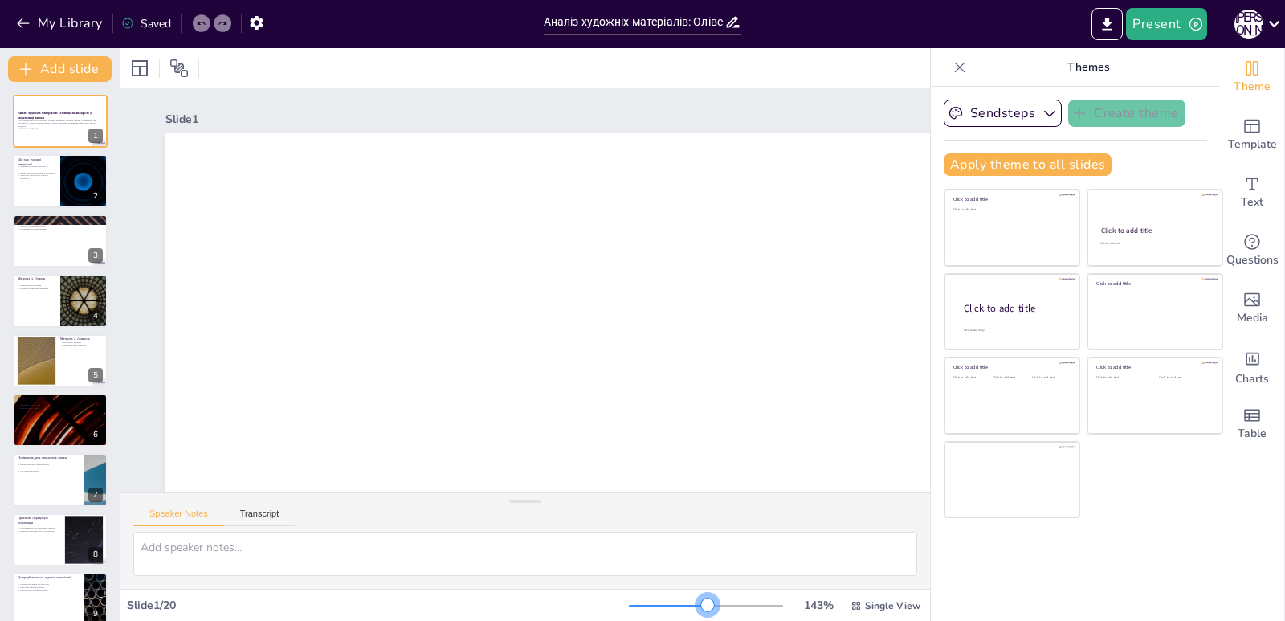
checkbox input "true"
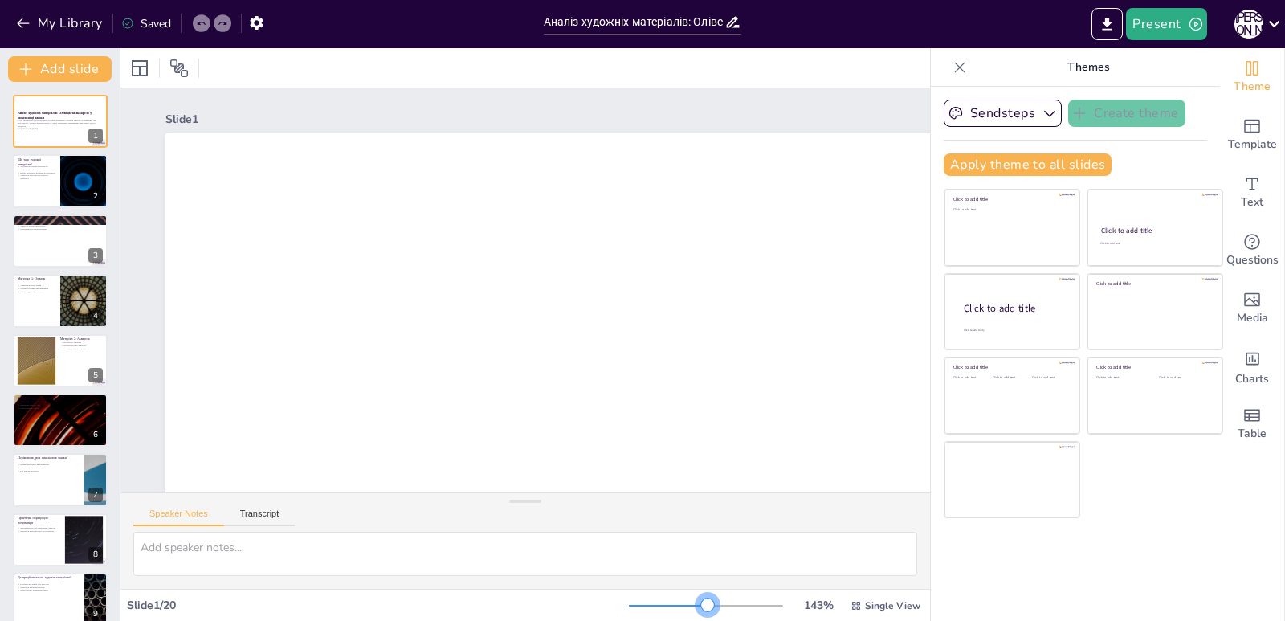
checkbox input "true"
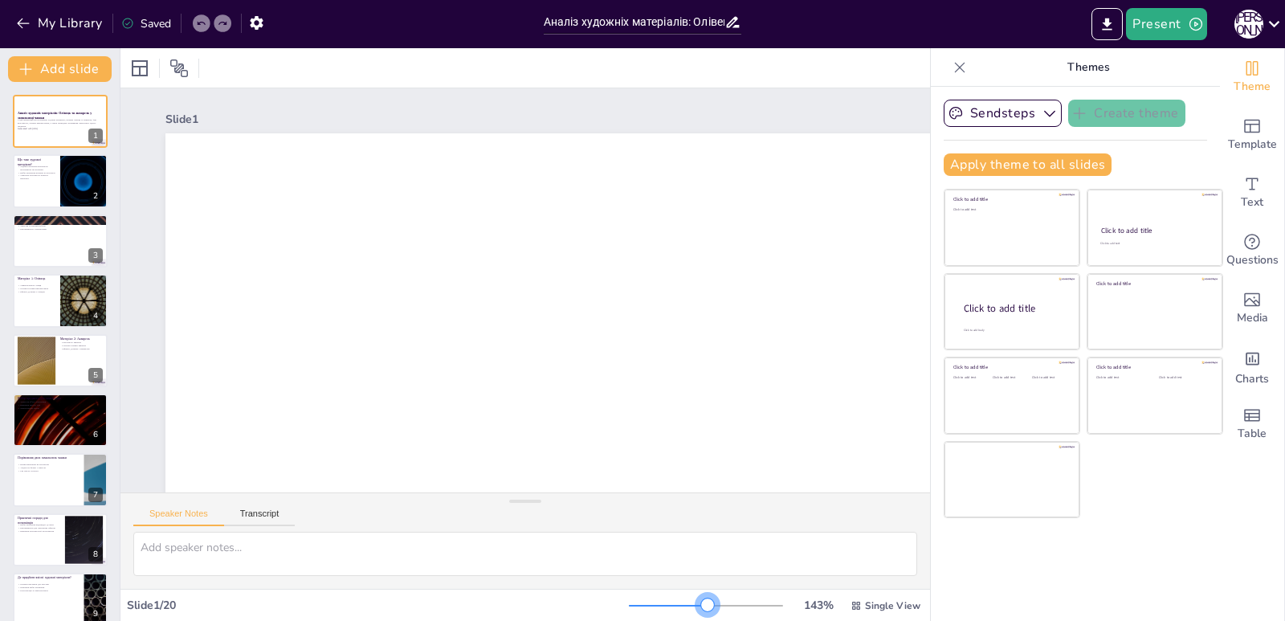
checkbox input "true"
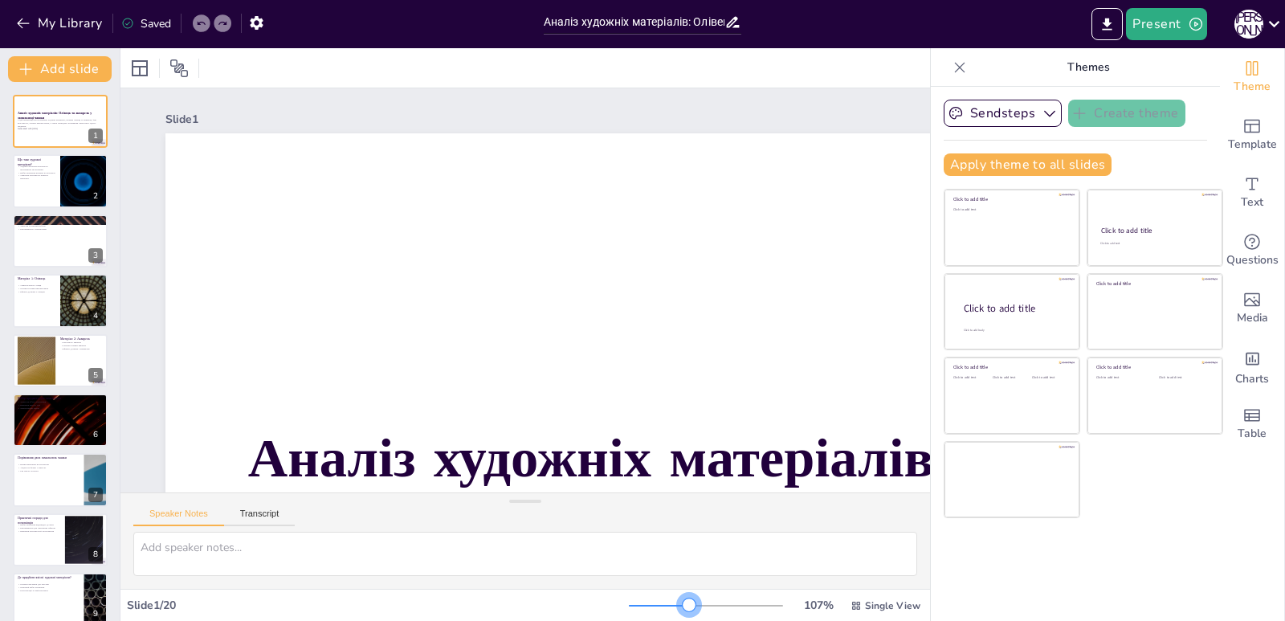
checkbox input "true"
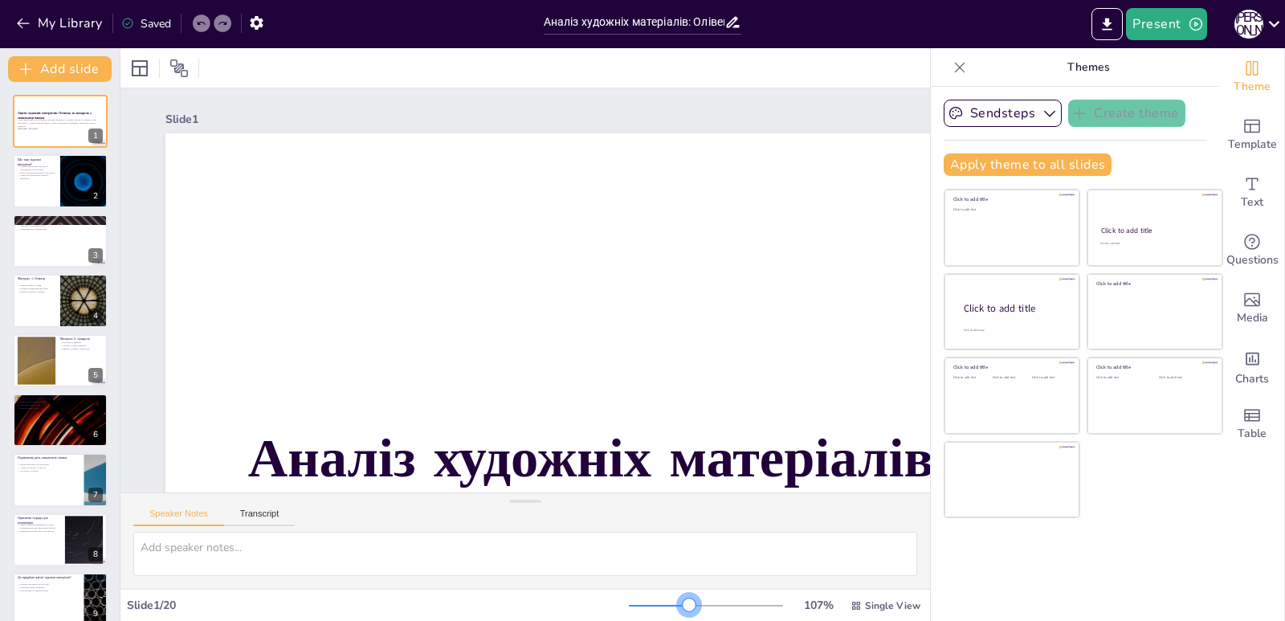
checkbox input "true"
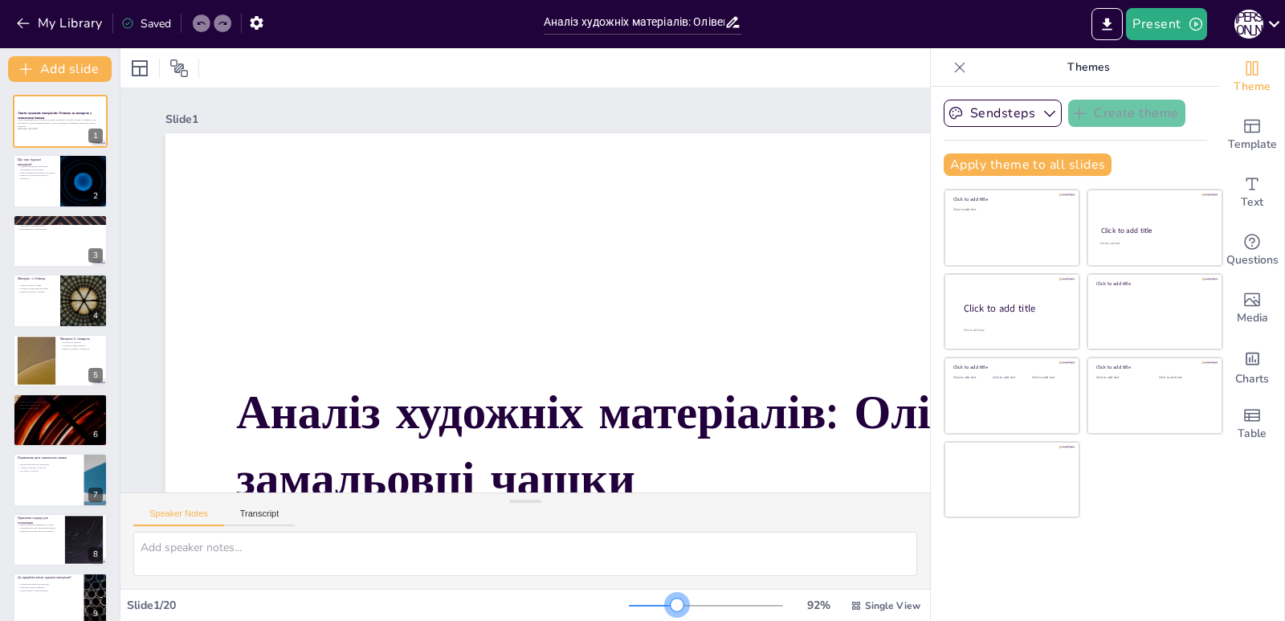
checkbox input "true"
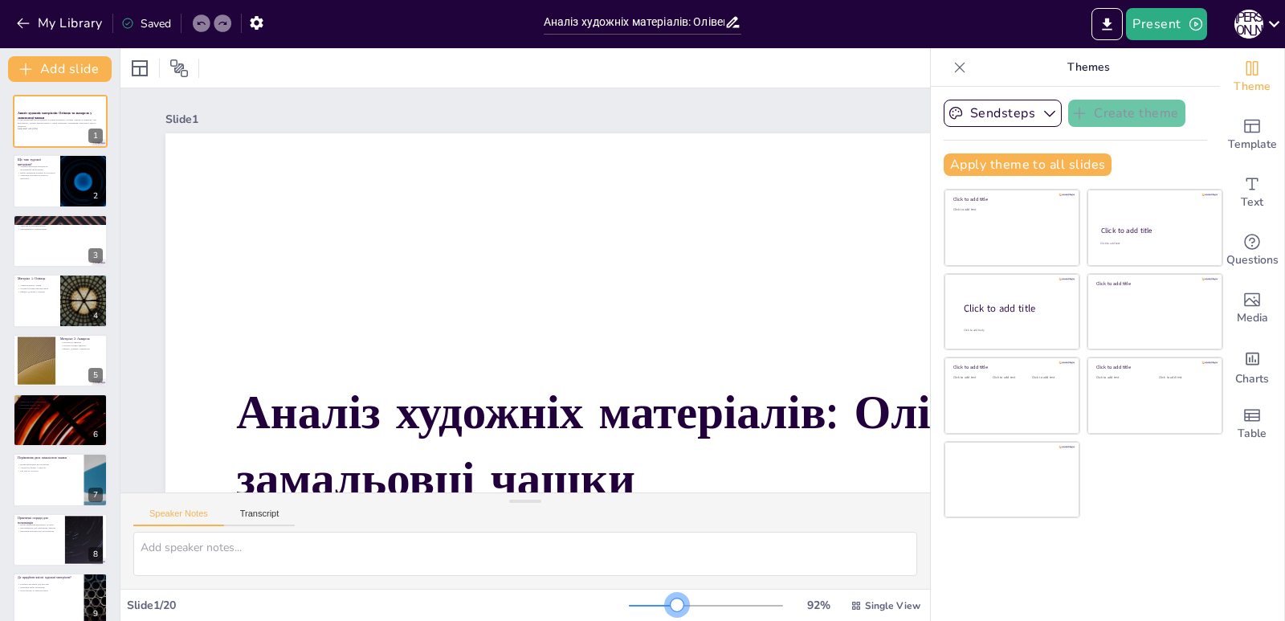
checkbox input "true"
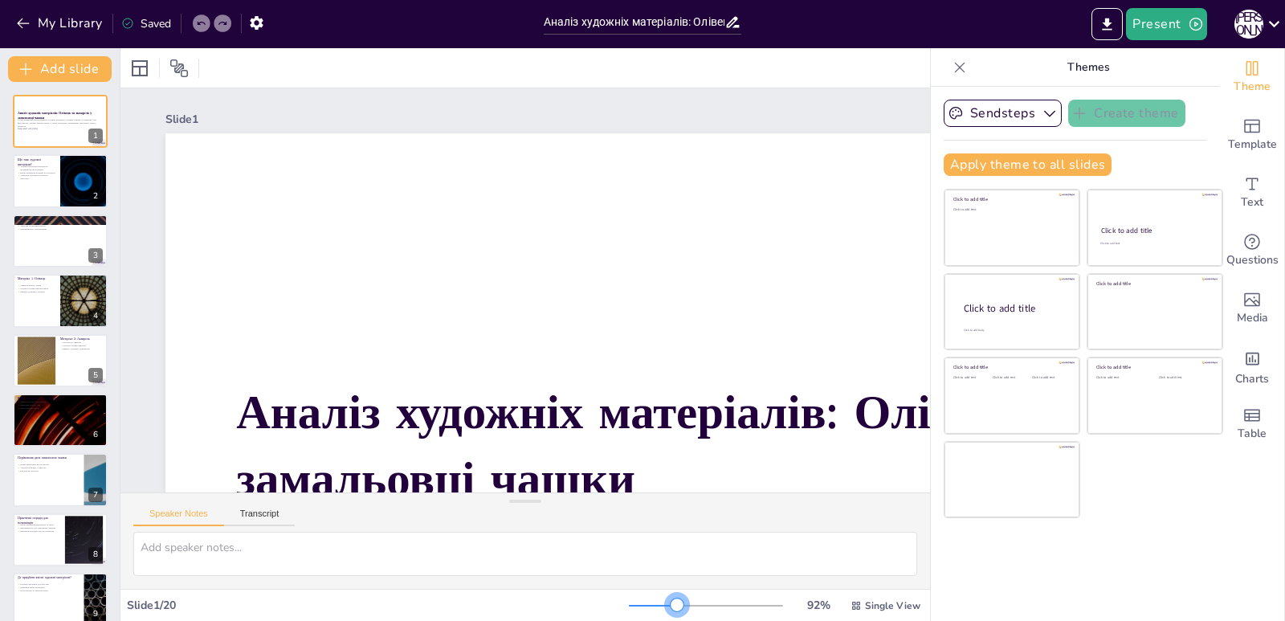
checkbox input "true"
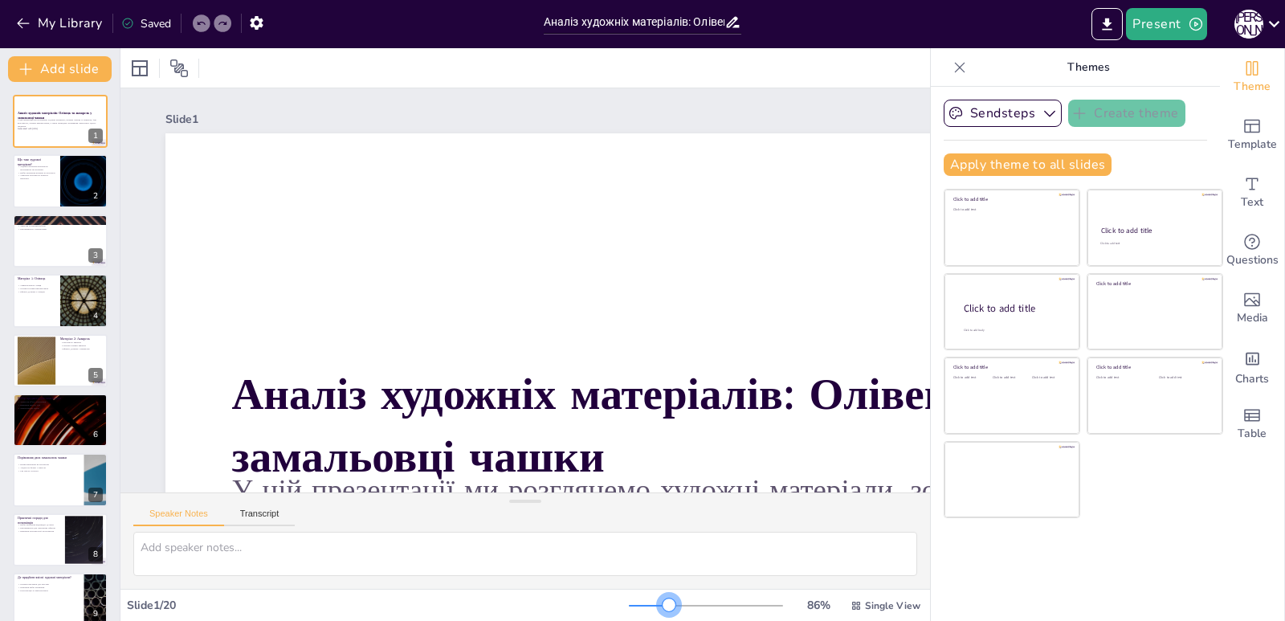
checkbox input "true"
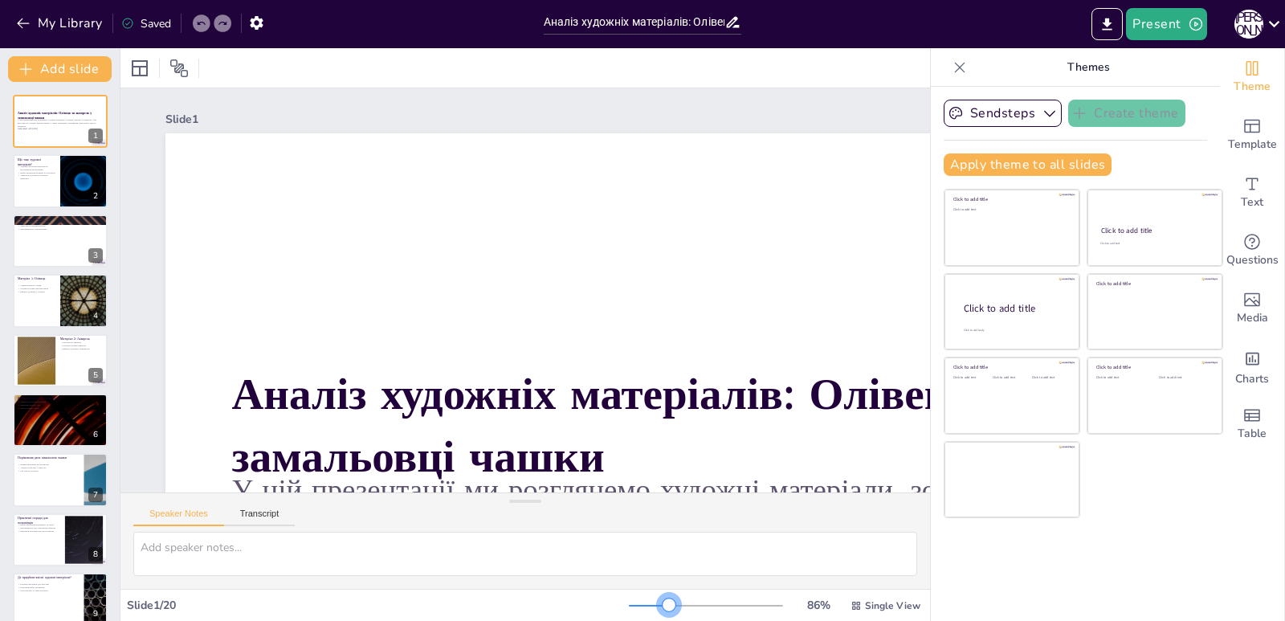
checkbox input "true"
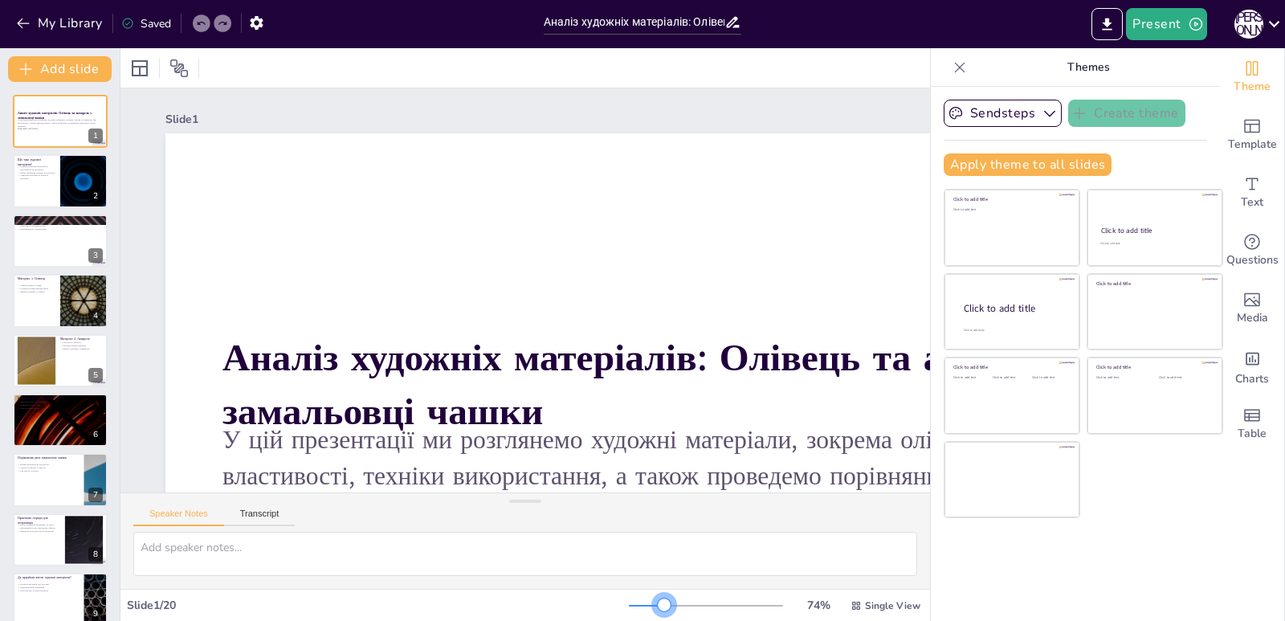
checkbox input "true"
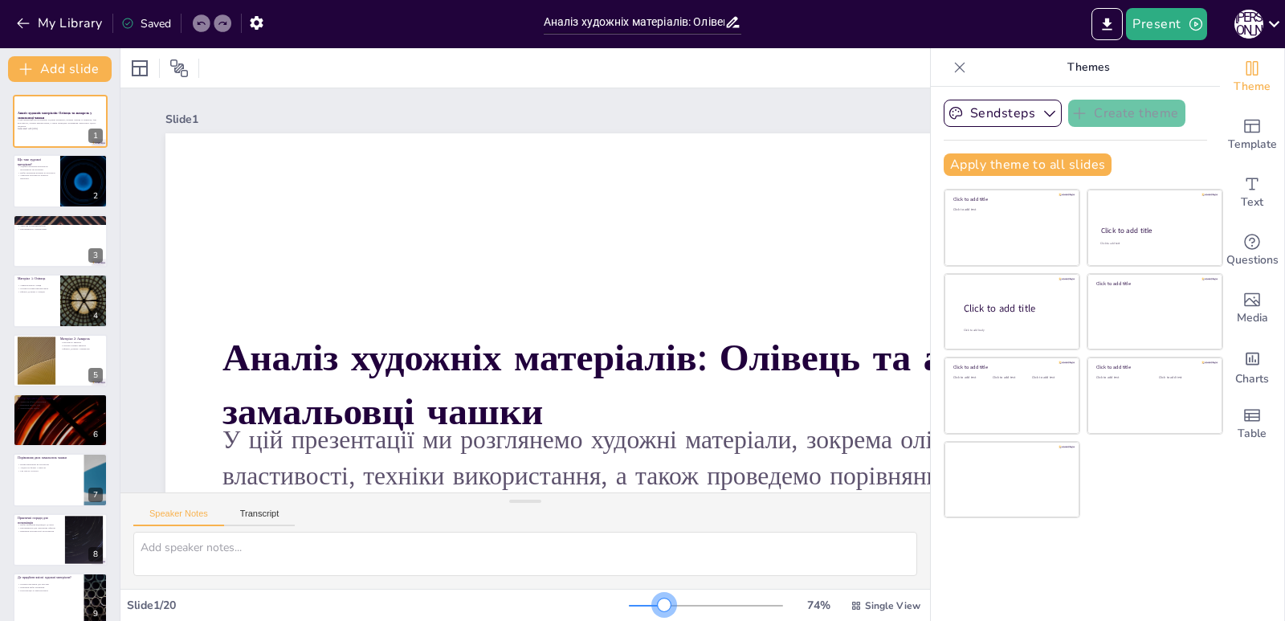
checkbox input "true"
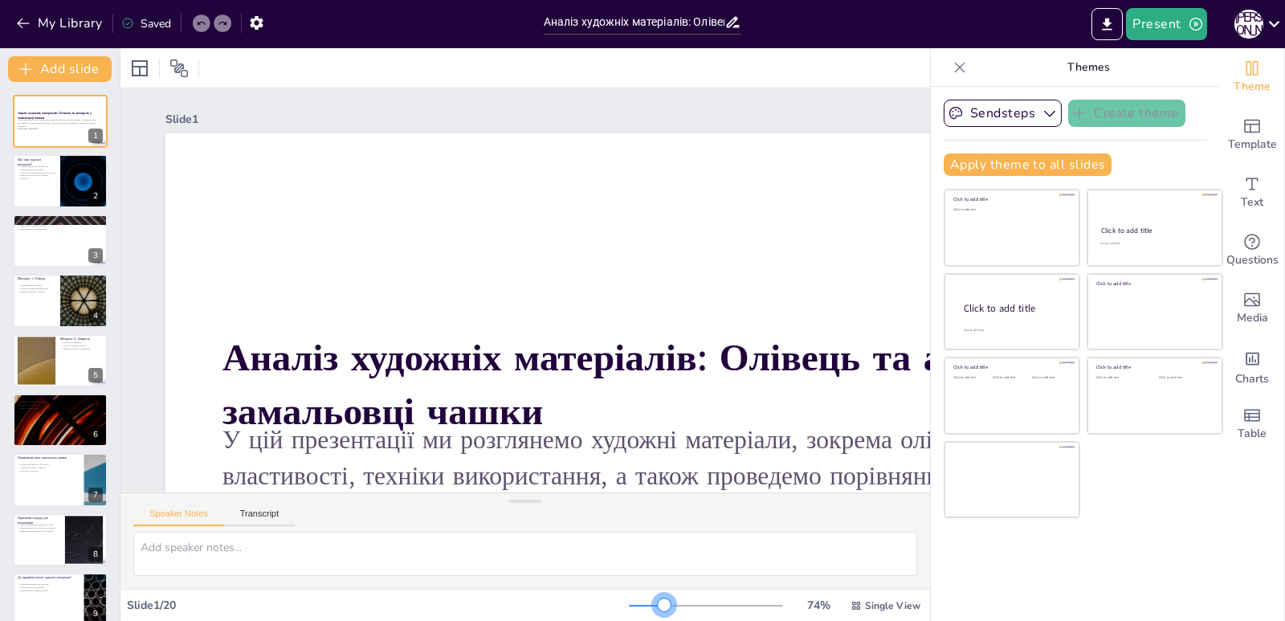
checkbox input "true"
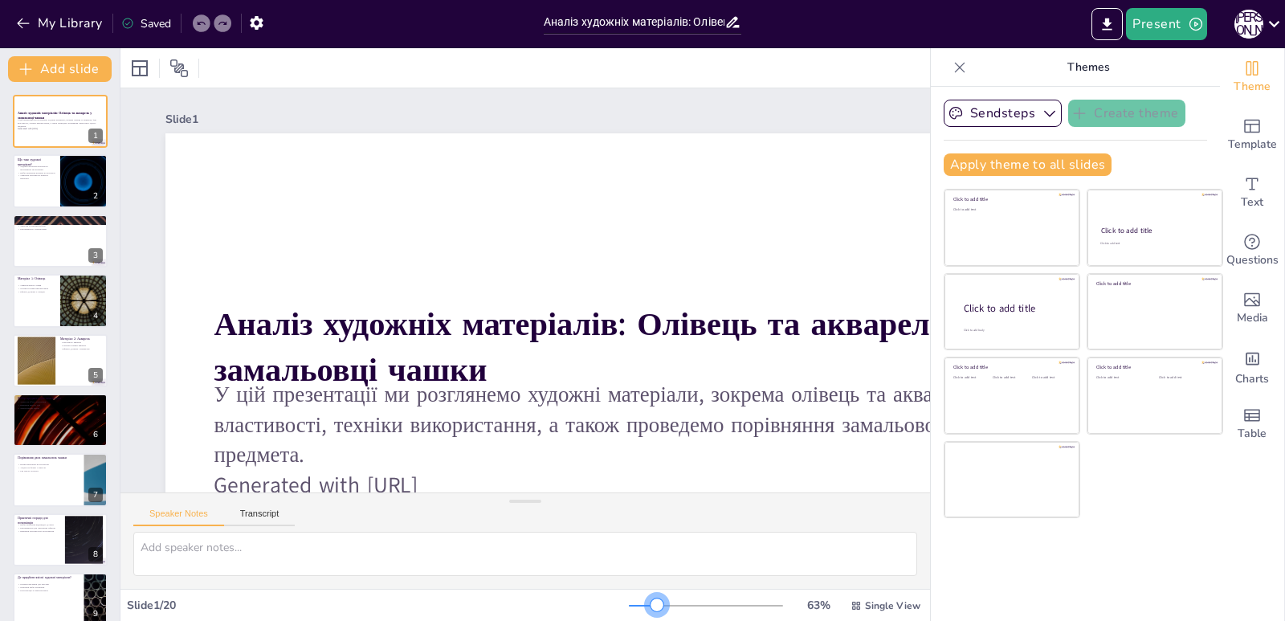
checkbox input "true"
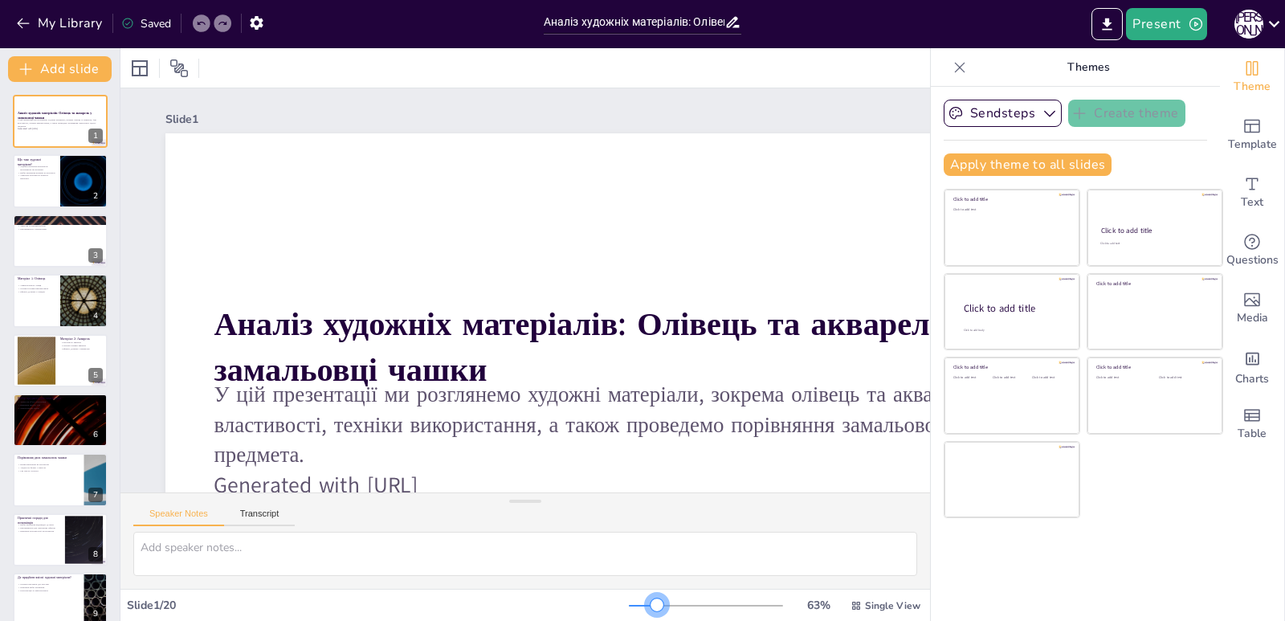
checkbox input "true"
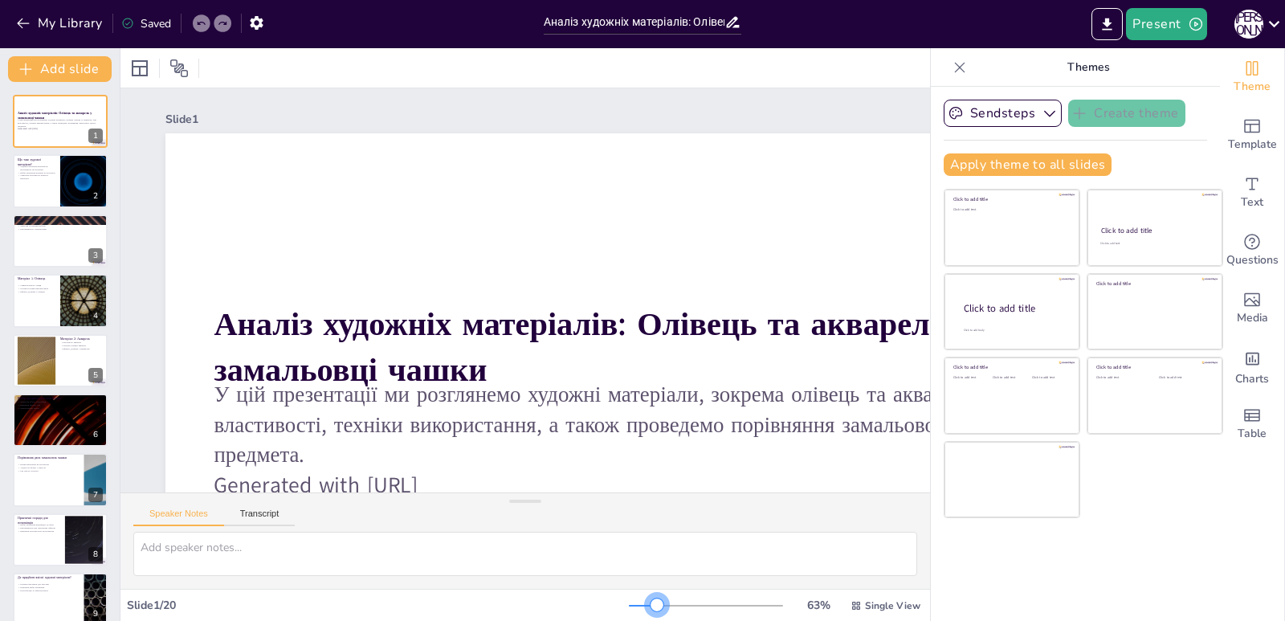
checkbox input "true"
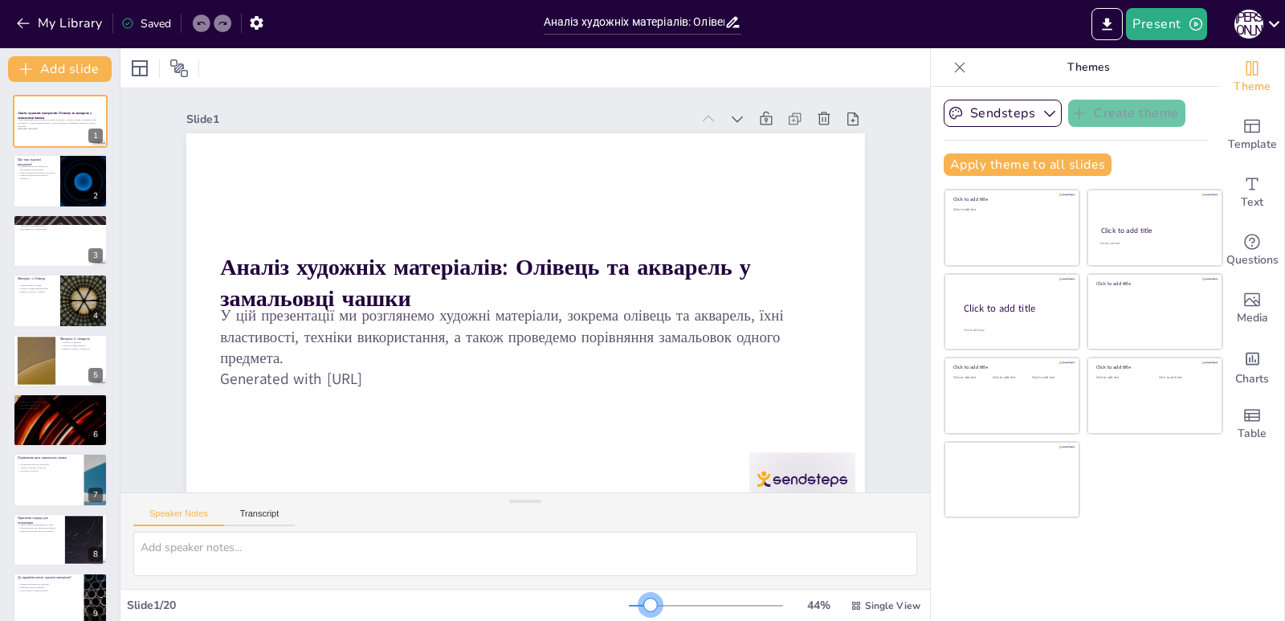
checkbox input "true"
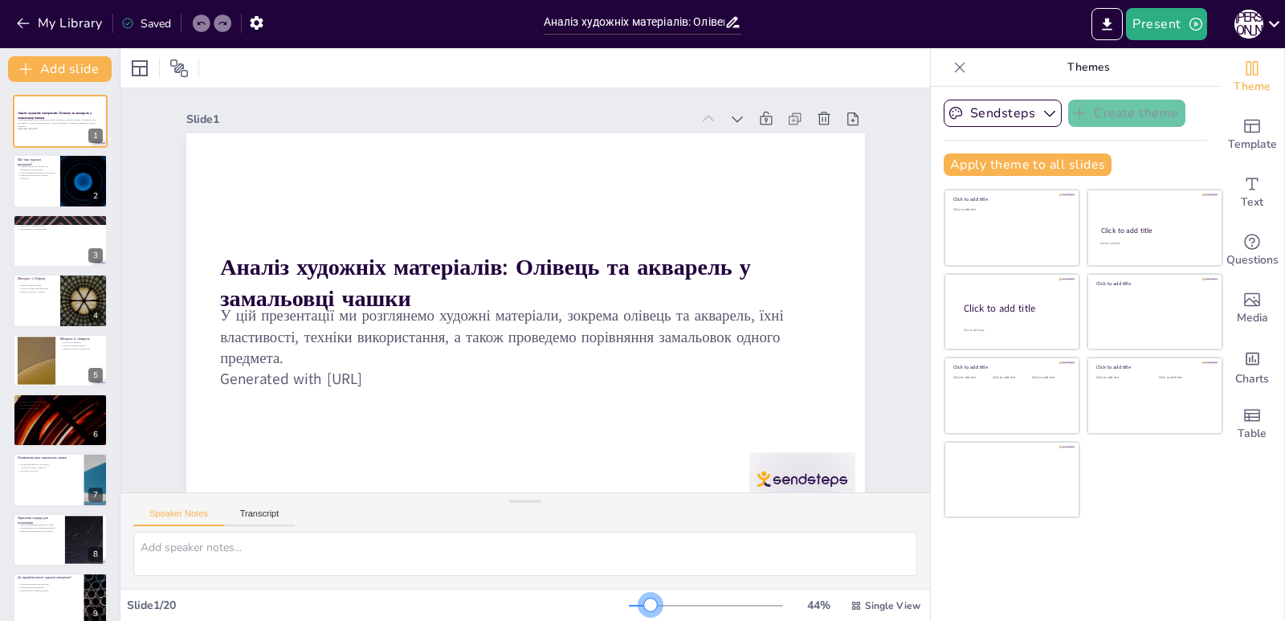
checkbox input "true"
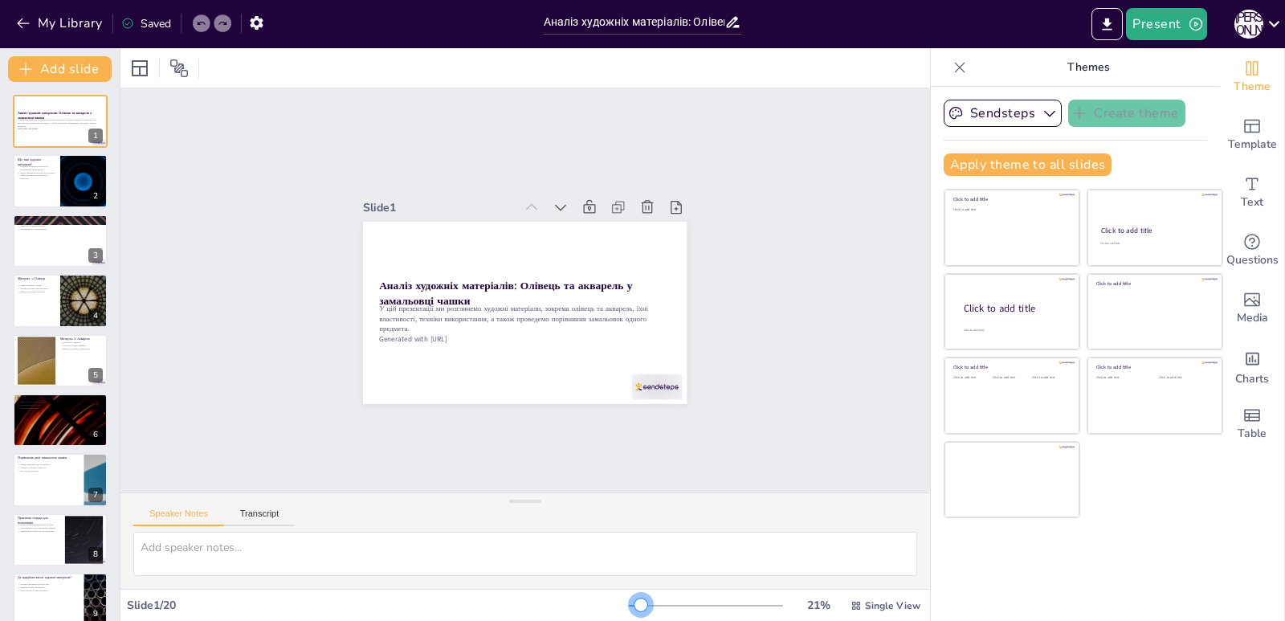
checkbox input "true"
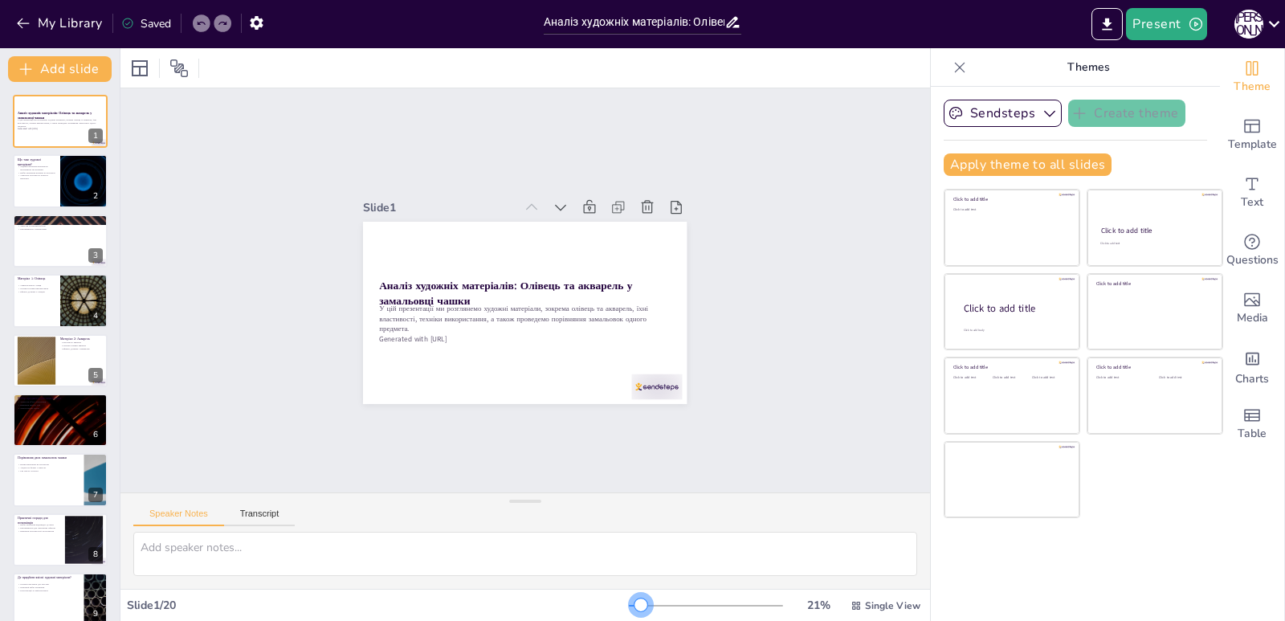
checkbox input "true"
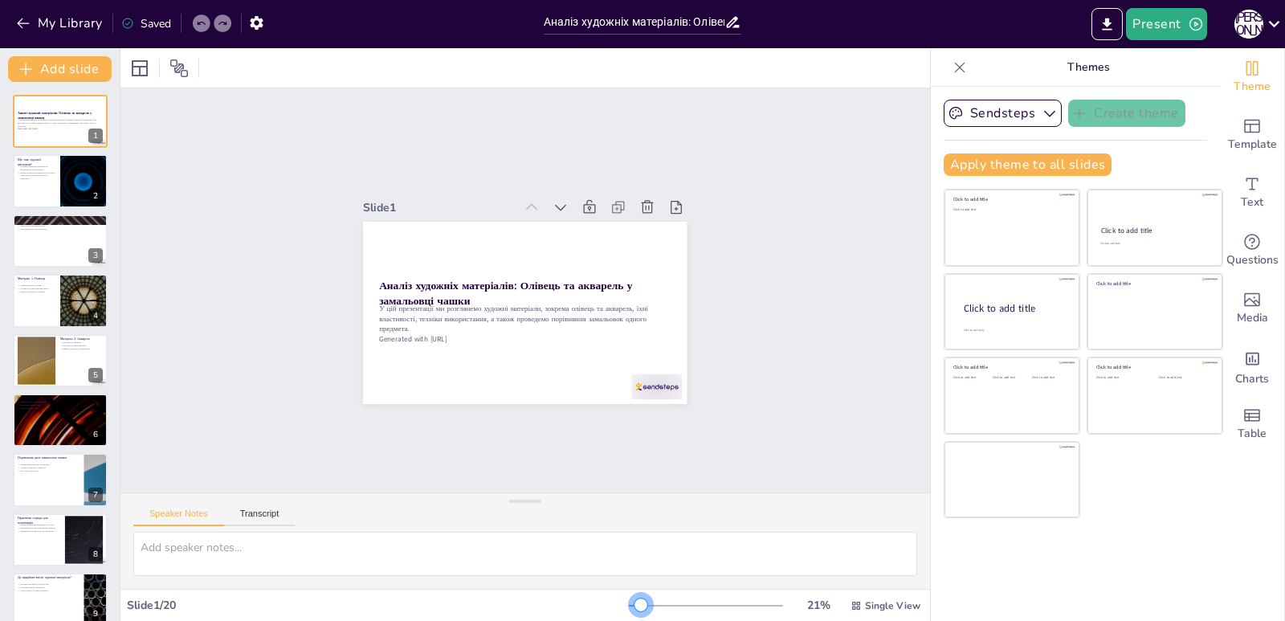
checkbox input "true"
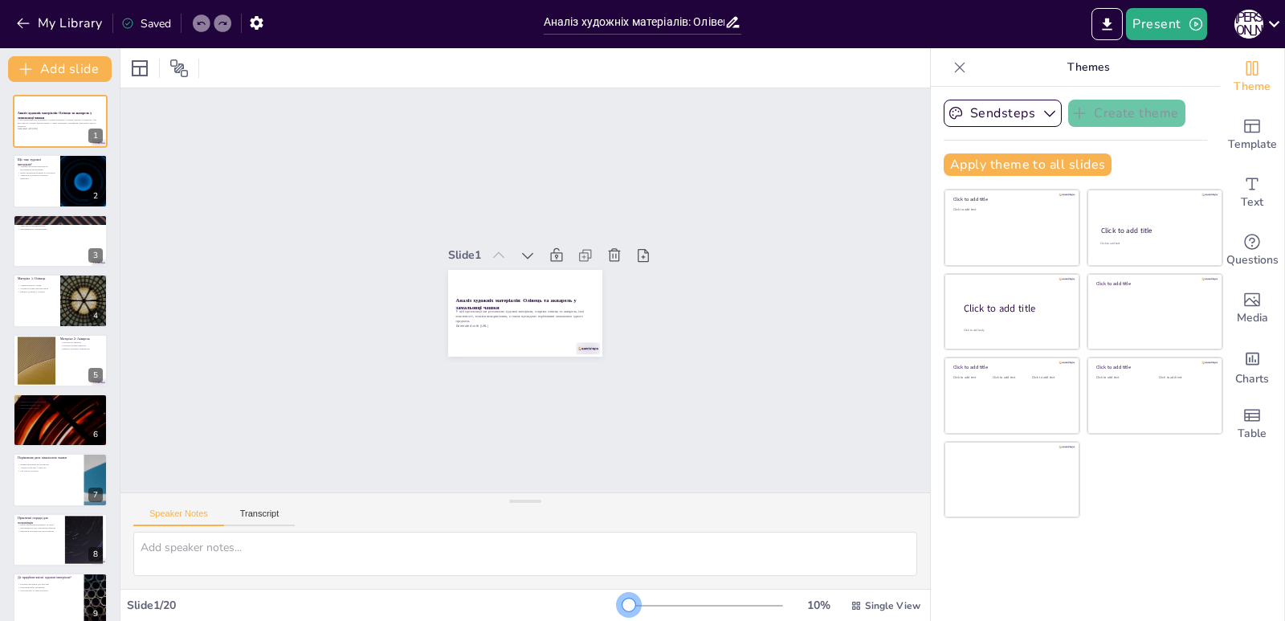
drag, startPoint x: 632, startPoint y: 607, endPoint x: 619, endPoint y: 607, distance: 13.7
click at [623, 607] on div at bounding box center [629, 604] width 13 height 13
checkbox input "true"
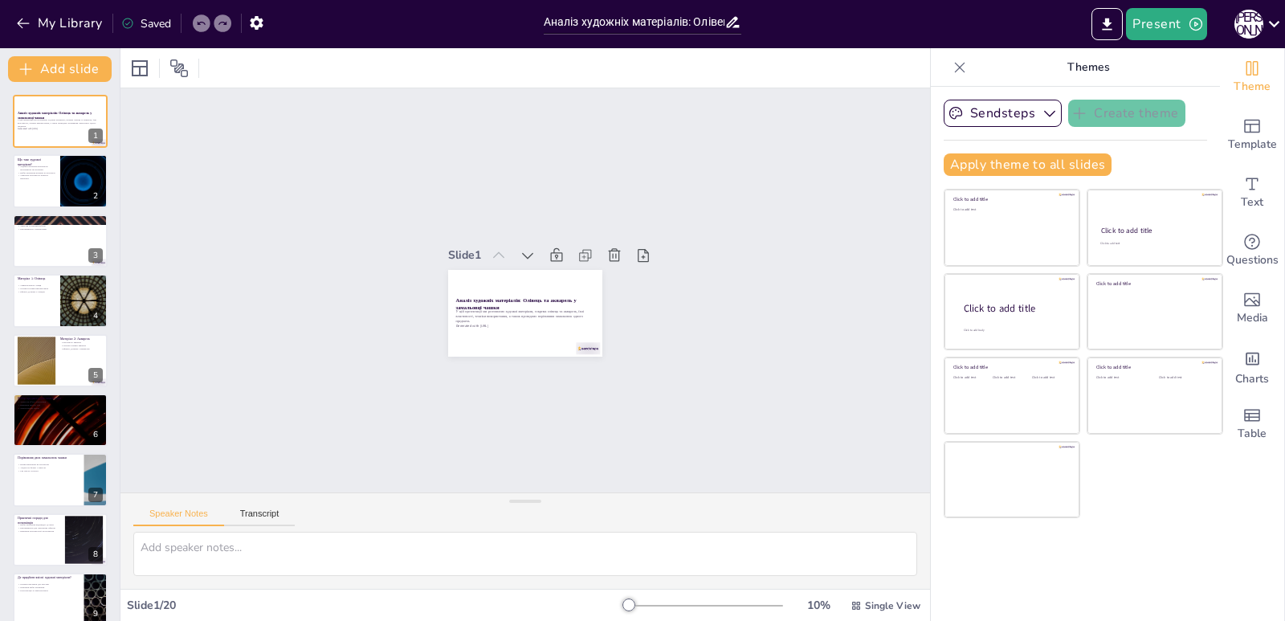
checkbox input "true"
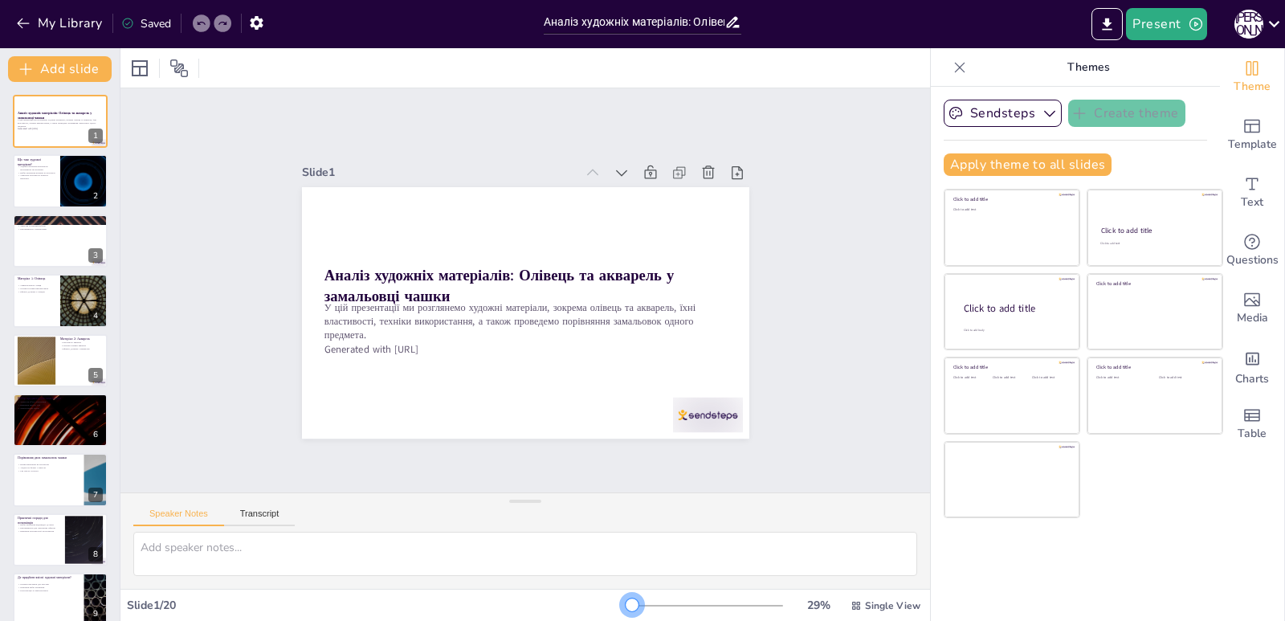
checkbox input "true"
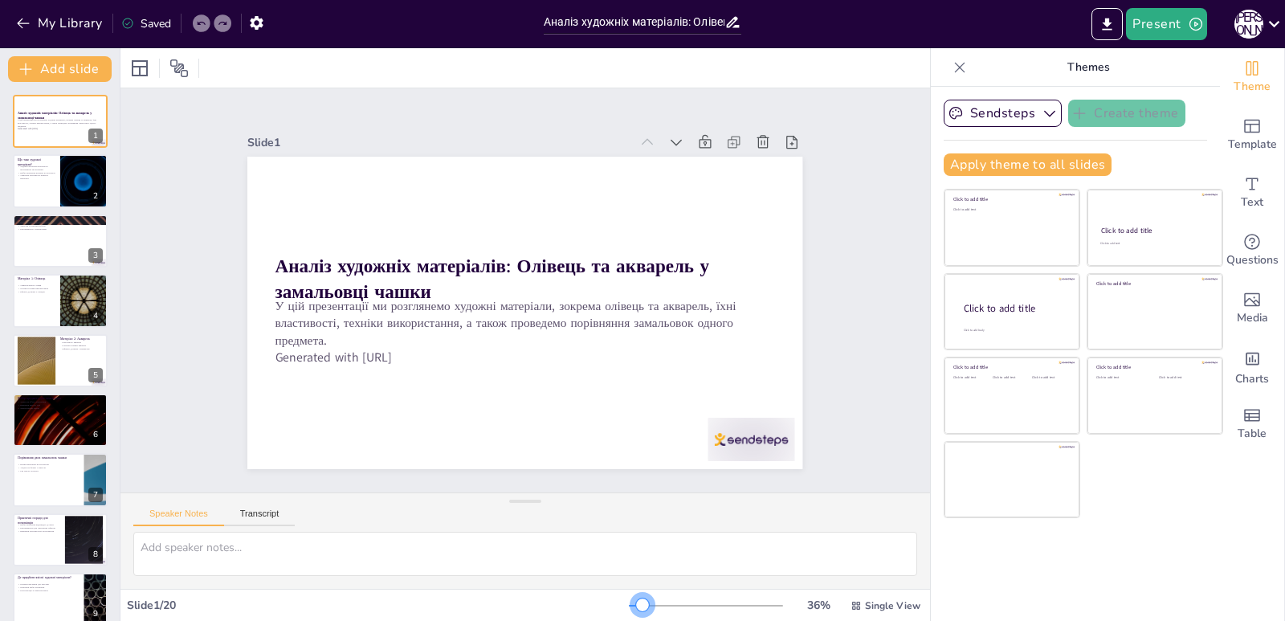
drag, startPoint x: 621, startPoint y: 607, endPoint x: 632, endPoint y: 607, distance: 11.2
click at [636, 607] on div at bounding box center [642, 604] width 13 height 13
click at [750, 179] on icon at bounding box center [759, 188] width 19 height 19
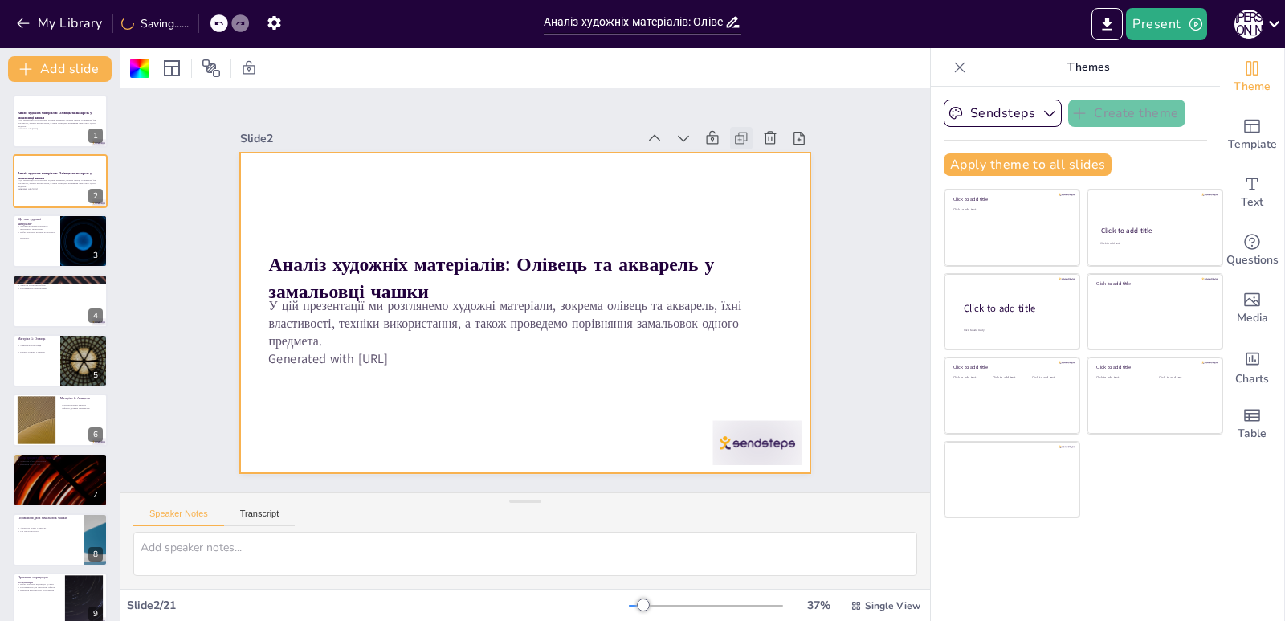
click at [733, 134] on icon at bounding box center [741, 138] width 16 height 16
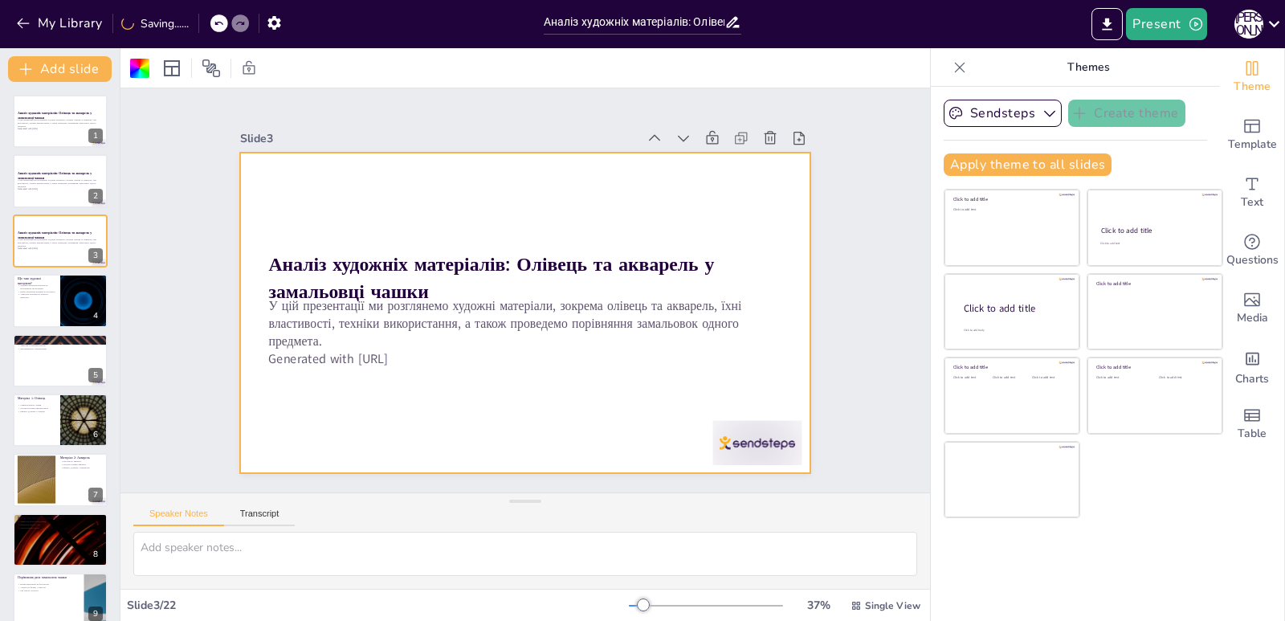
click at [778, 255] on icon at bounding box center [789, 266] width 22 height 22
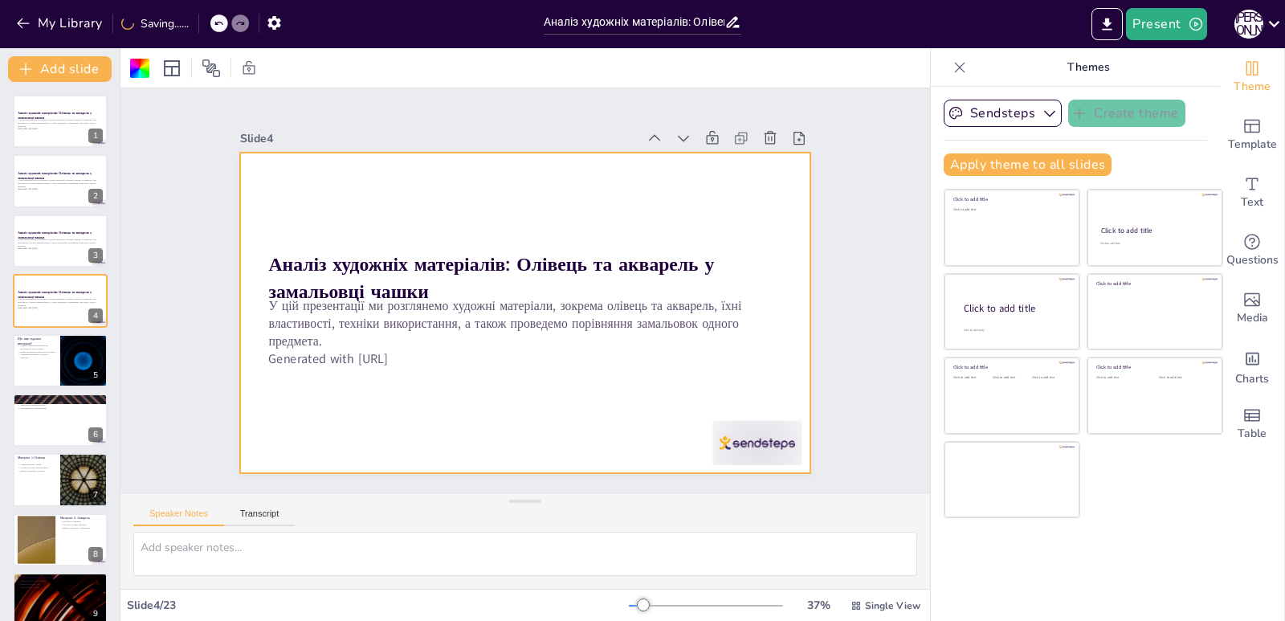
click at [664, 512] on icon at bounding box center [655, 521] width 18 height 18
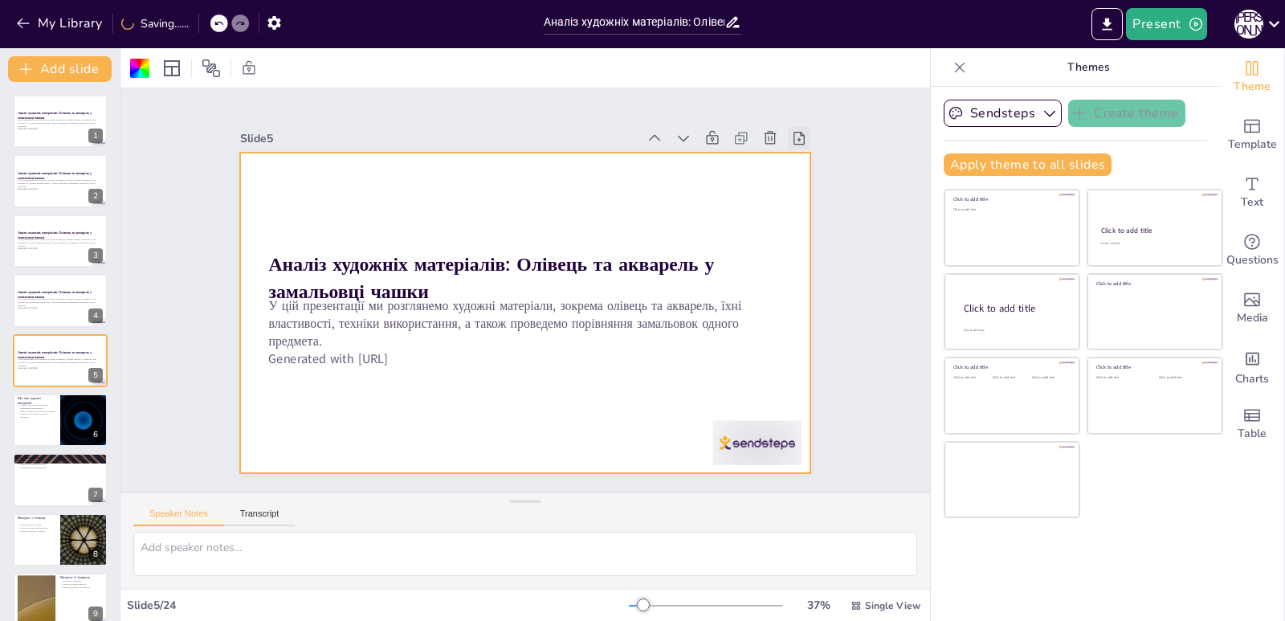
click at [815, 189] on icon at bounding box center [824, 198] width 19 height 19
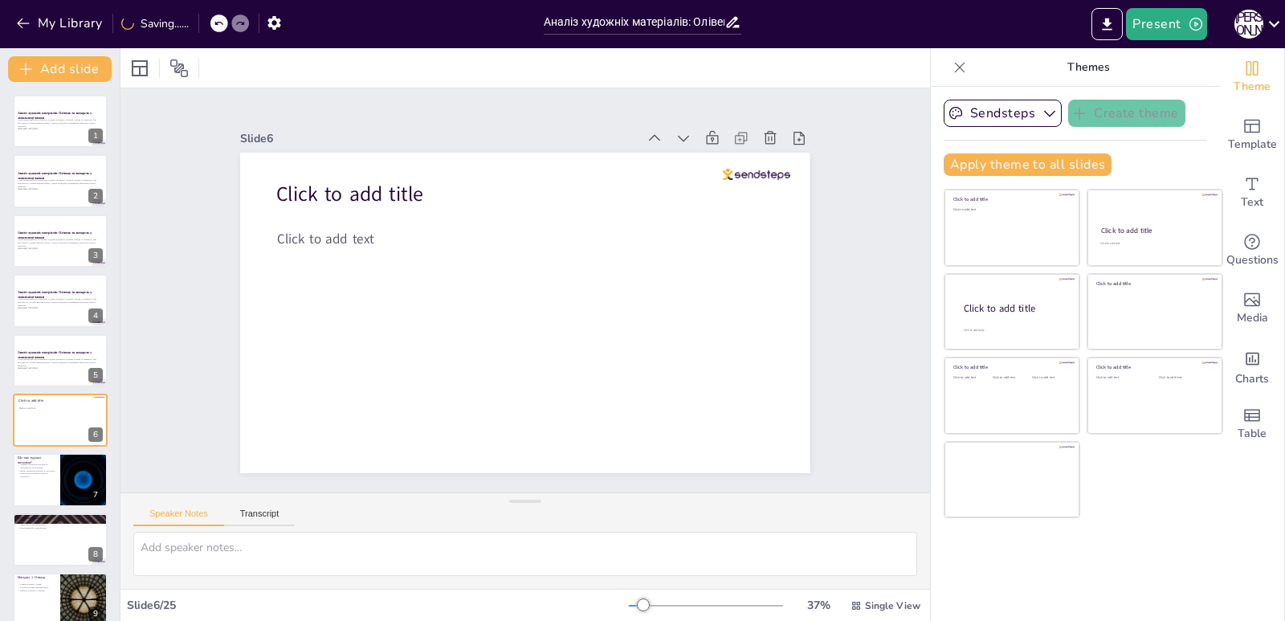
click at [815, 189] on icon at bounding box center [824, 198] width 19 height 19
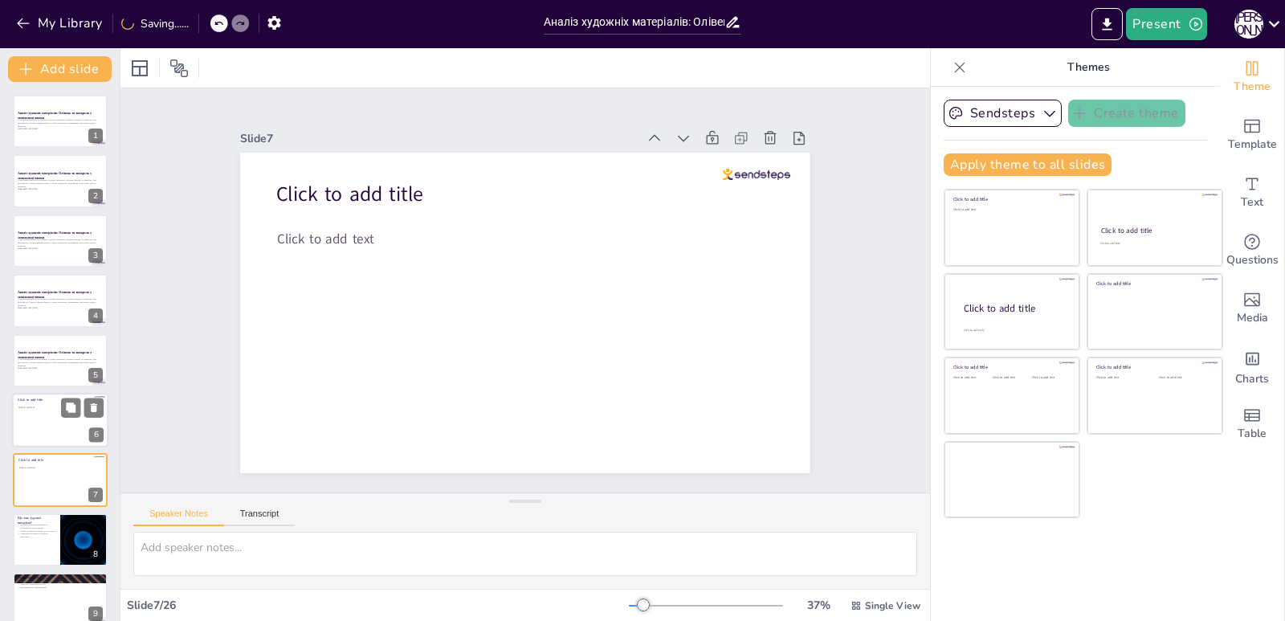
click at [18, 393] on div "Click to add title Click to add text" at bounding box center [60, 393] width 96 height 0
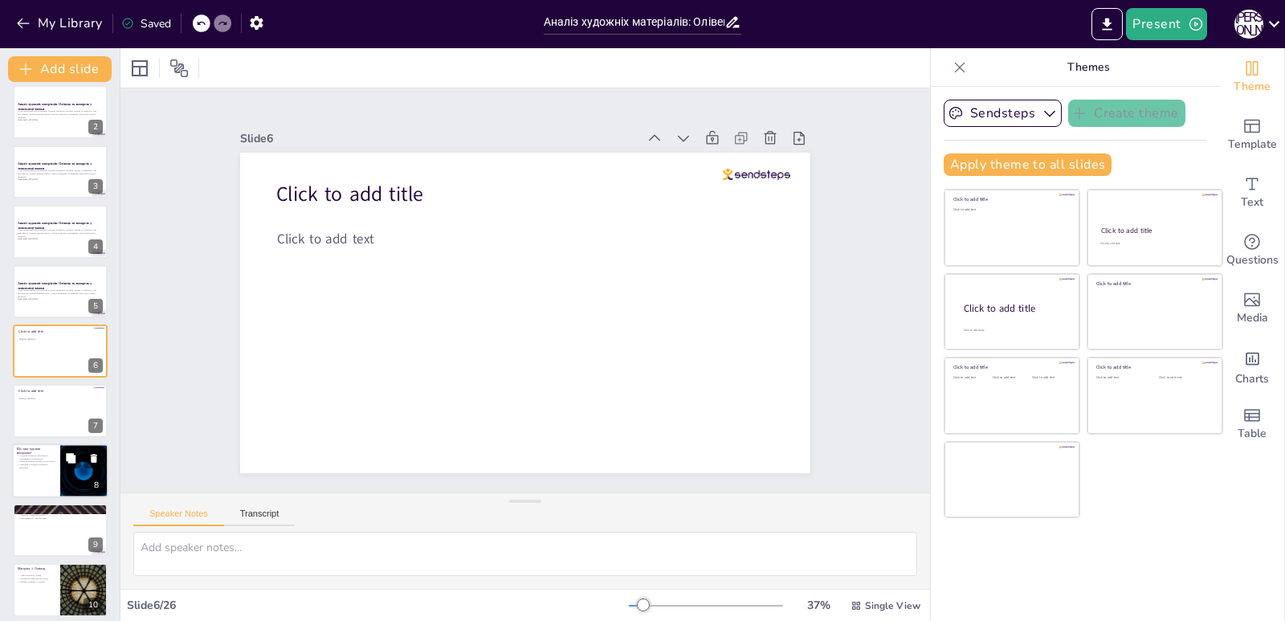
click at [46, 469] on div at bounding box center [60, 470] width 96 height 55
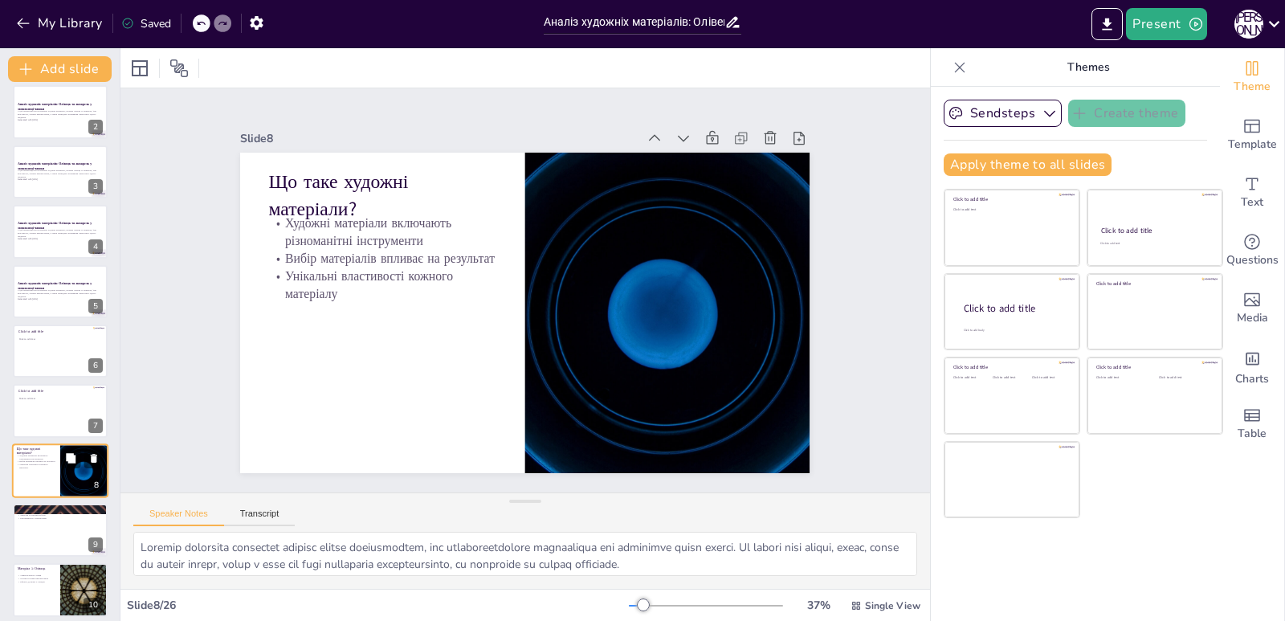
scroll to position [188, 0]
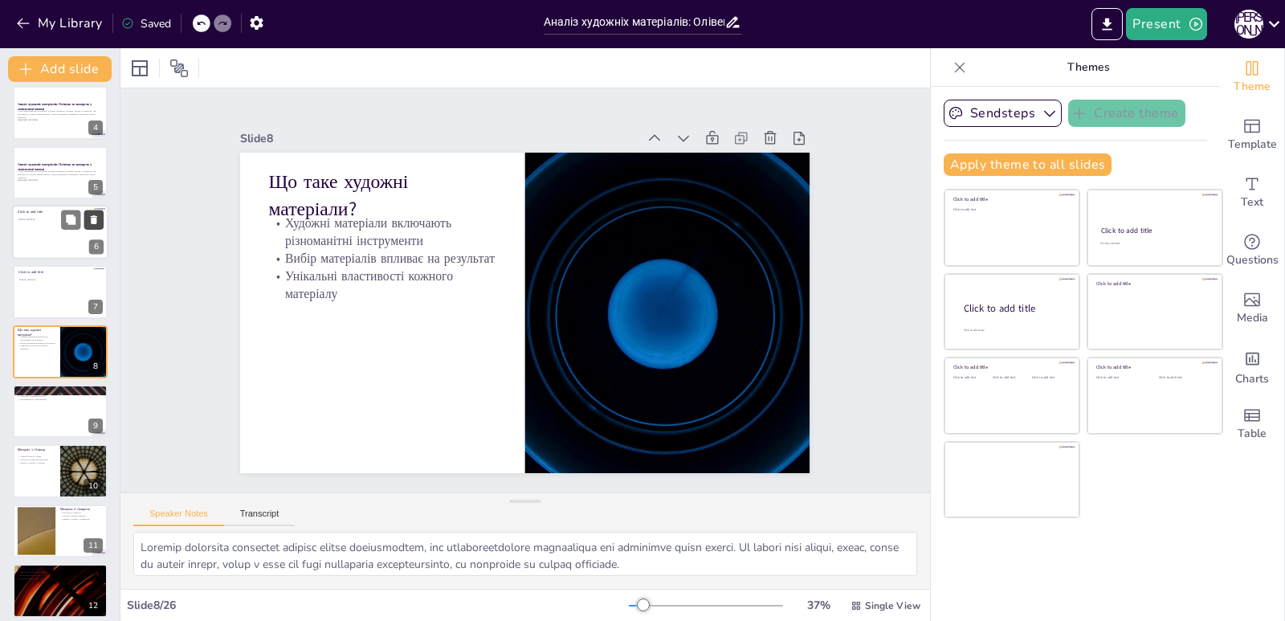
drag, startPoint x: 73, startPoint y: 237, endPoint x: 92, endPoint y: 223, distance: 23.0
click at [92, 219] on icon at bounding box center [94, 219] width 6 height 9
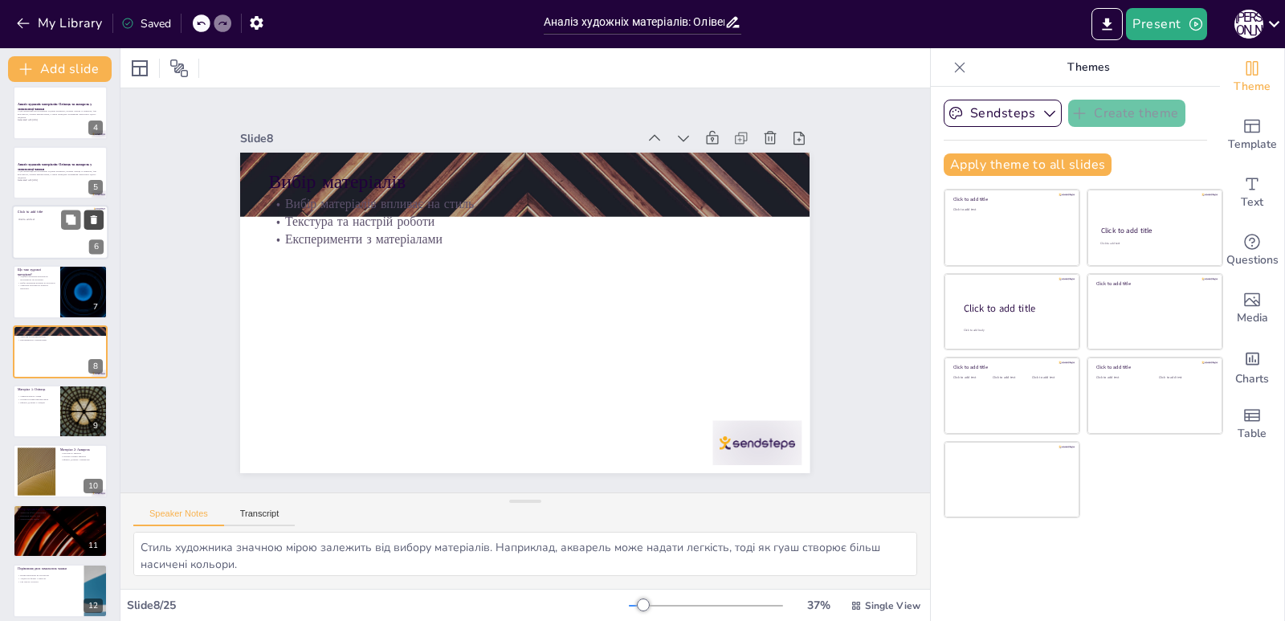
click at [90, 215] on icon at bounding box center [93, 219] width 11 height 11
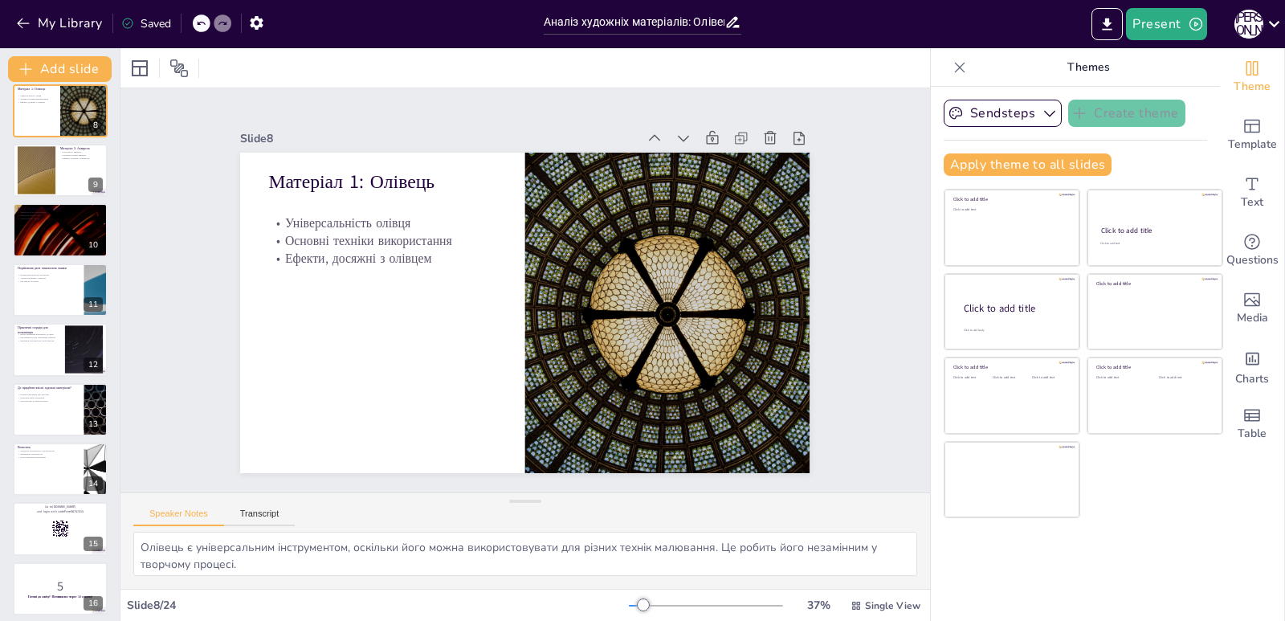
scroll to position [914, 0]
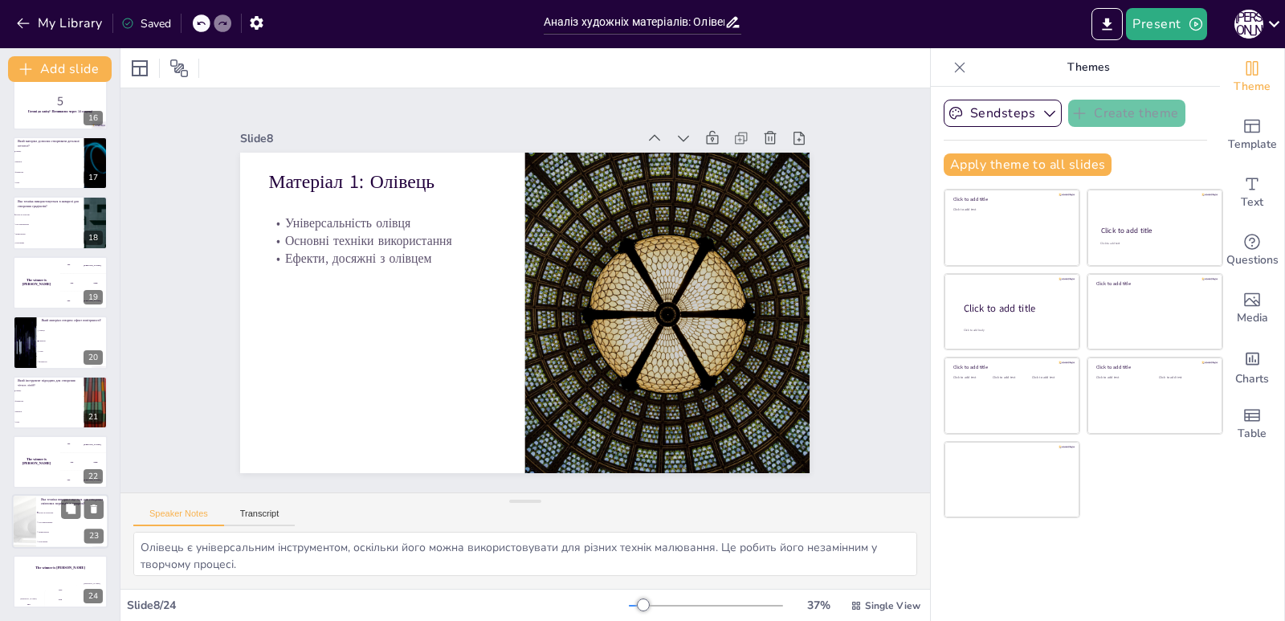
click at [50, 513] on span "вологе по вологому" at bounding box center [73, 513] width 69 height 2
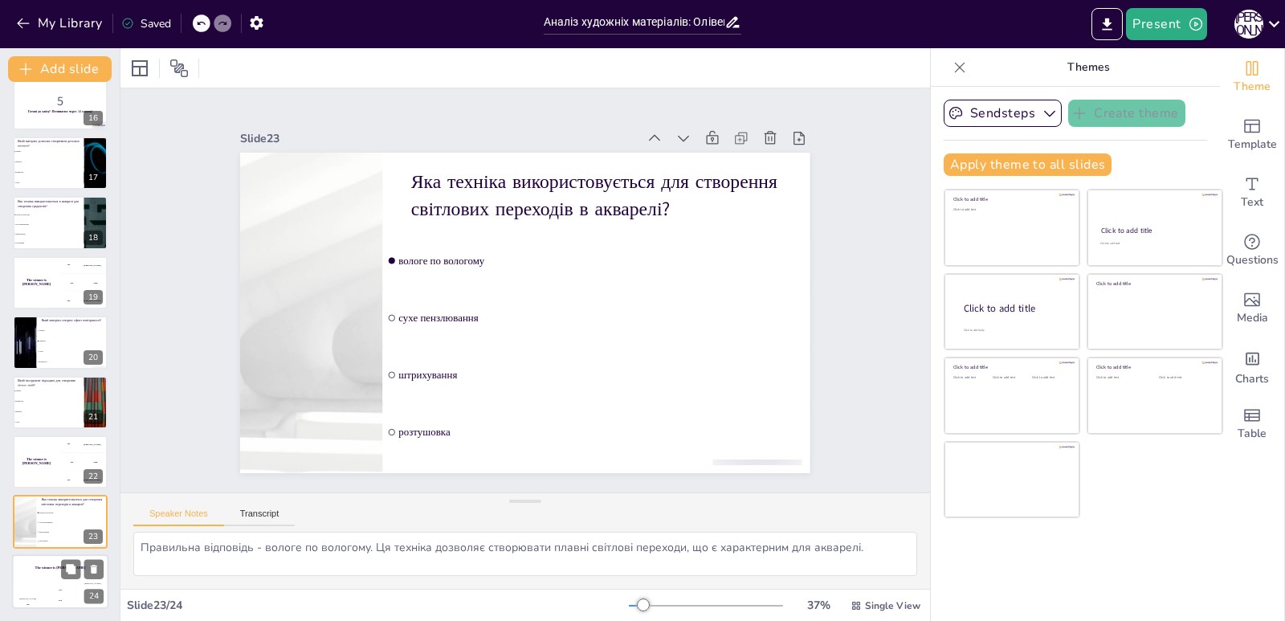
click at [50, 592] on div "200" at bounding box center [60, 599] width 32 height 18
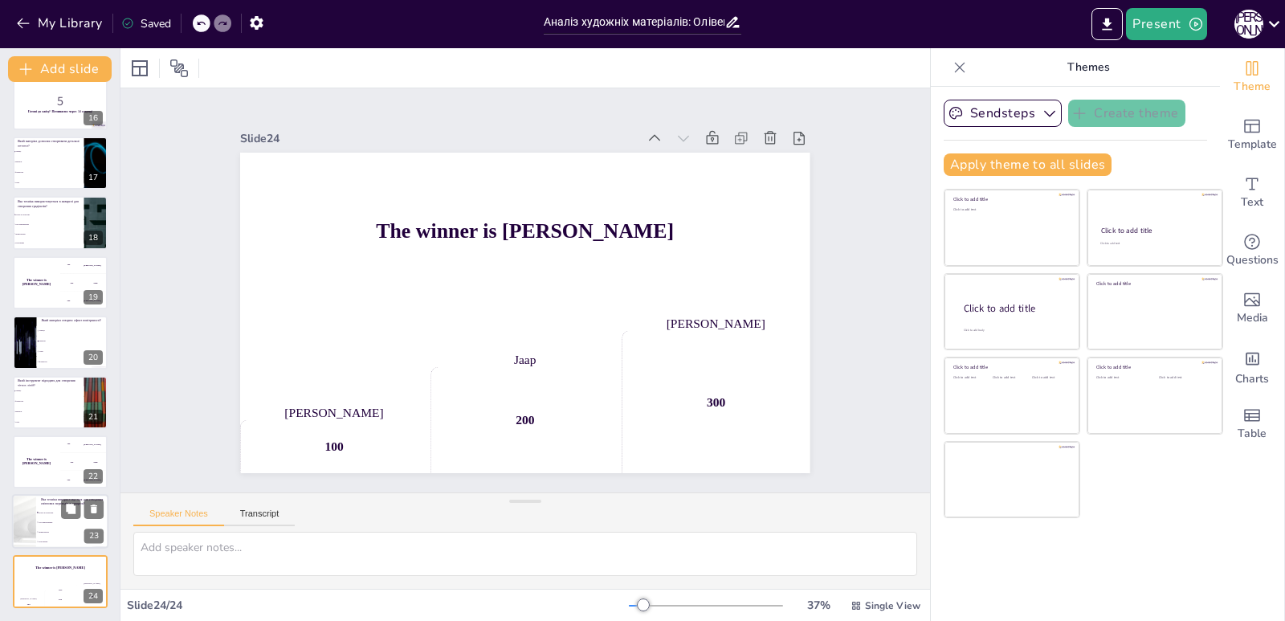
click at [38, 526] on li "сухе пензлювання" at bounding box center [72, 523] width 72 height 10
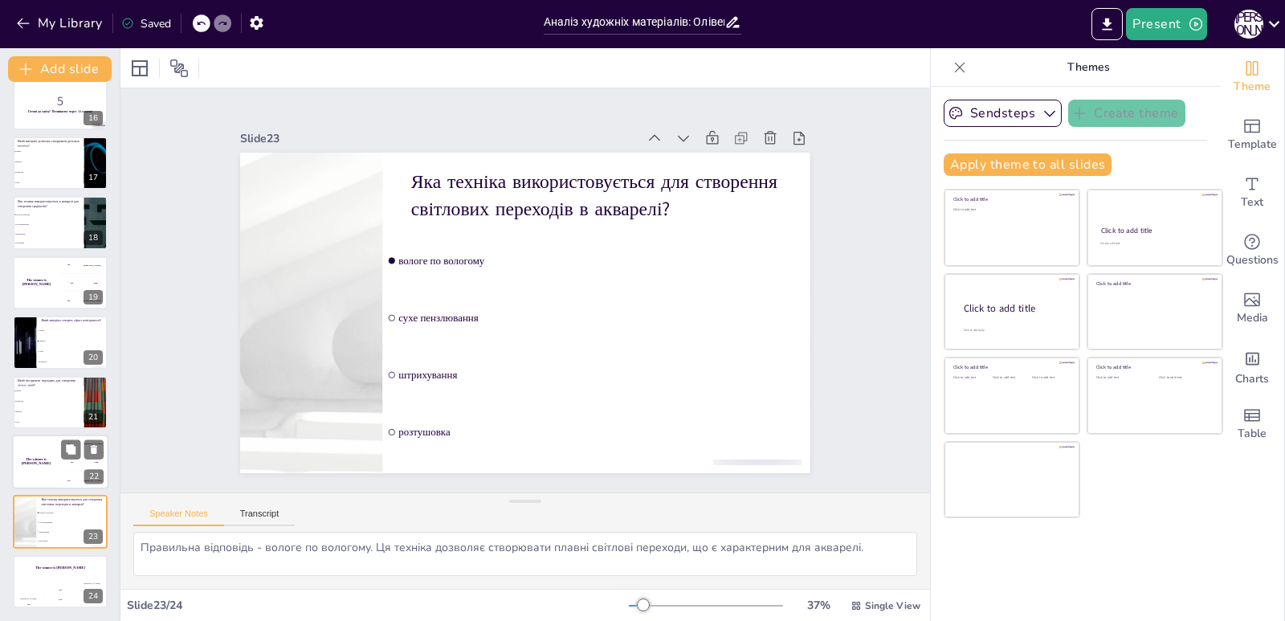
click at [48, 464] on div "The winner is Niels 🏆" at bounding box center [36, 462] width 48 height 55
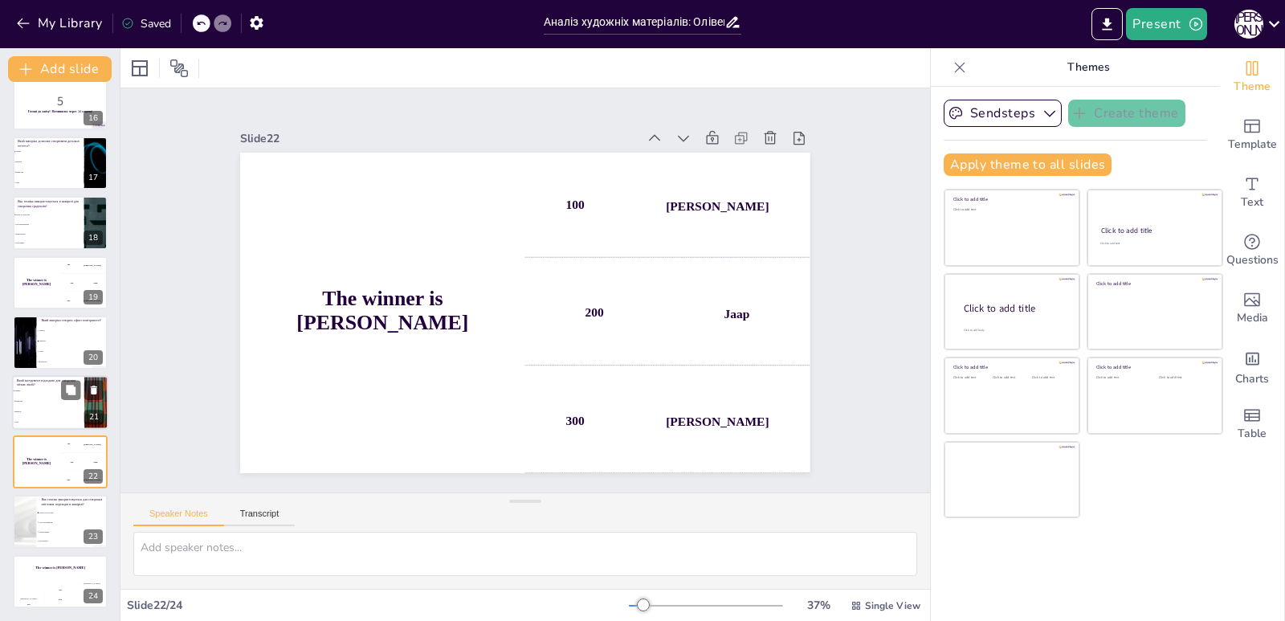
click at [60, 411] on span "акварель" at bounding box center [48, 411] width 69 height 2
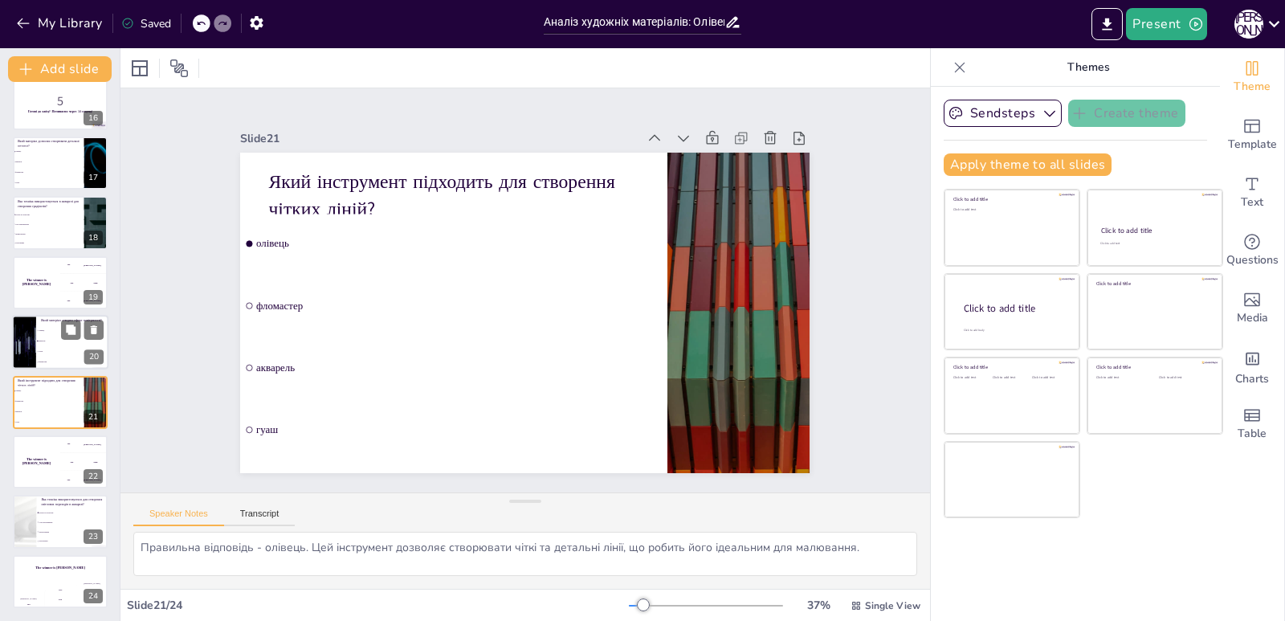
click at [59, 342] on li "акварель" at bounding box center [72, 342] width 72 height 10
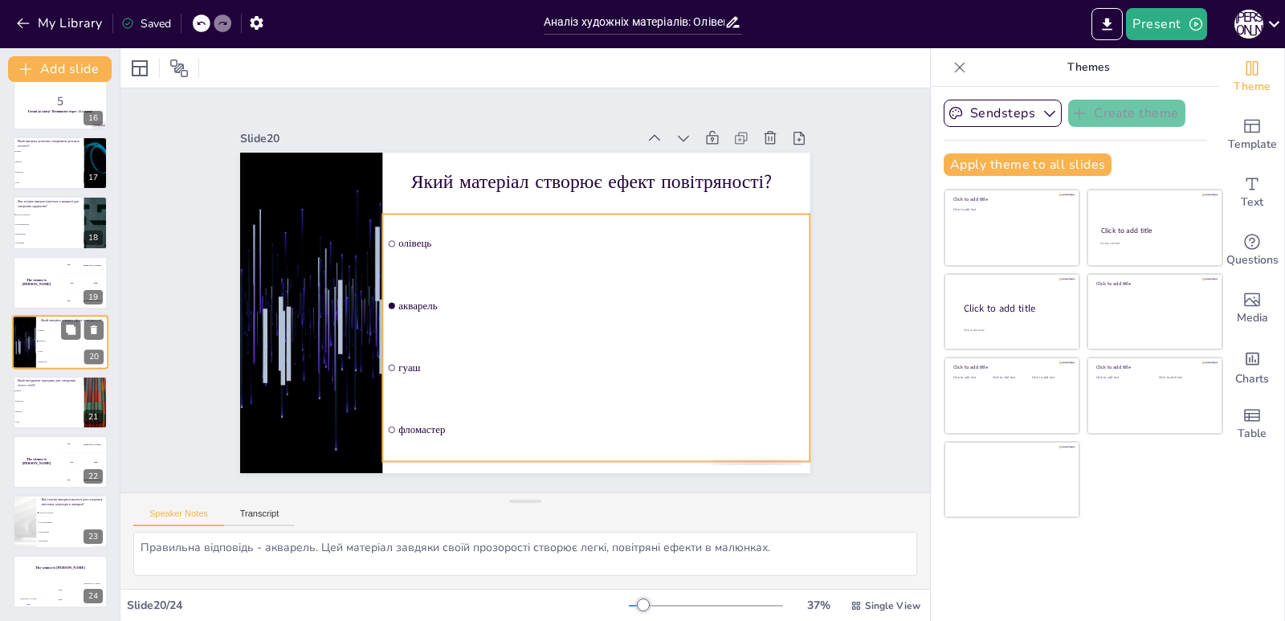
scroll to position [905, 0]
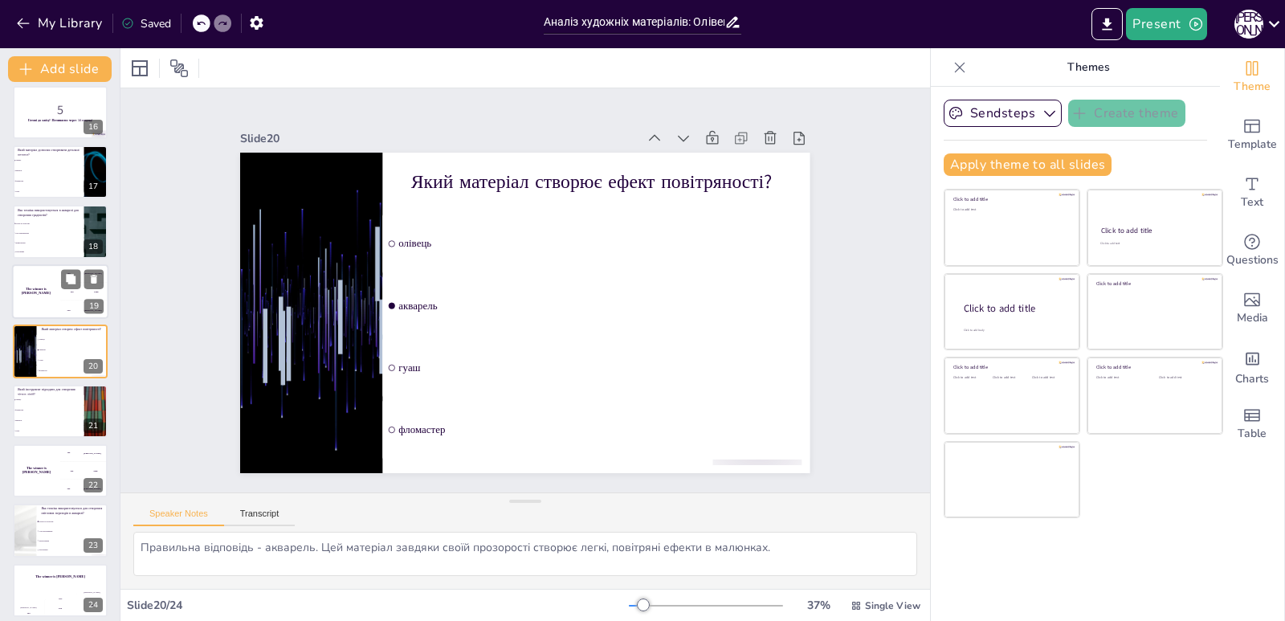
click at [27, 282] on div "The winner is Niels 🏆" at bounding box center [36, 291] width 48 height 55
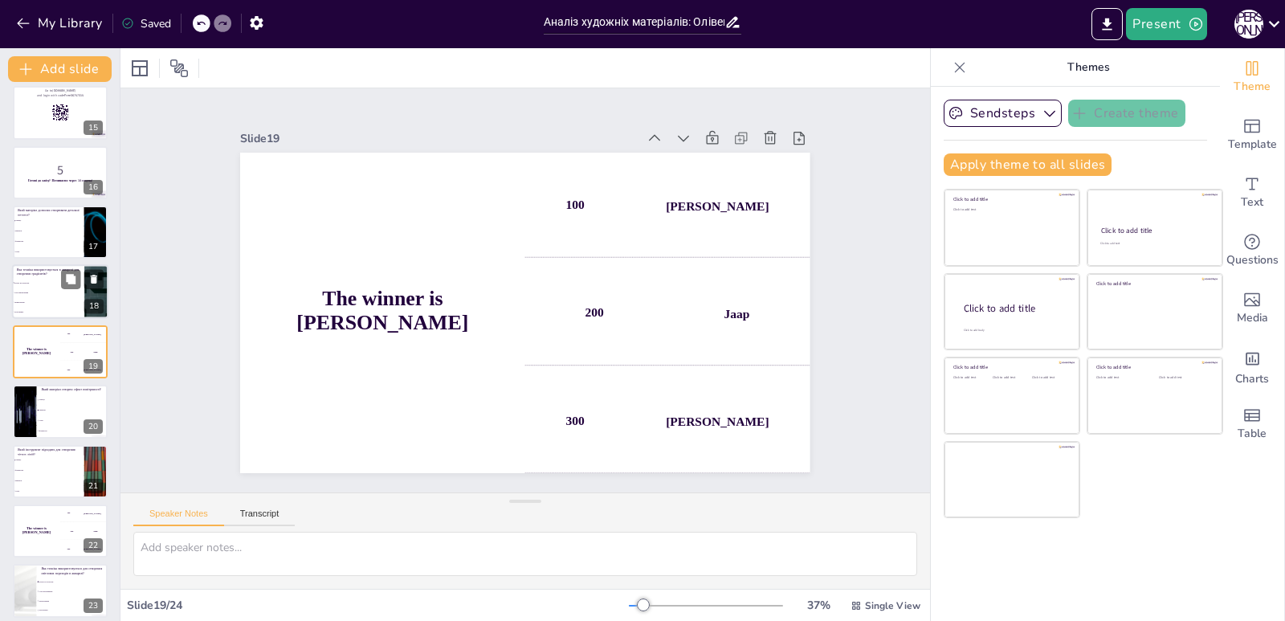
click at [44, 292] on span "сухе пензлювання" at bounding box center [48, 293] width 69 height 2
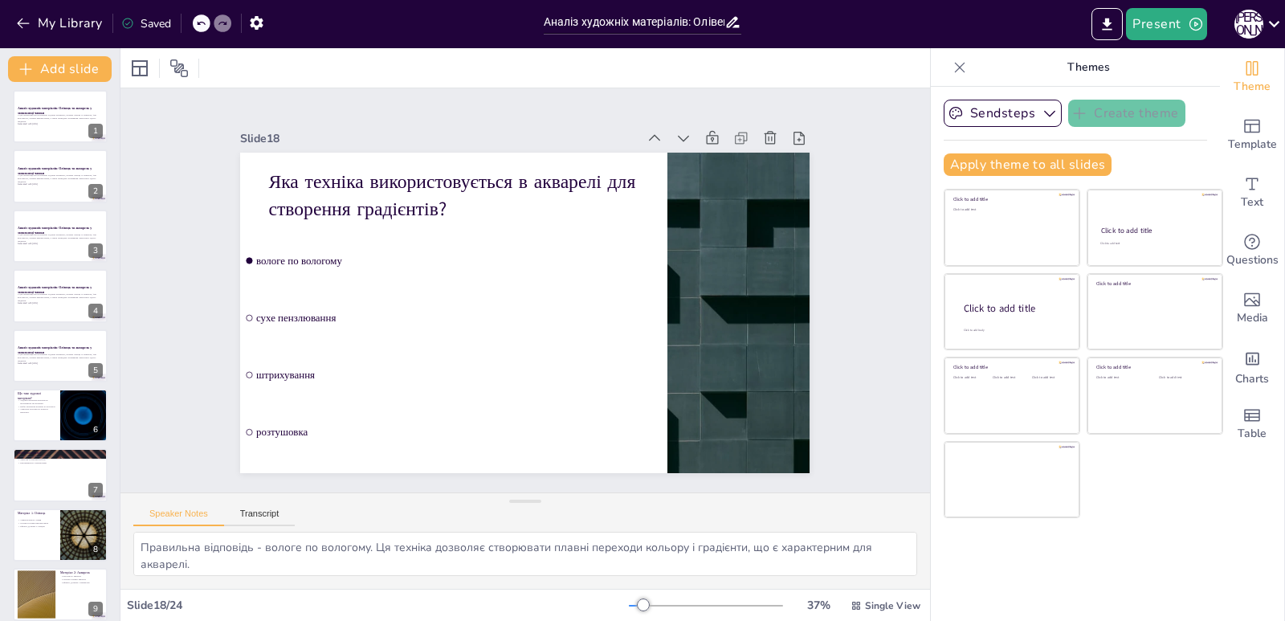
scroll to position [0, 0]
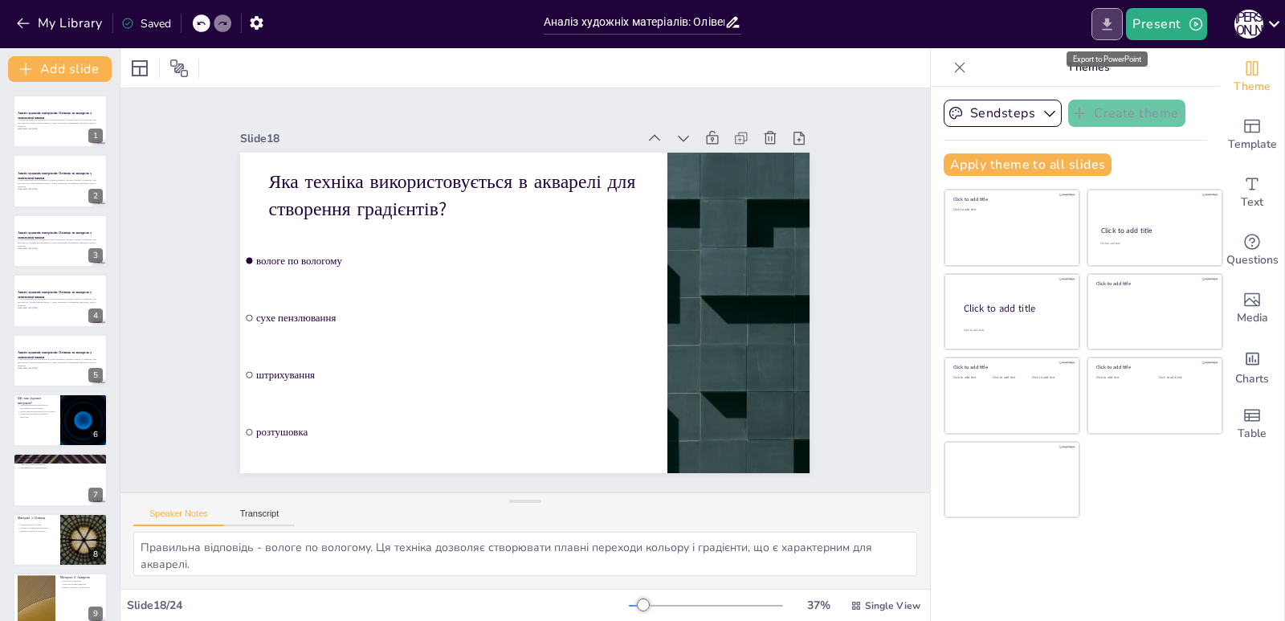
click at [1109, 31] on icon "Export to PowerPoint" at bounding box center [1107, 24] width 17 height 17
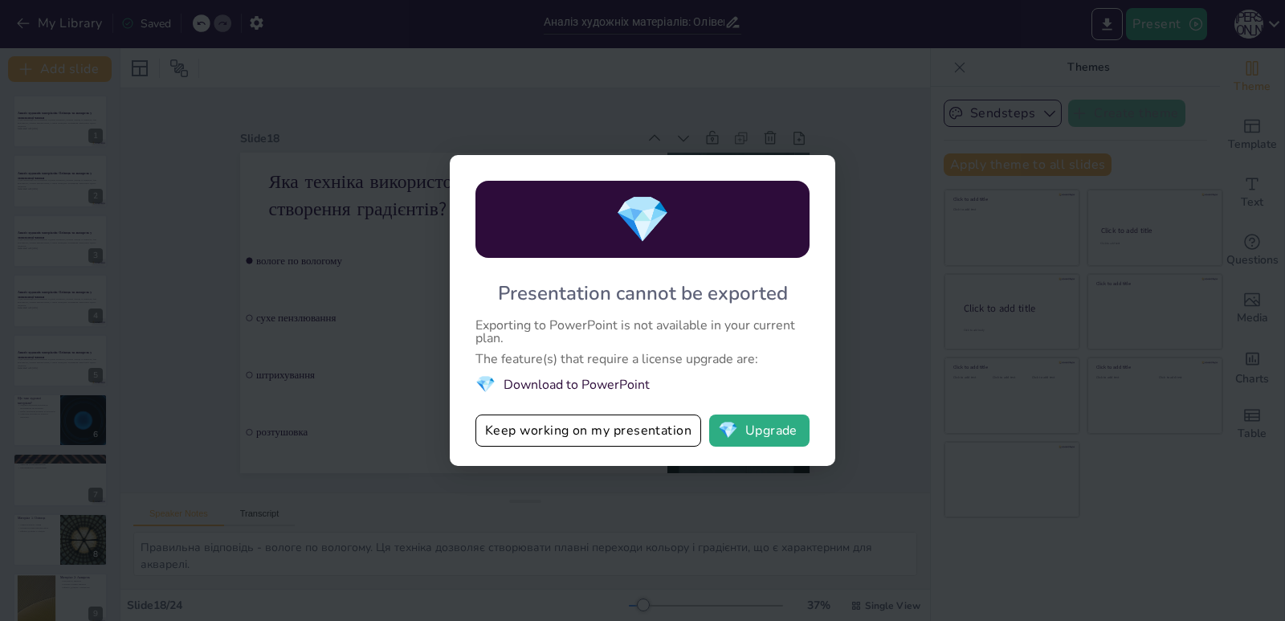
click at [517, 386] on li "💎 Download to PowerPoint" at bounding box center [643, 385] width 334 height 22
click at [563, 438] on button "Keep working on my presentation" at bounding box center [589, 430] width 226 height 32
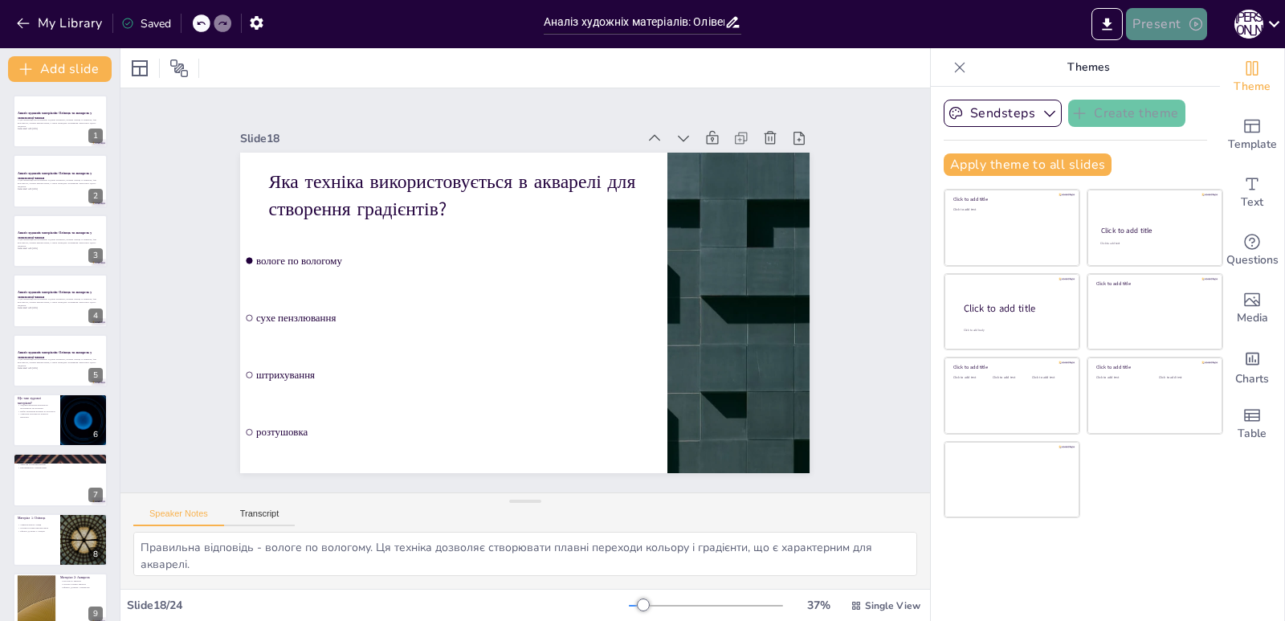
click at [1155, 22] on button "Present" at bounding box center [1166, 24] width 80 height 32
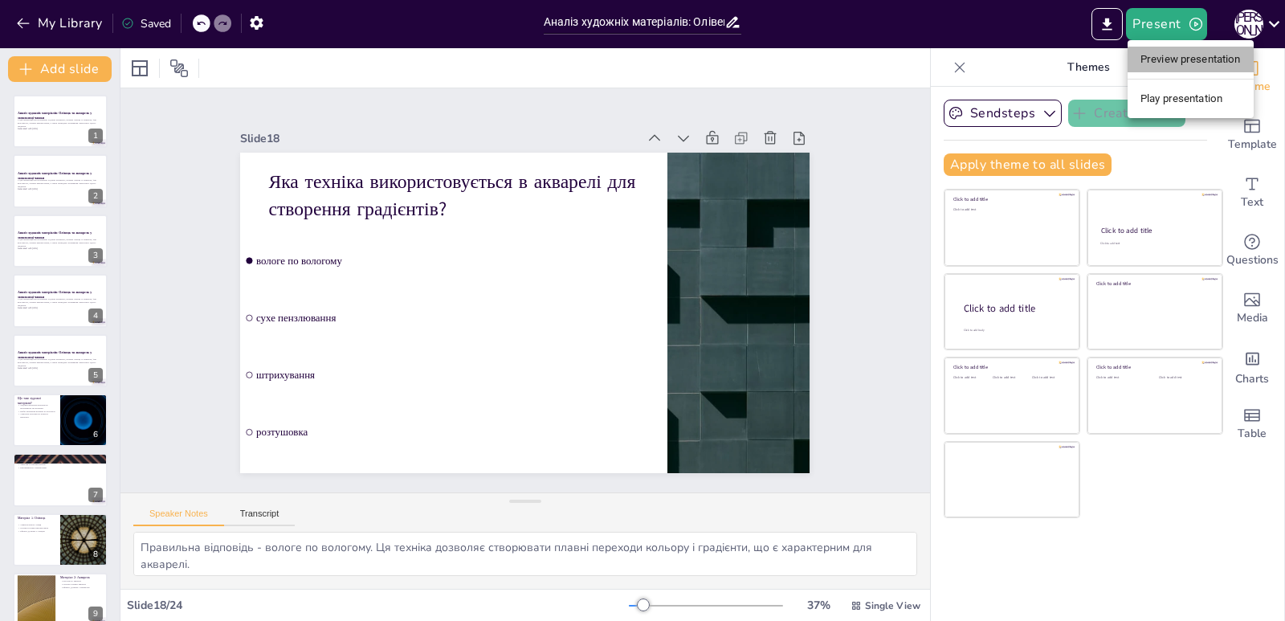
click at [1166, 61] on li "Preview presentation" at bounding box center [1191, 60] width 126 height 26
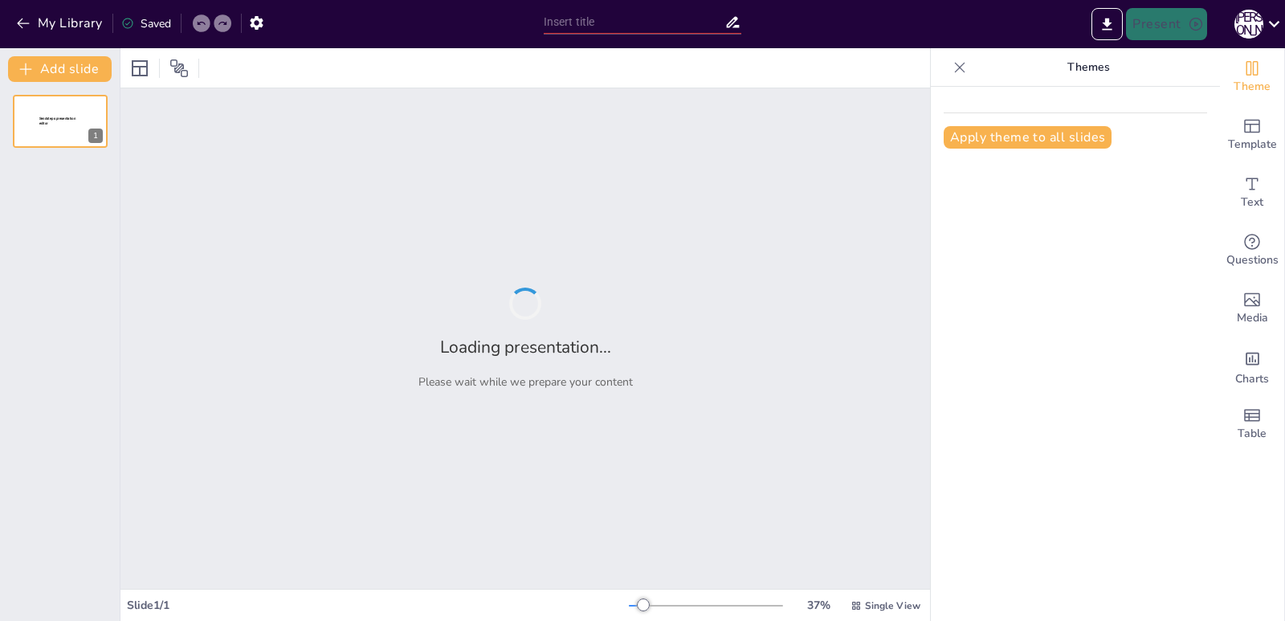
type input "Аналіз художніх матеріалів: Олівець та акварель у замальовці чашки"
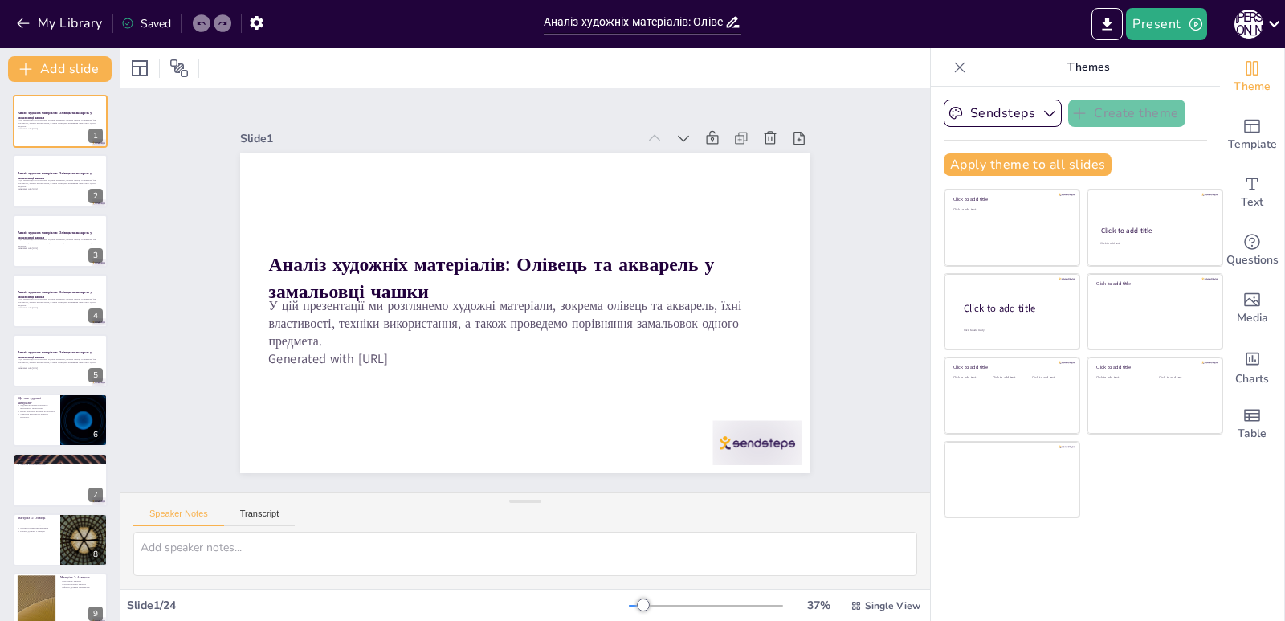
checkbox input "true"
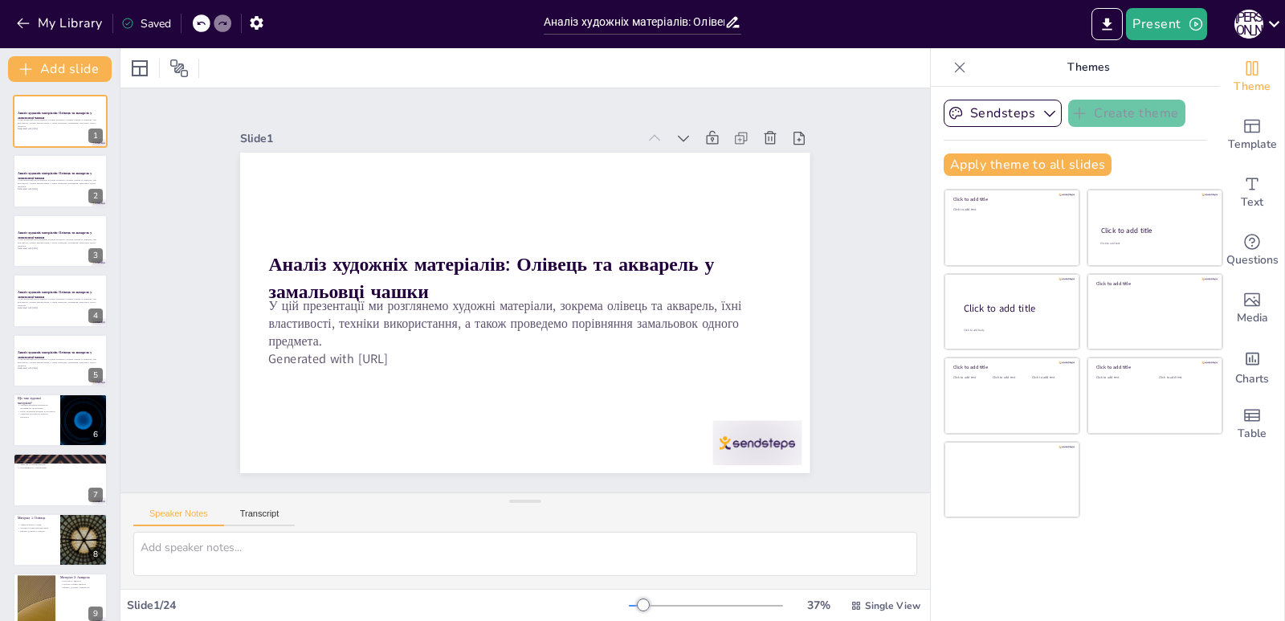
checkbox input "true"
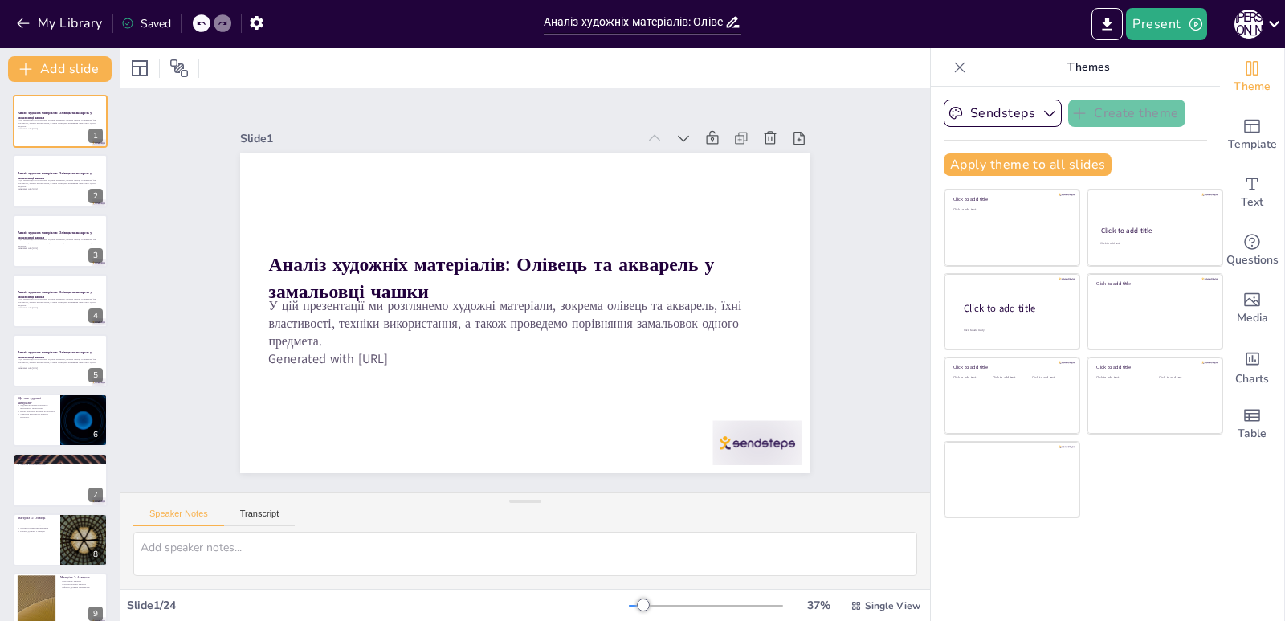
checkbox input "true"
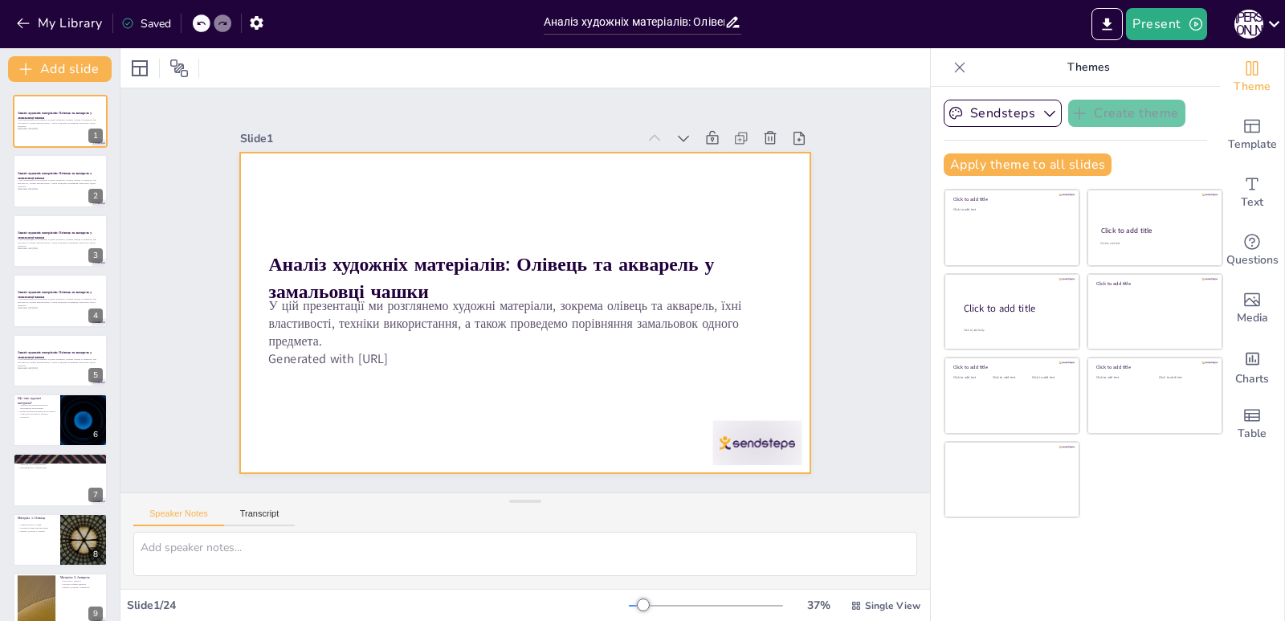
checkbox input "true"
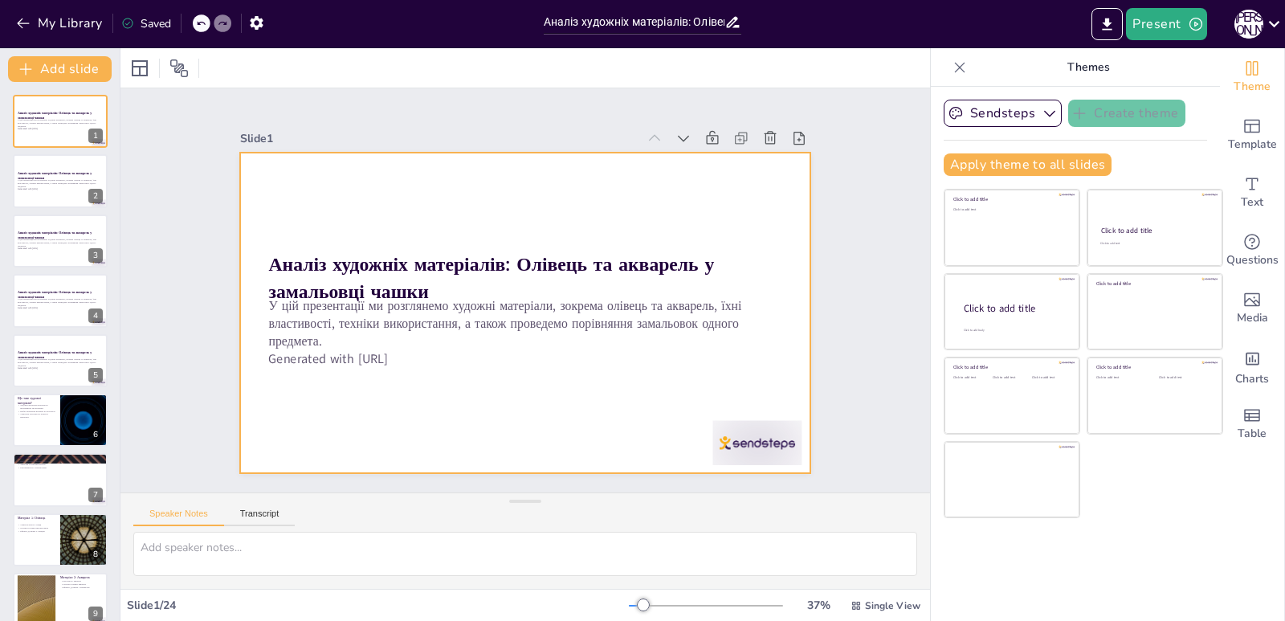
checkbox input "true"
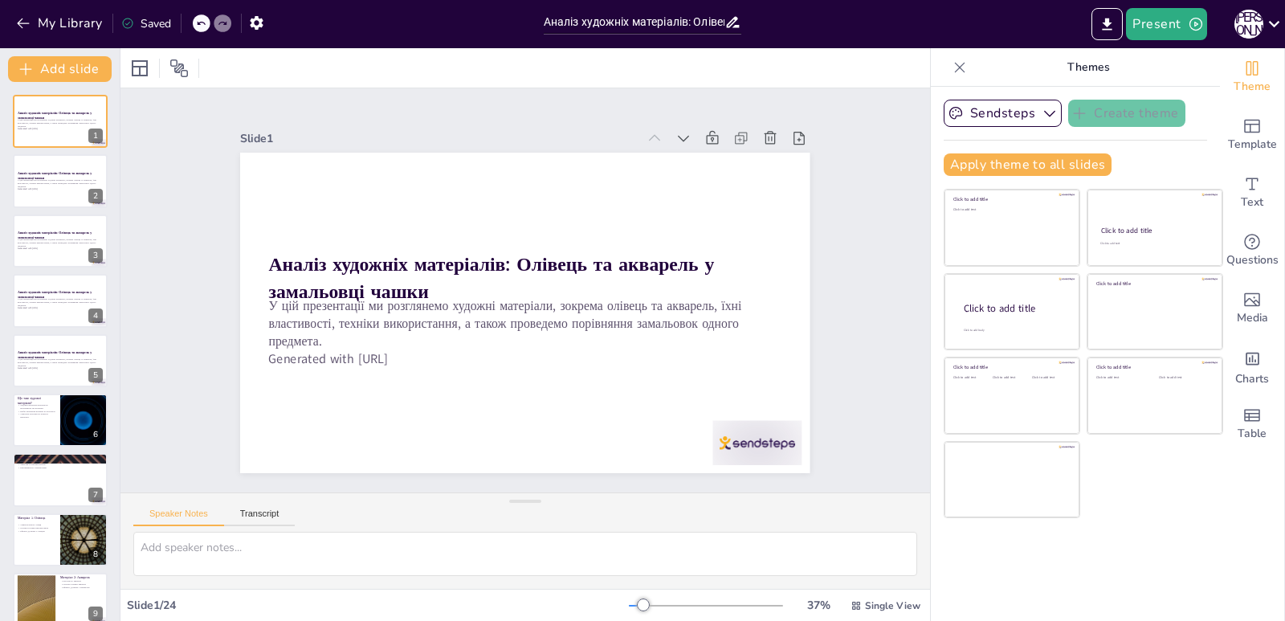
checkbox input "true"
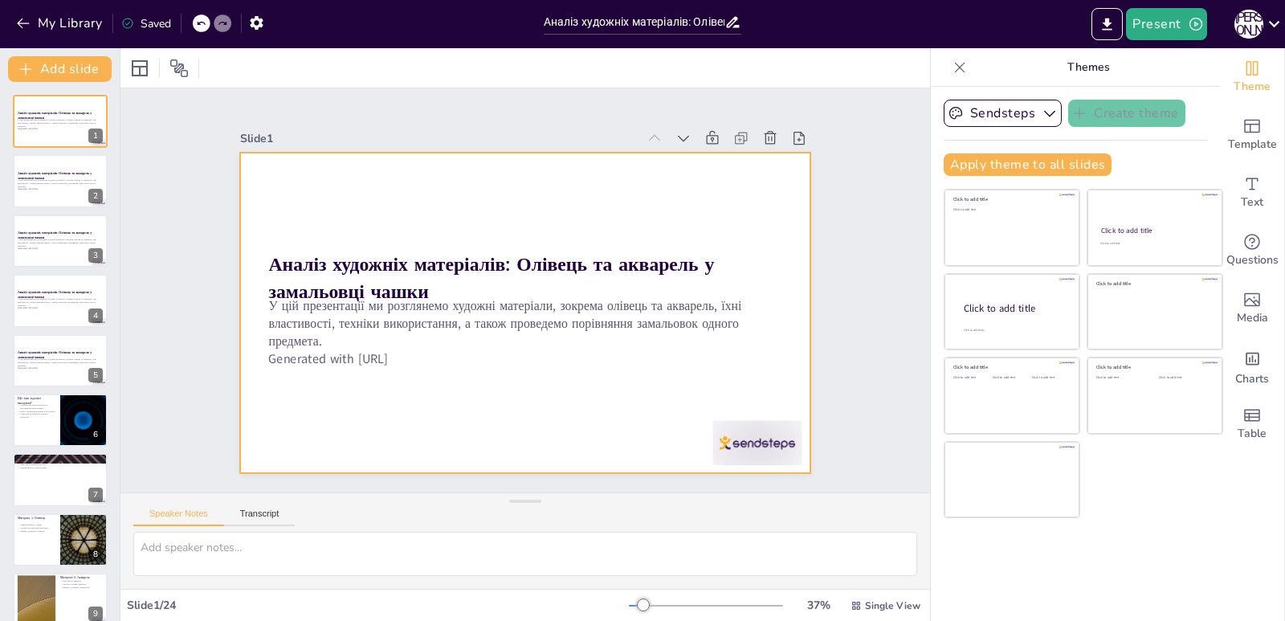
checkbox input "true"
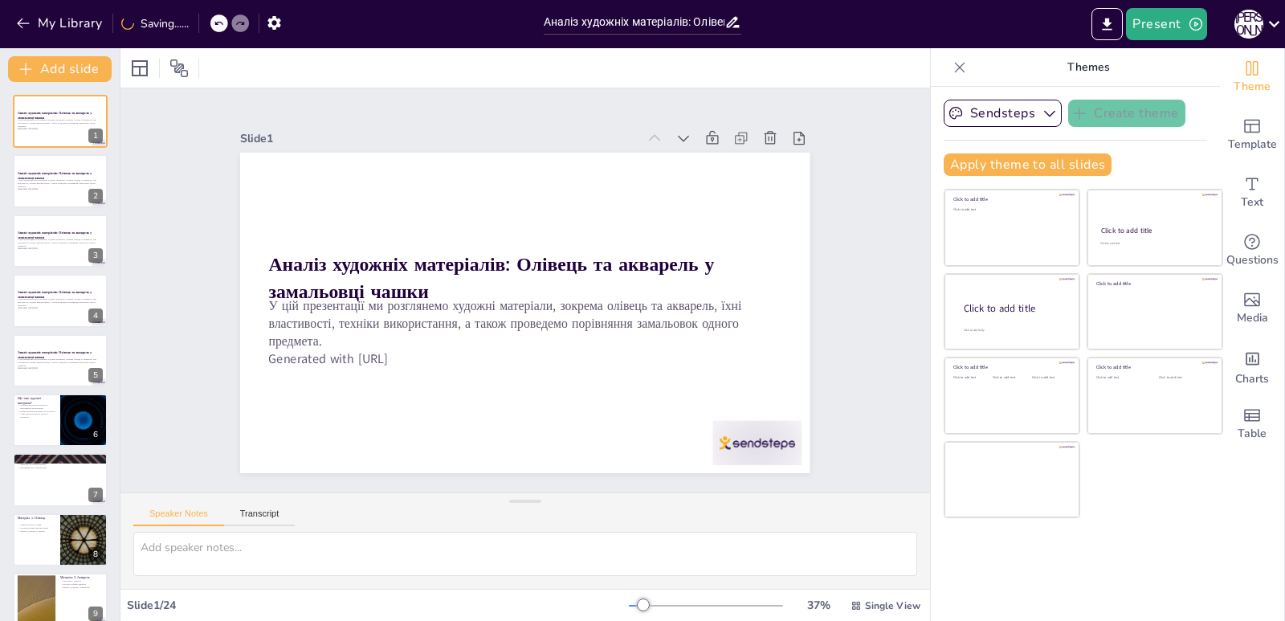
checkbox input "true"
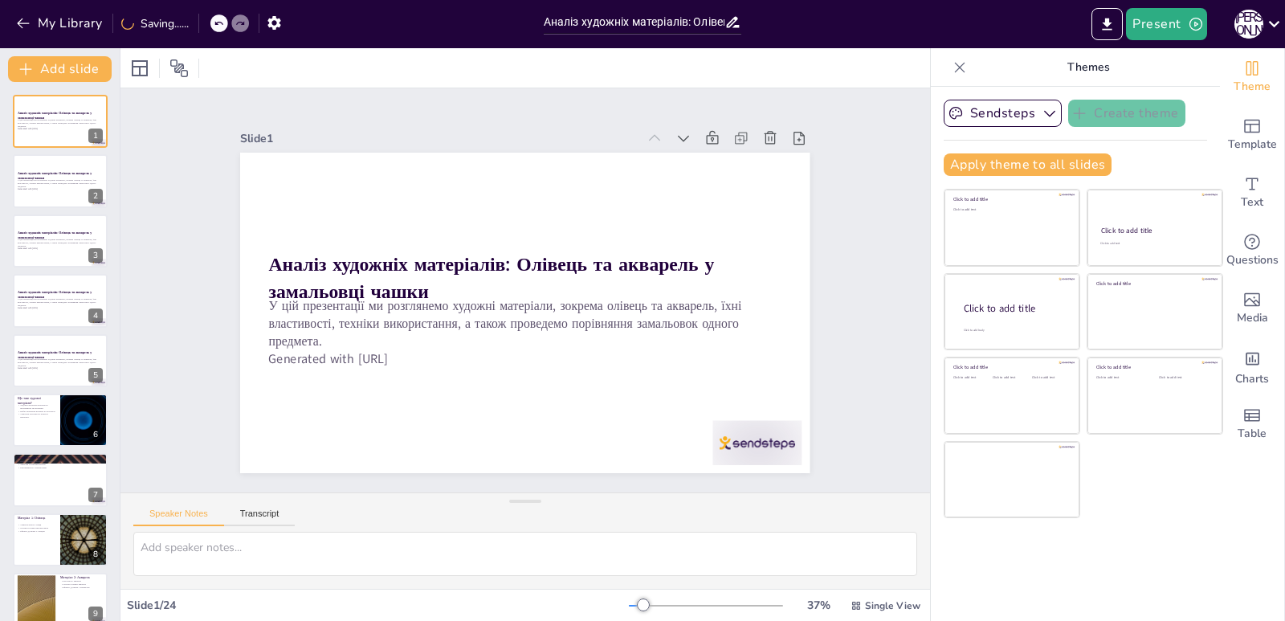
checkbox input "true"
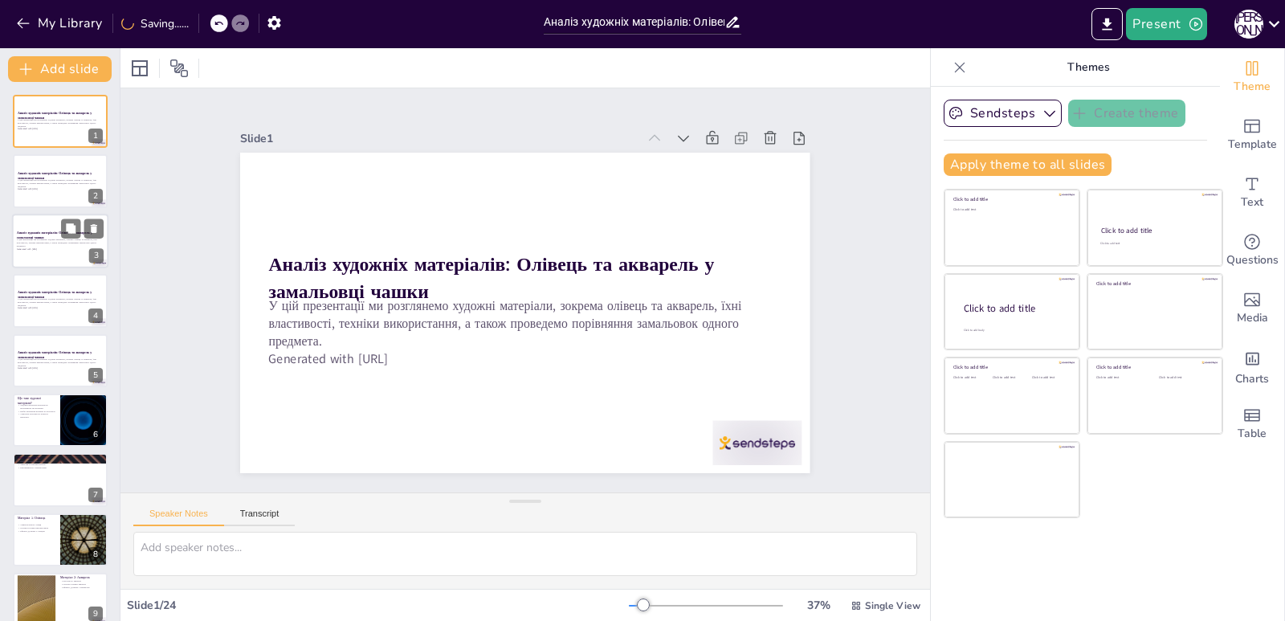
checkbox input "true"
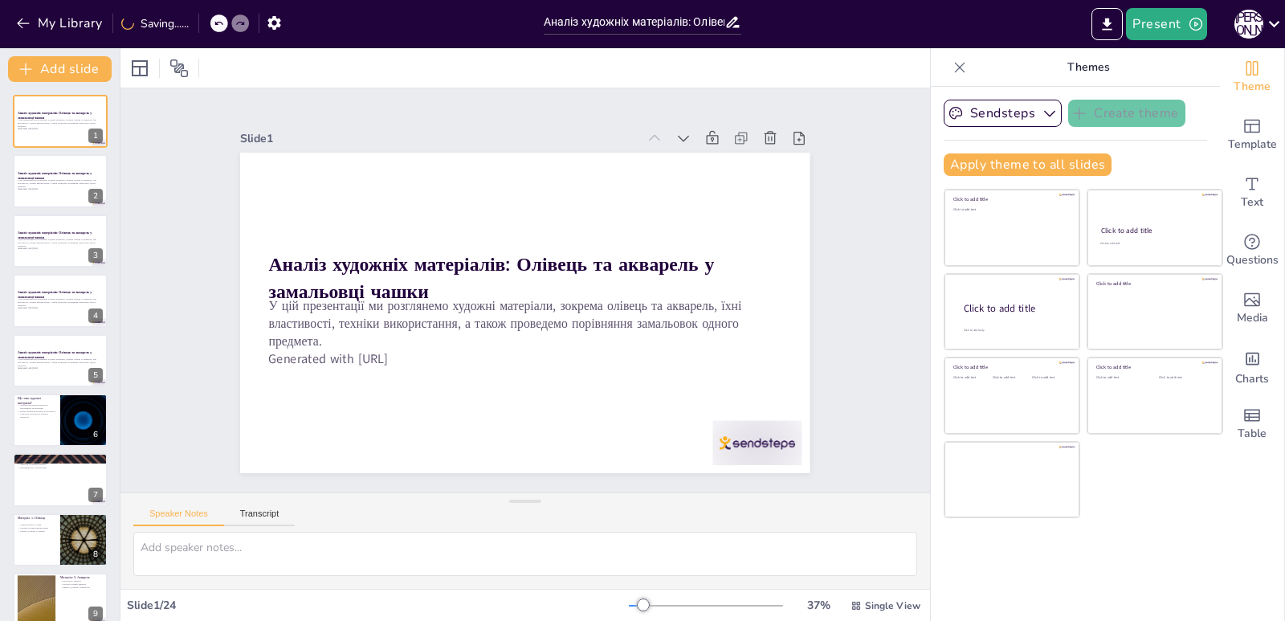
checkbox input "true"
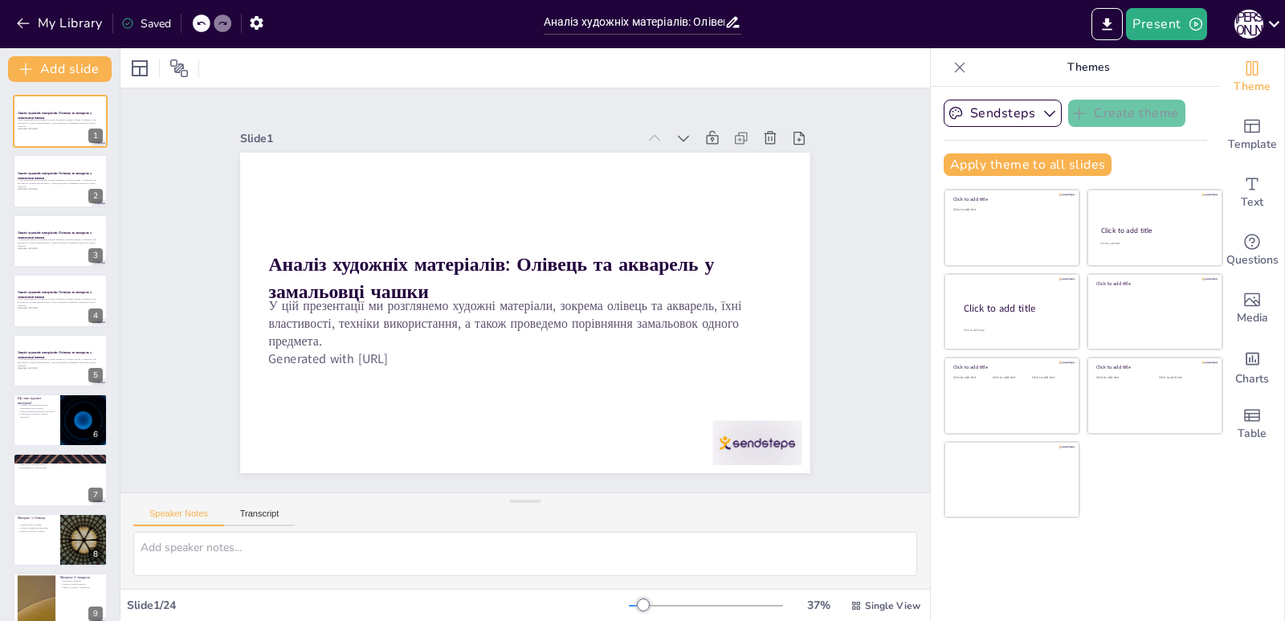
checkbox input "true"
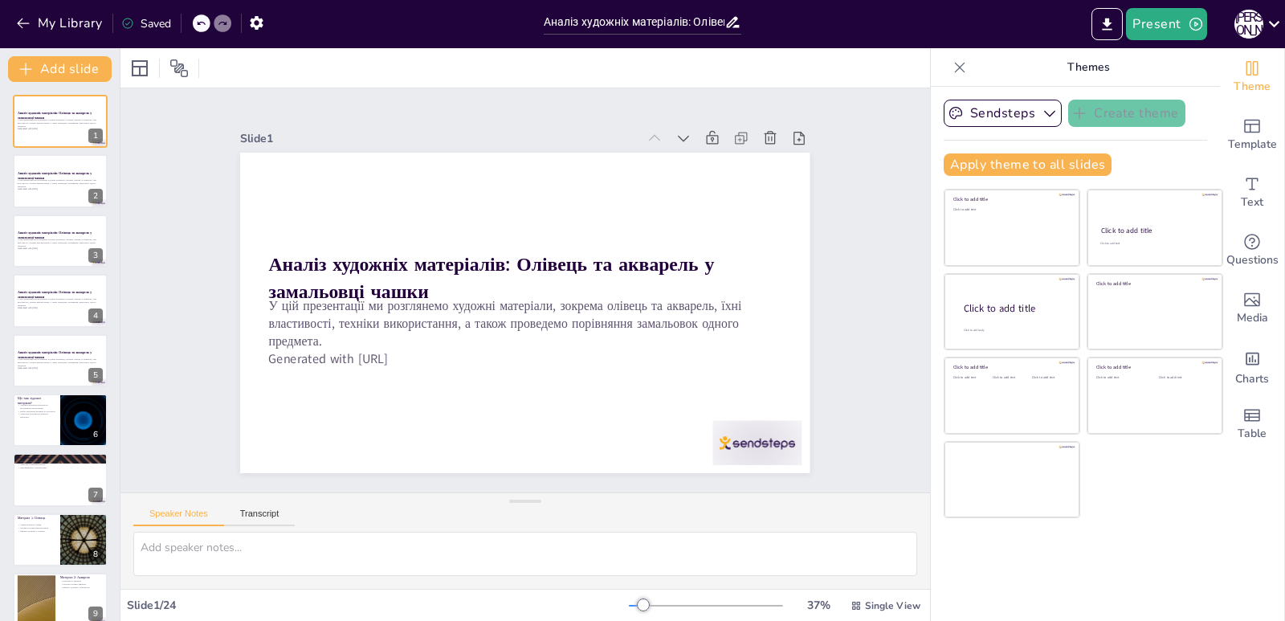
checkbox input "true"
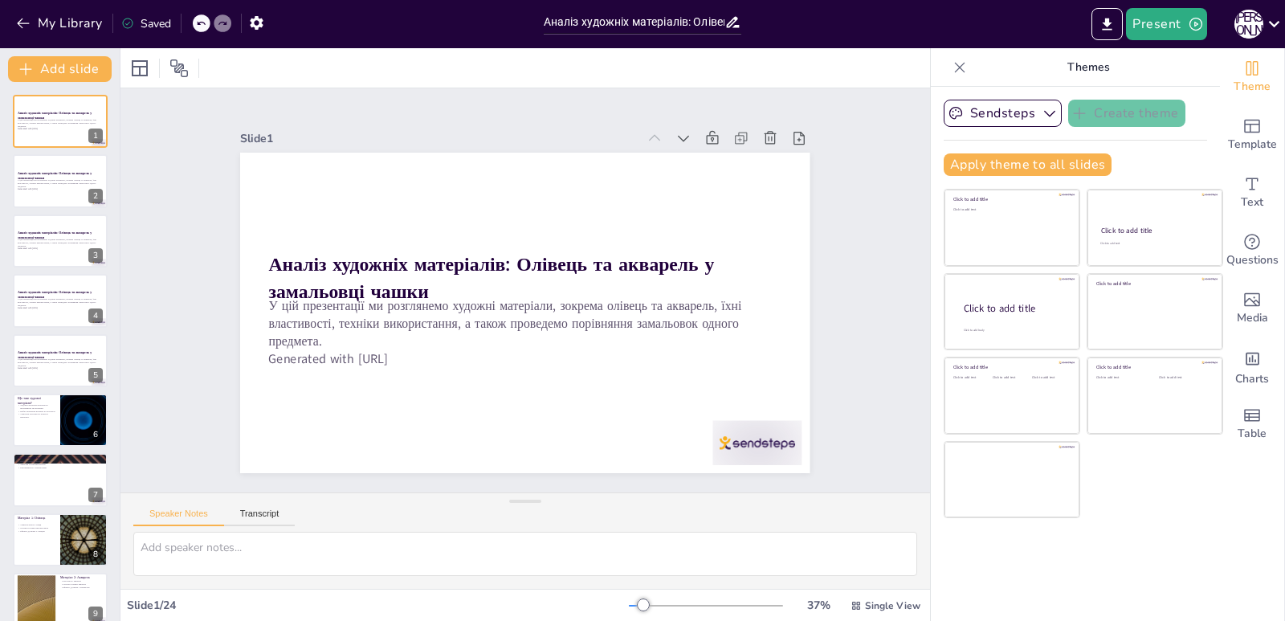
checkbox input "true"
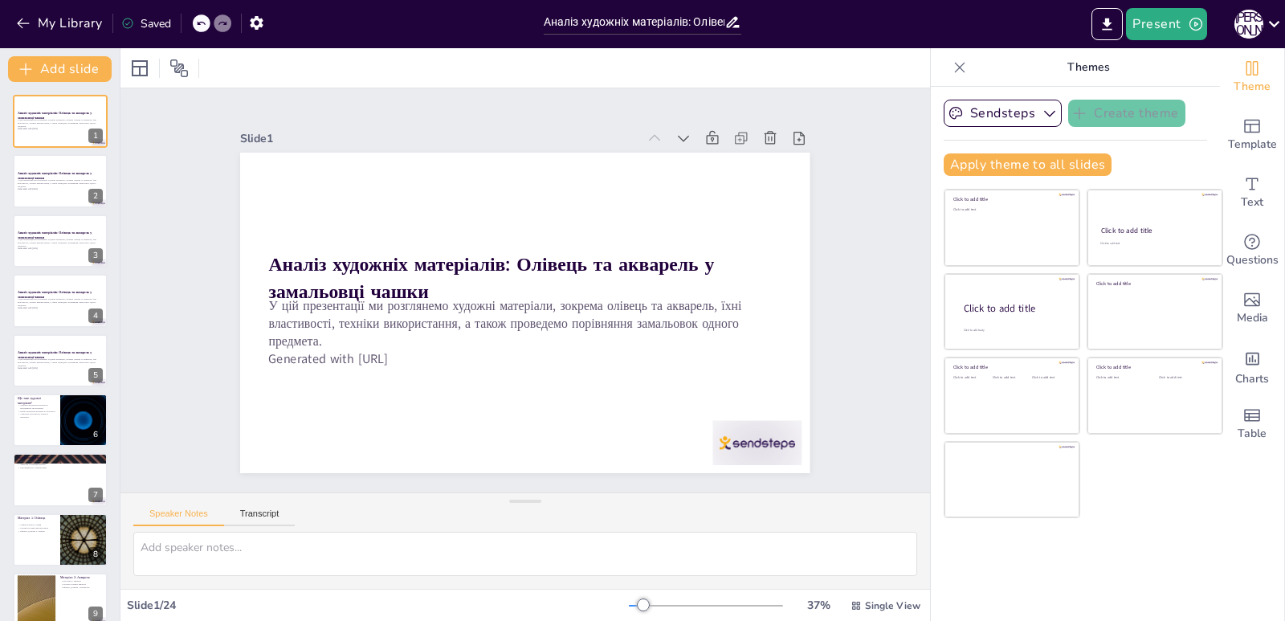
checkbox input "true"
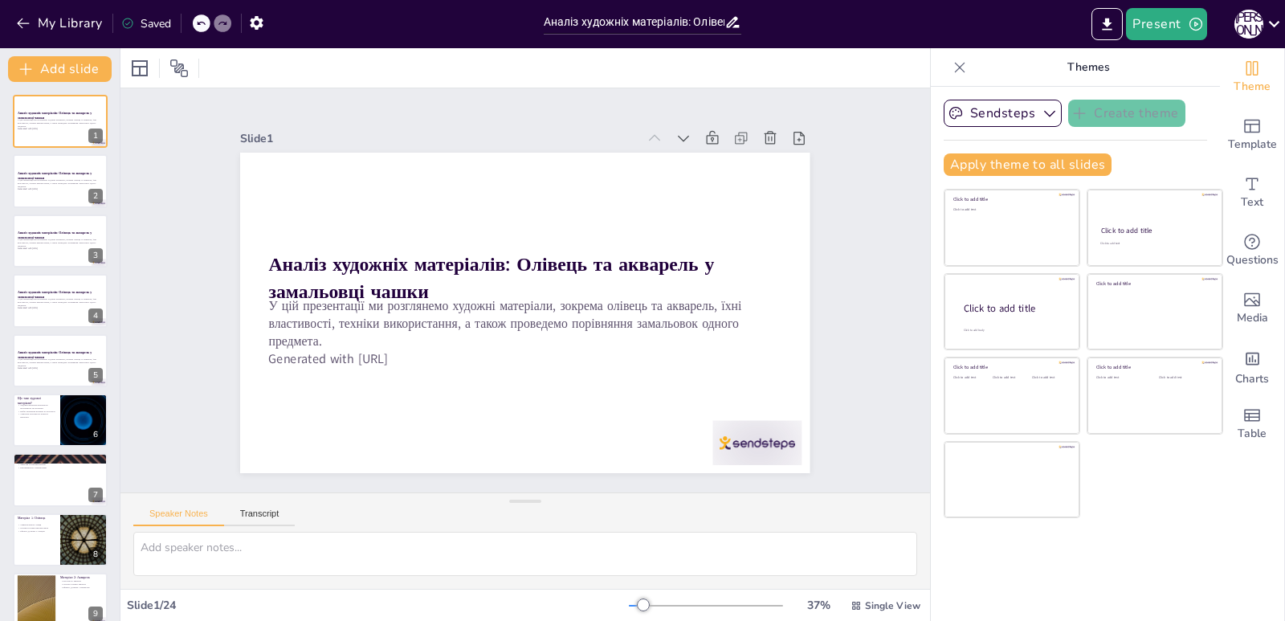
checkbox input "true"
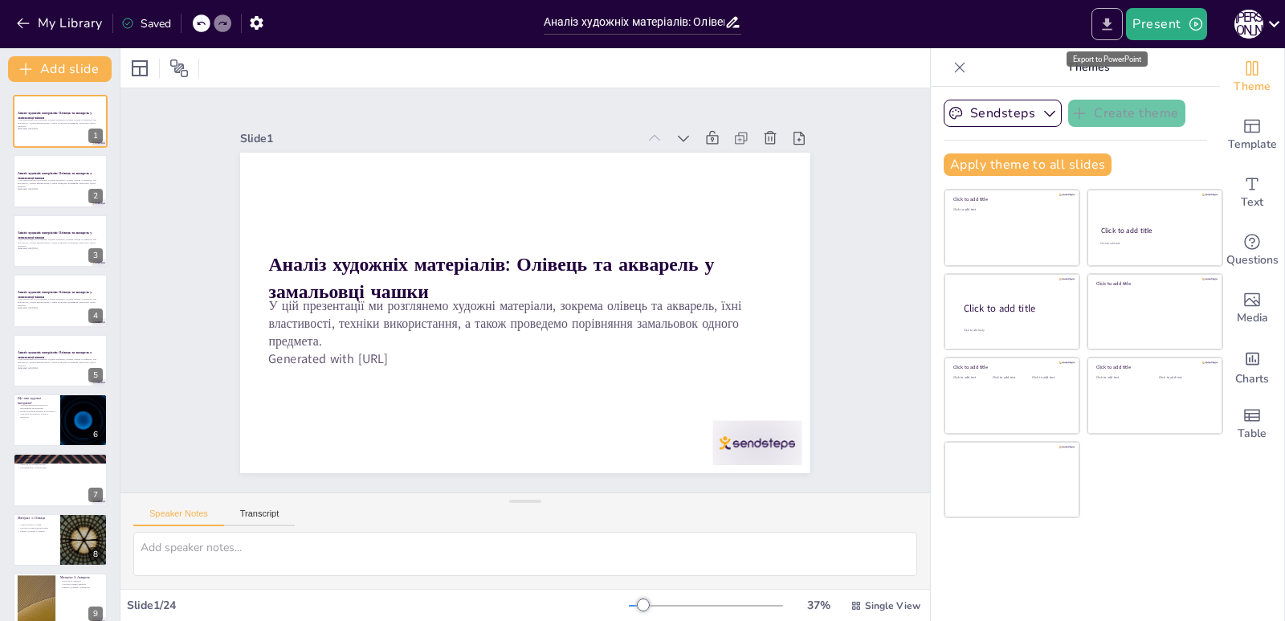
click at [1103, 25] on icon "Export to PowerPoint" at bounding box center [1107, 24] width 17 height 17
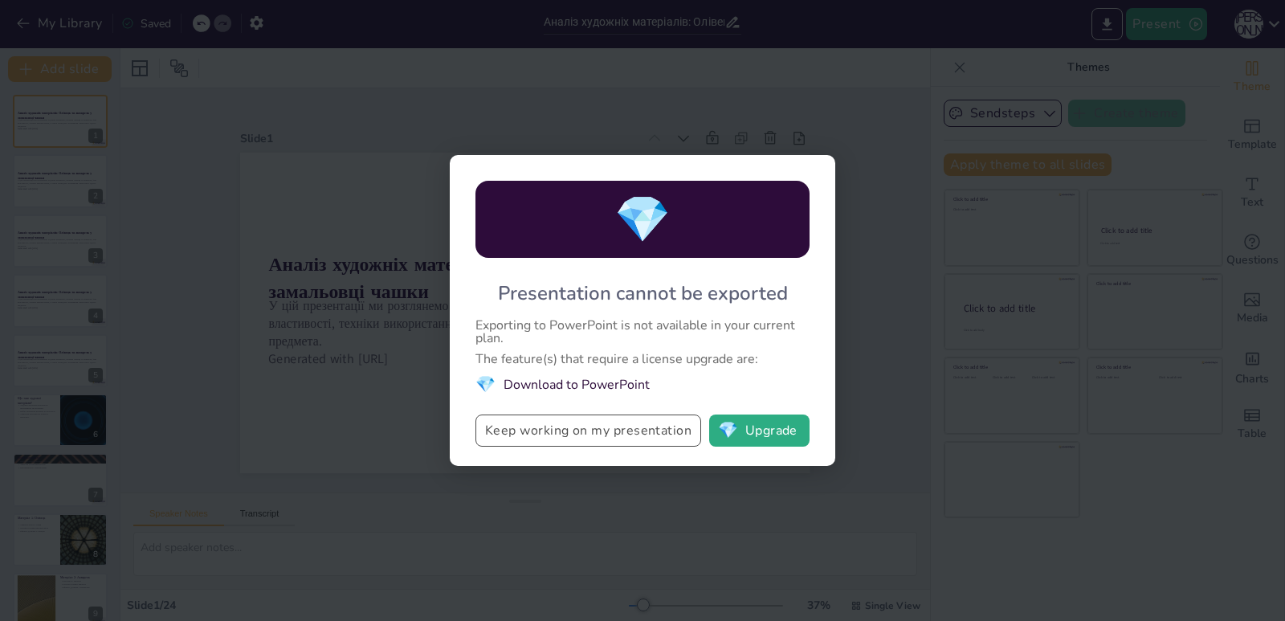
click at [536, 433] on button "Keep working on my presentation" at bounding box center [589, 430] width 226 height 32
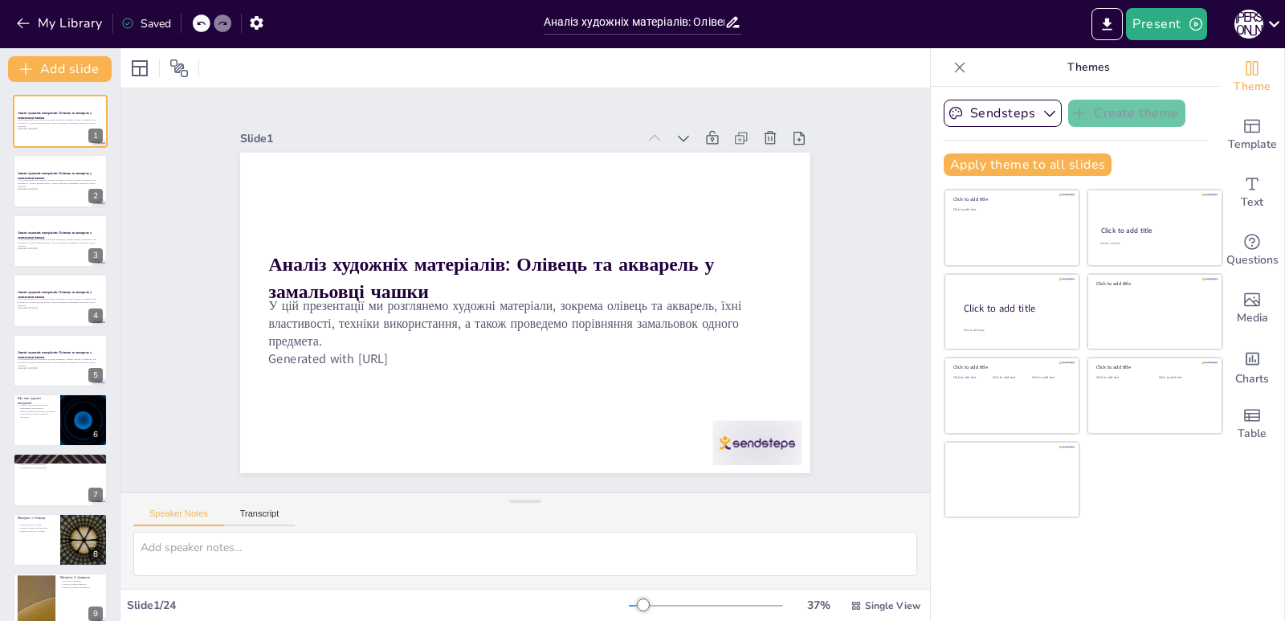
checkbox input "true"
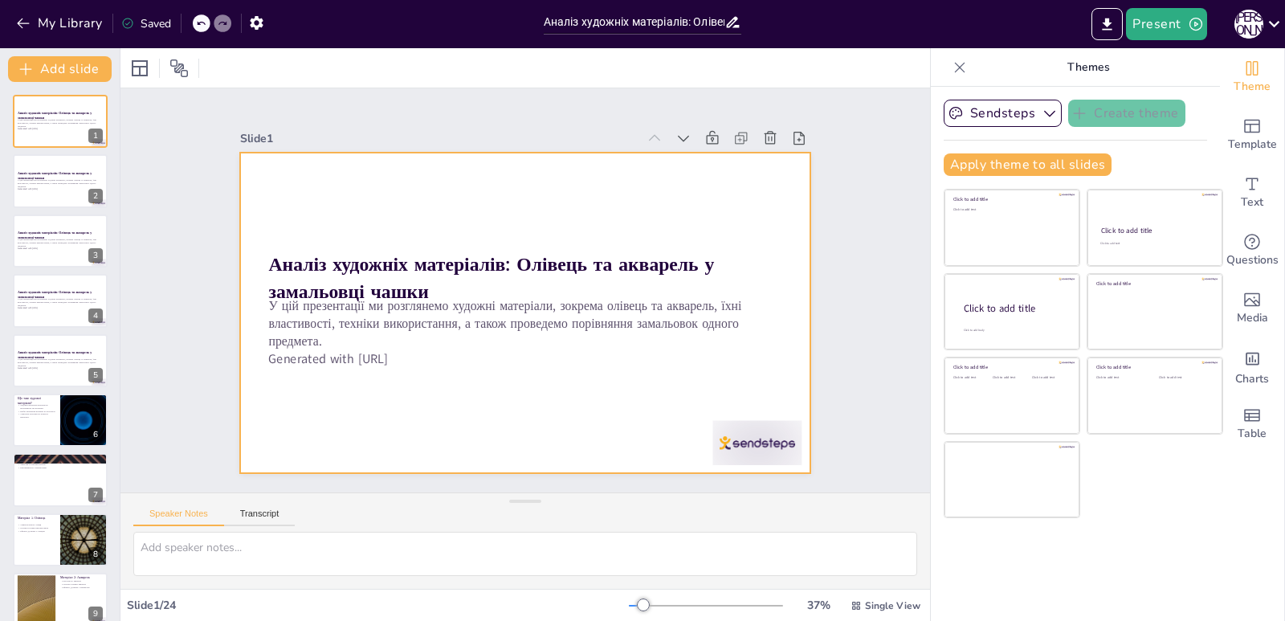
checkbox input "true"
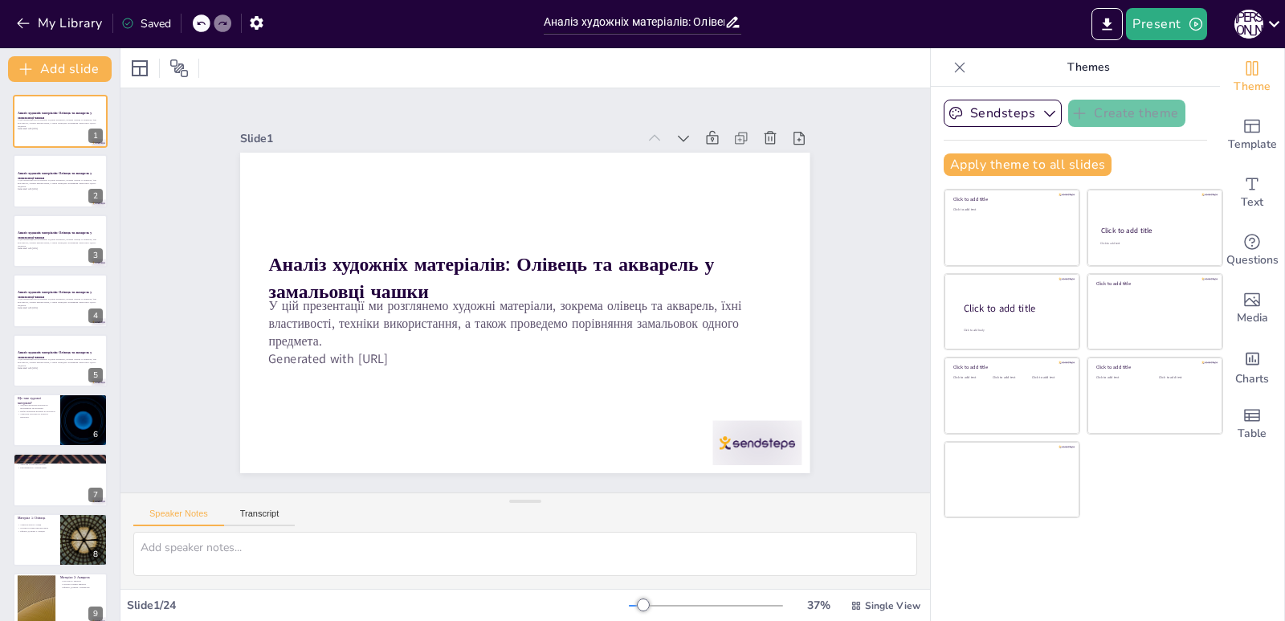
checkbox input "true"
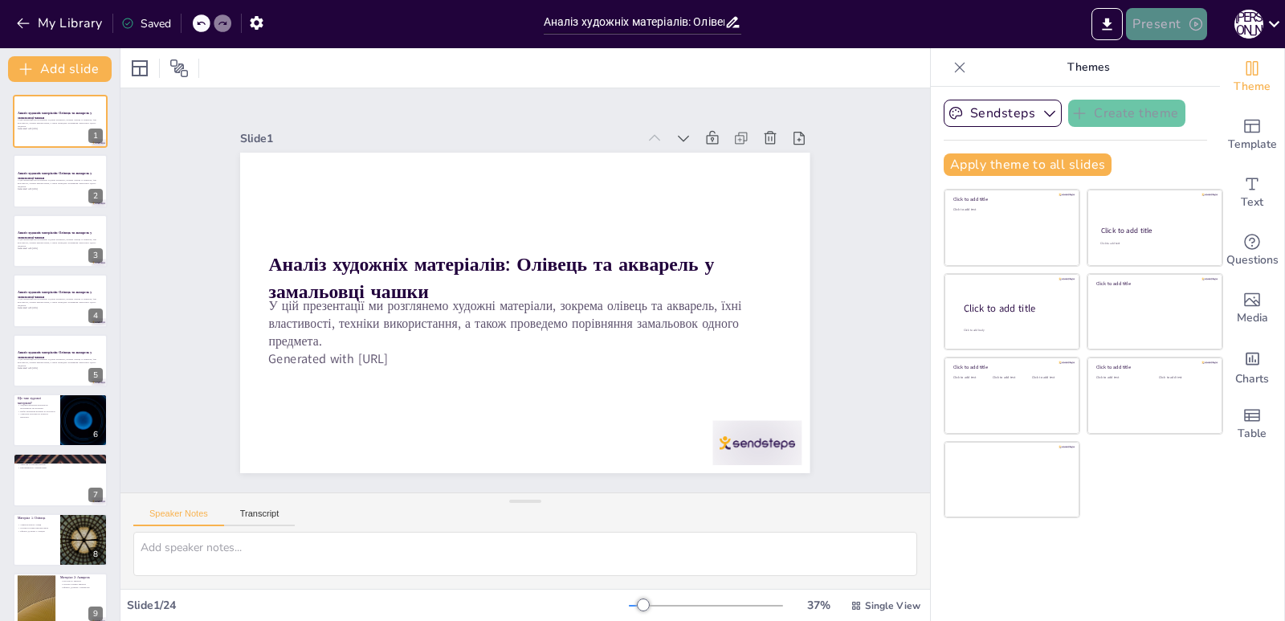
click at [1164, 19] on button "Present" at bounding box center [1166, 24] width 80 height 32
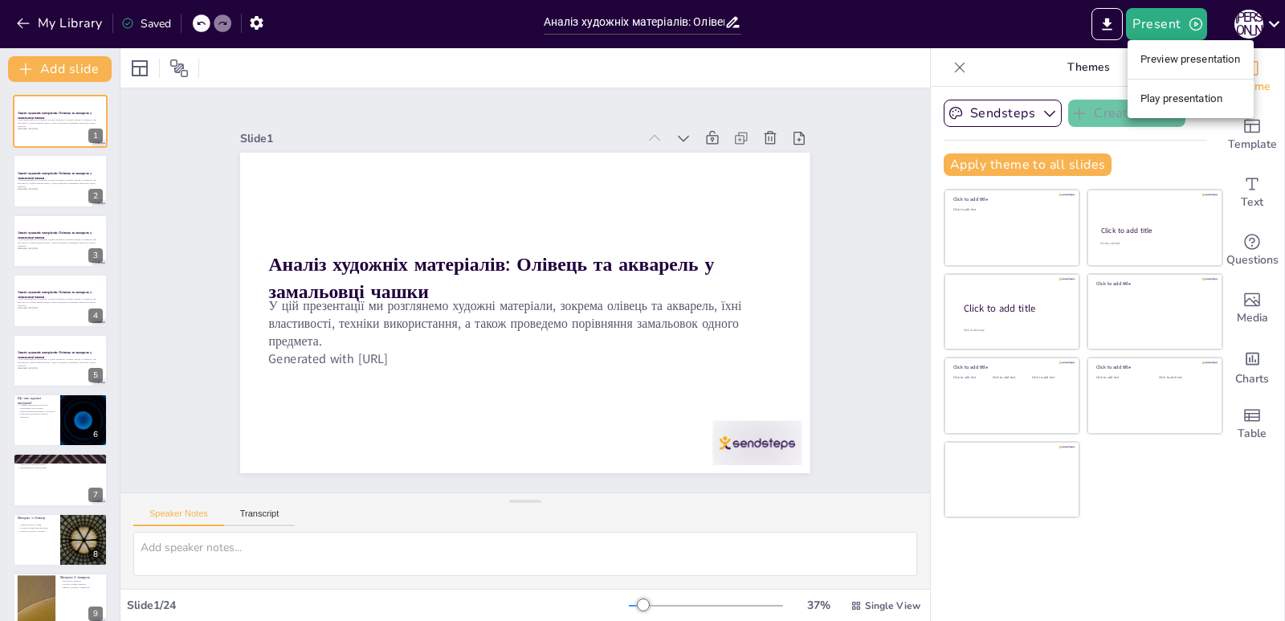
click at [1111, 25] on div at bounding box center [642, 310] width 1285 height 621
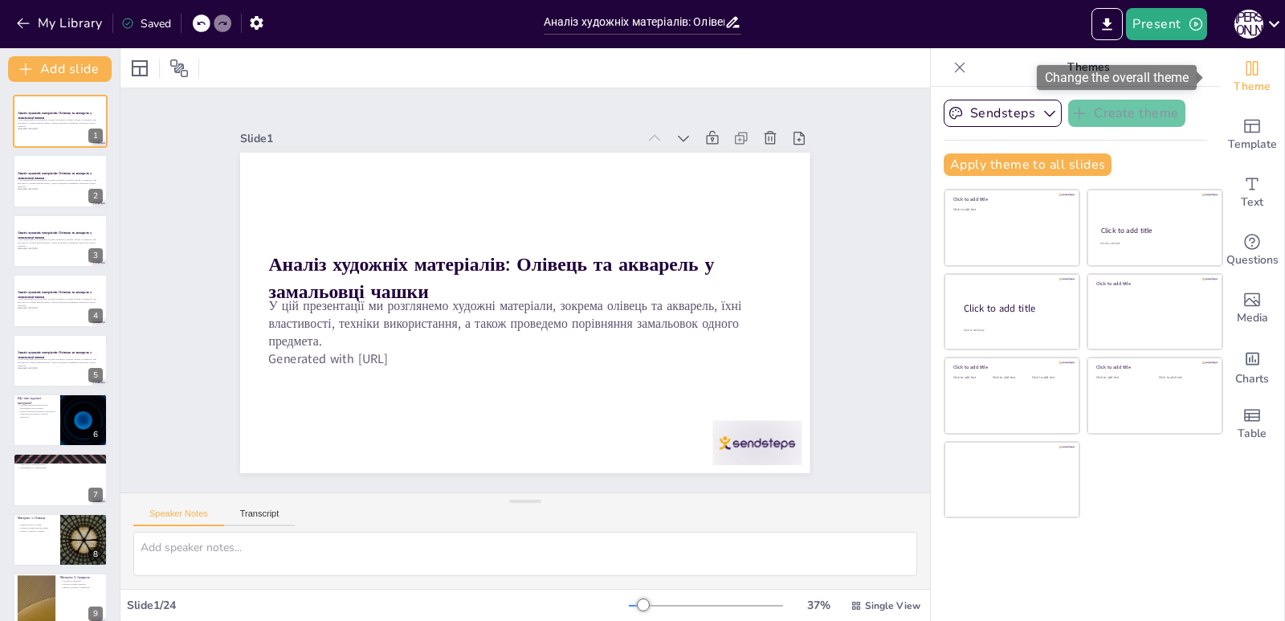
click at [1247, 69] on icon "Change the overall theme" at bounding box center [1253, 68] width 12 height 14
checkbox input "true"
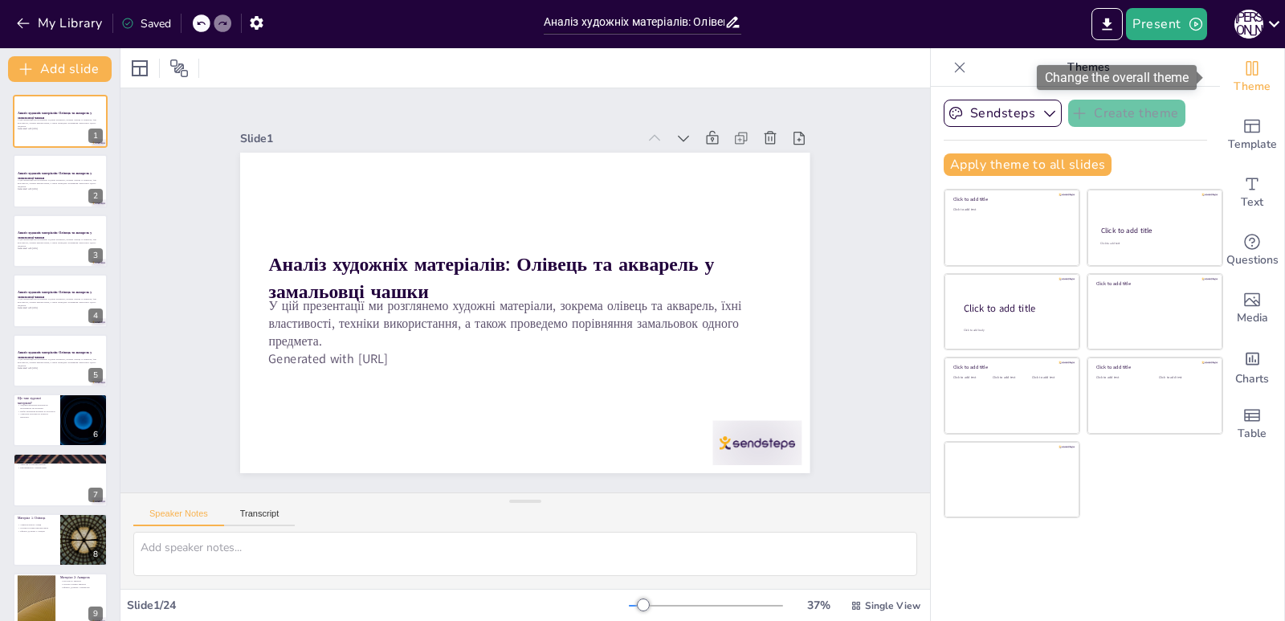
checkbox input "true"
click at [1107, 27] on icon "Export to PowerPoint" at bounding box center [1107, 24] width 17 height 17
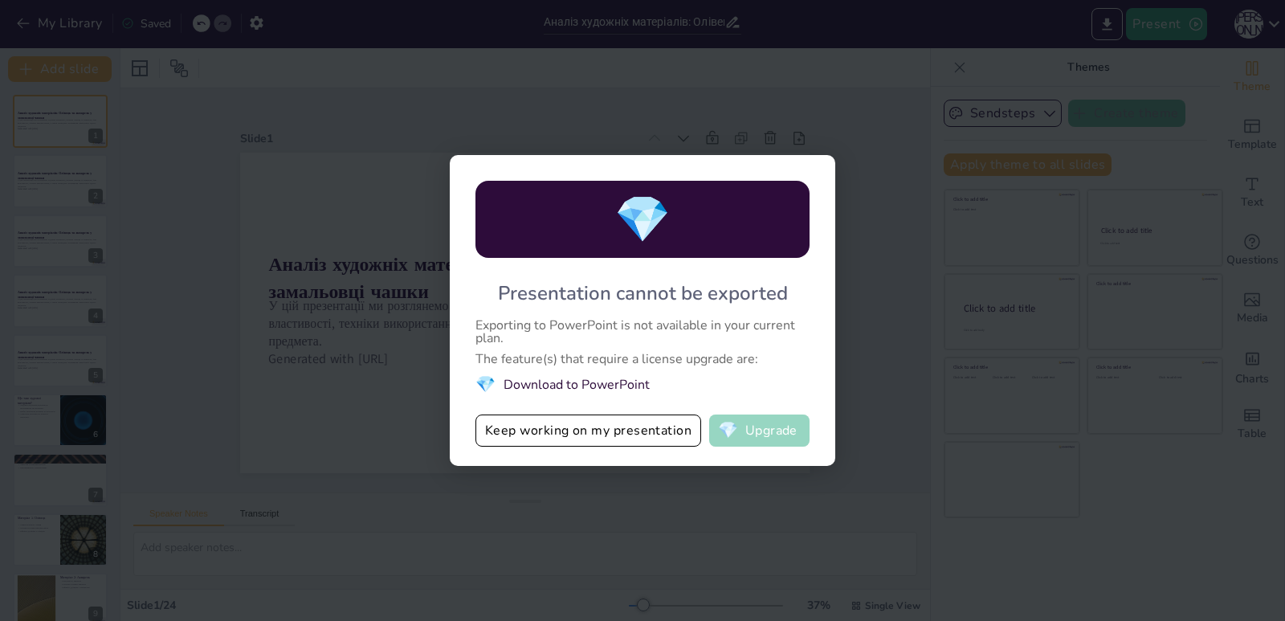
click at [743, 436] on button "💎 Upgrade" at bounding box center [759, 430] width 100 height 32
checkbox input "true"
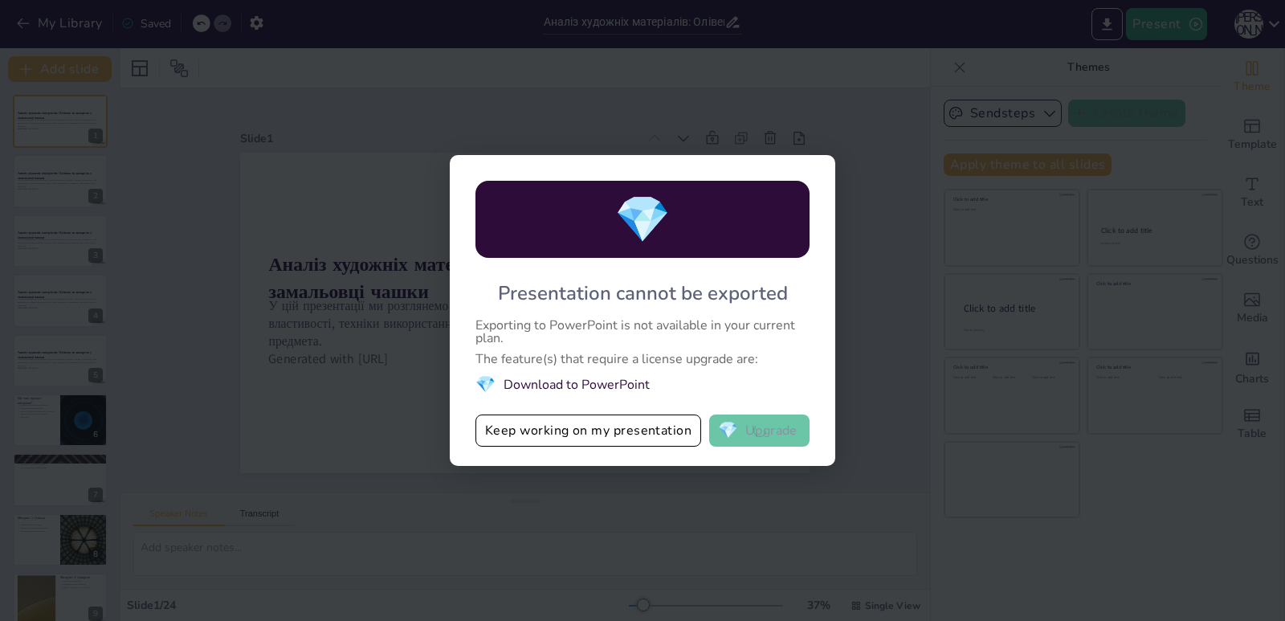
checkbox input "true"
